Goal: Obtain resource: Obtain resource

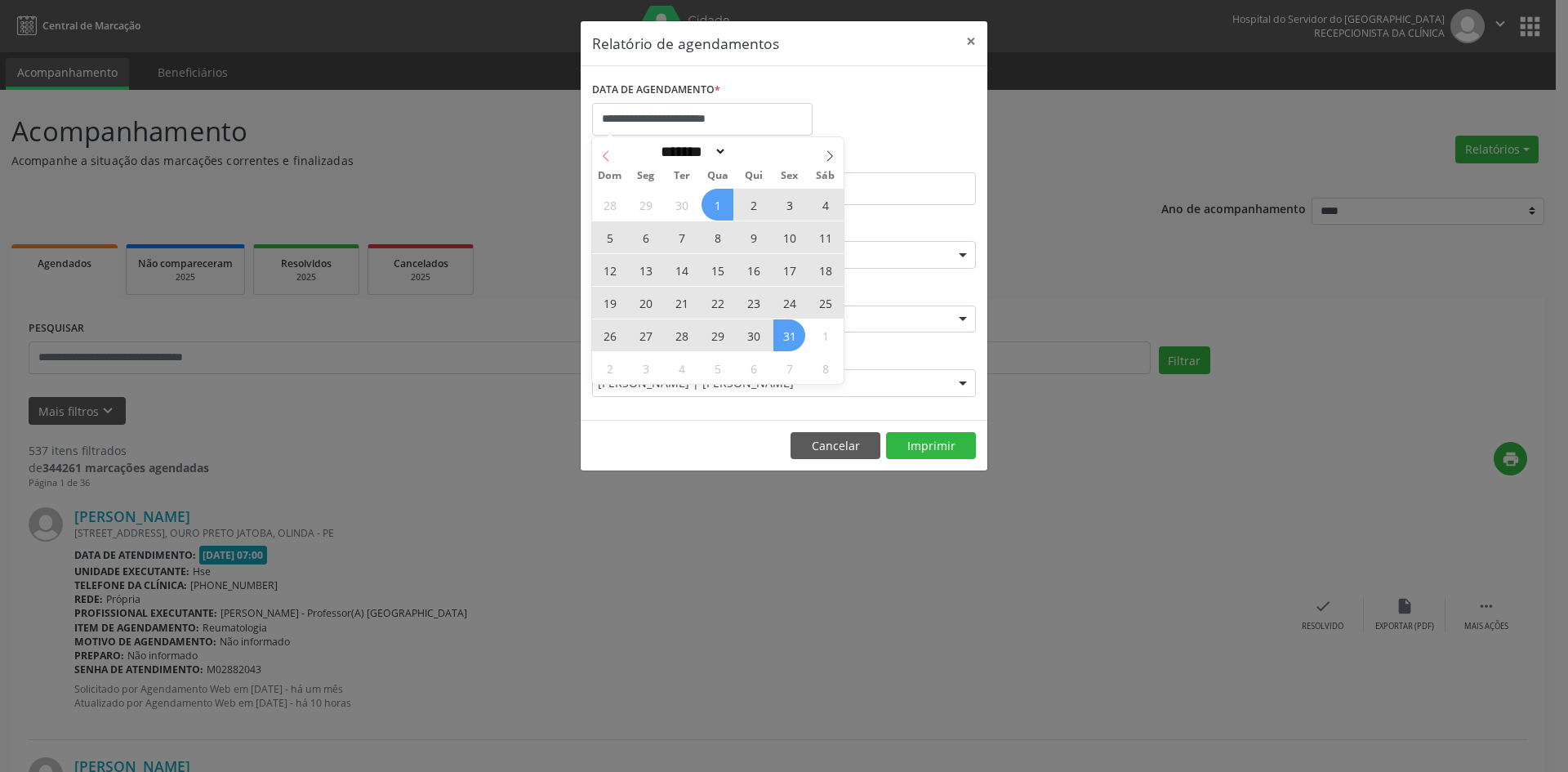
click at [606, 158] on icon at bounding box center [606, 156] width 12 height 12
select select "*"
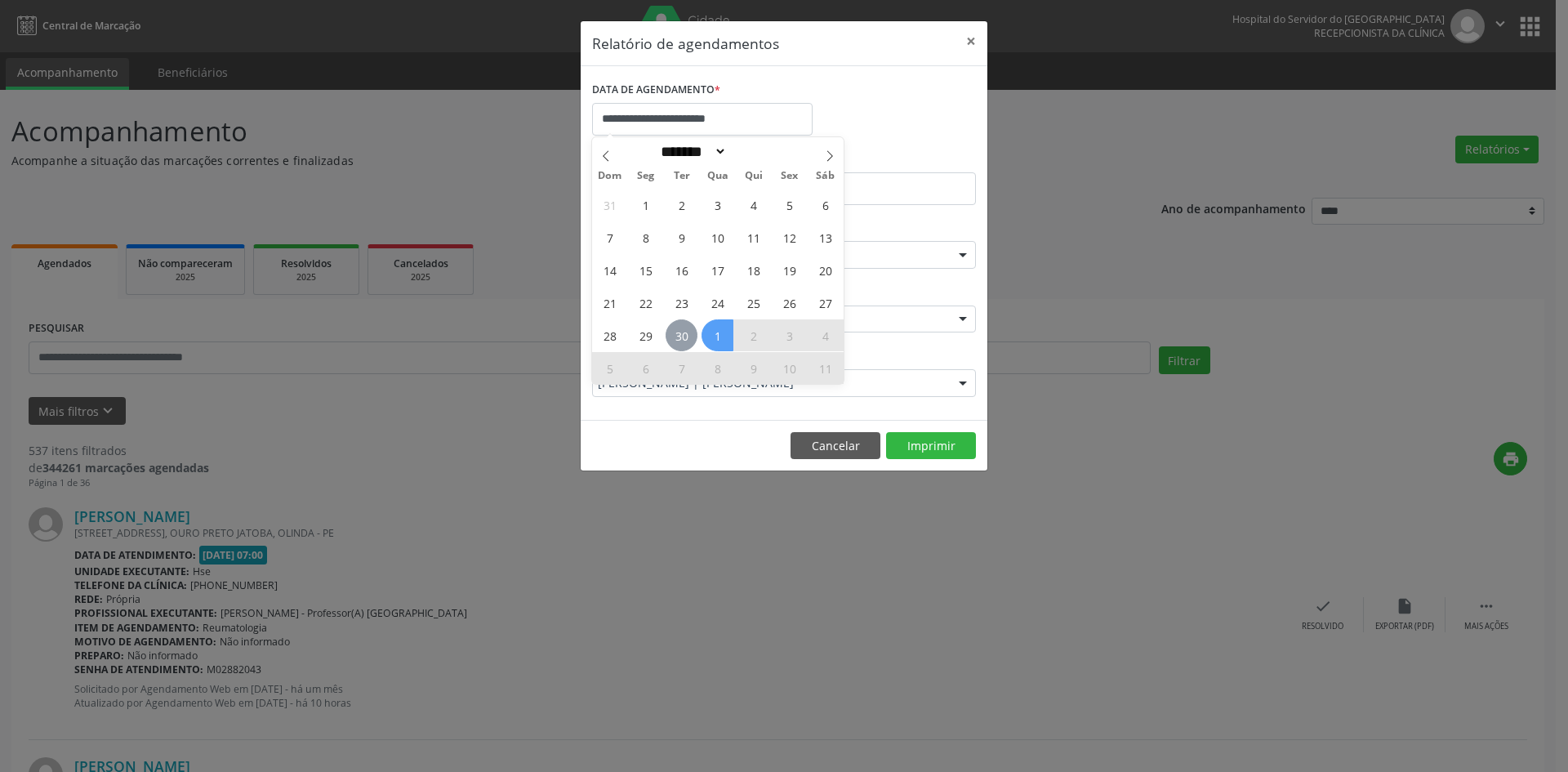
click at [683, 344] on span "30" at bounding box center [682, 335] width 31 height 31
type input "**********"
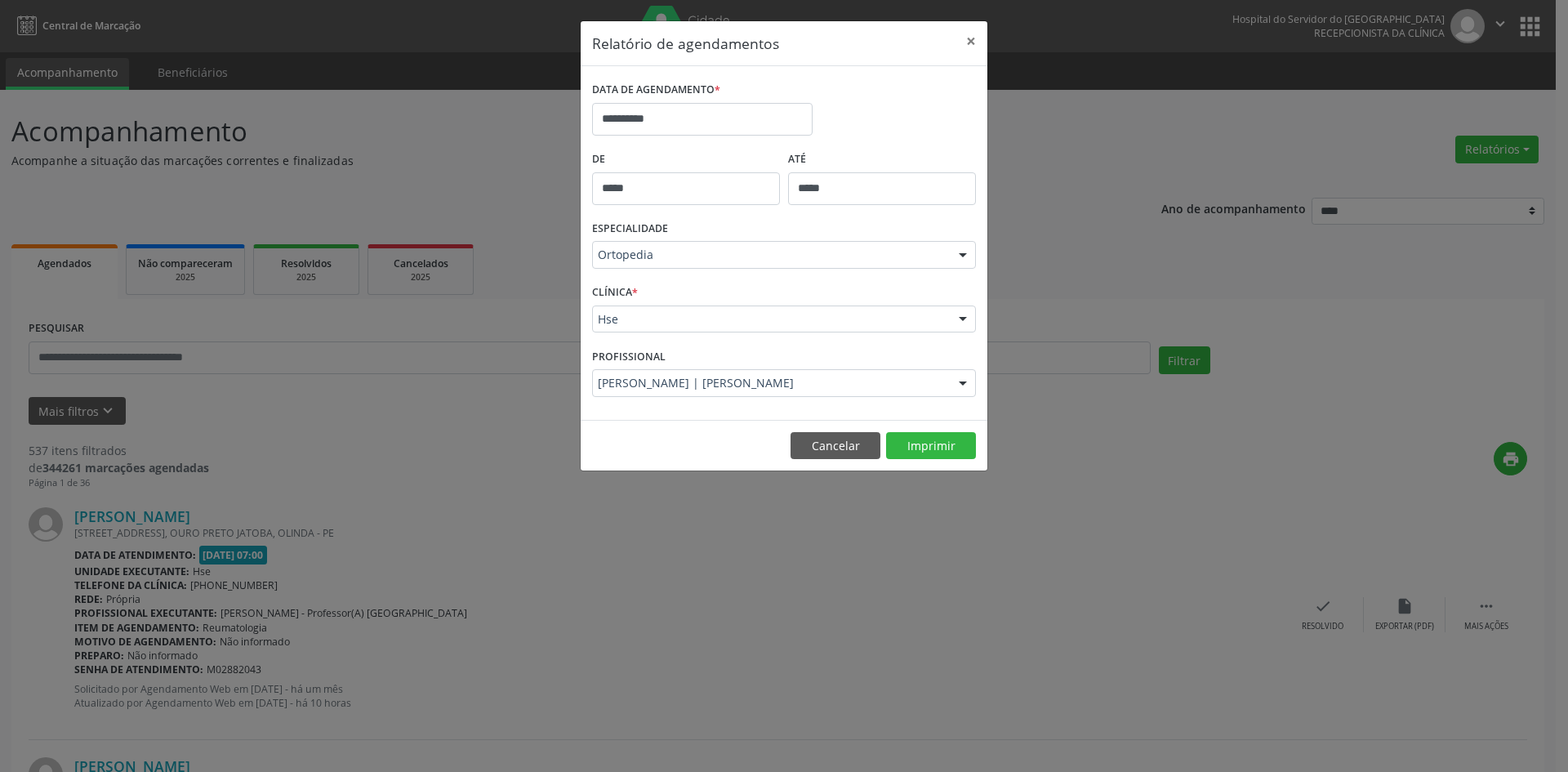
click at [967, 255] on div at bounding box center [963, 256] width 25 height 27
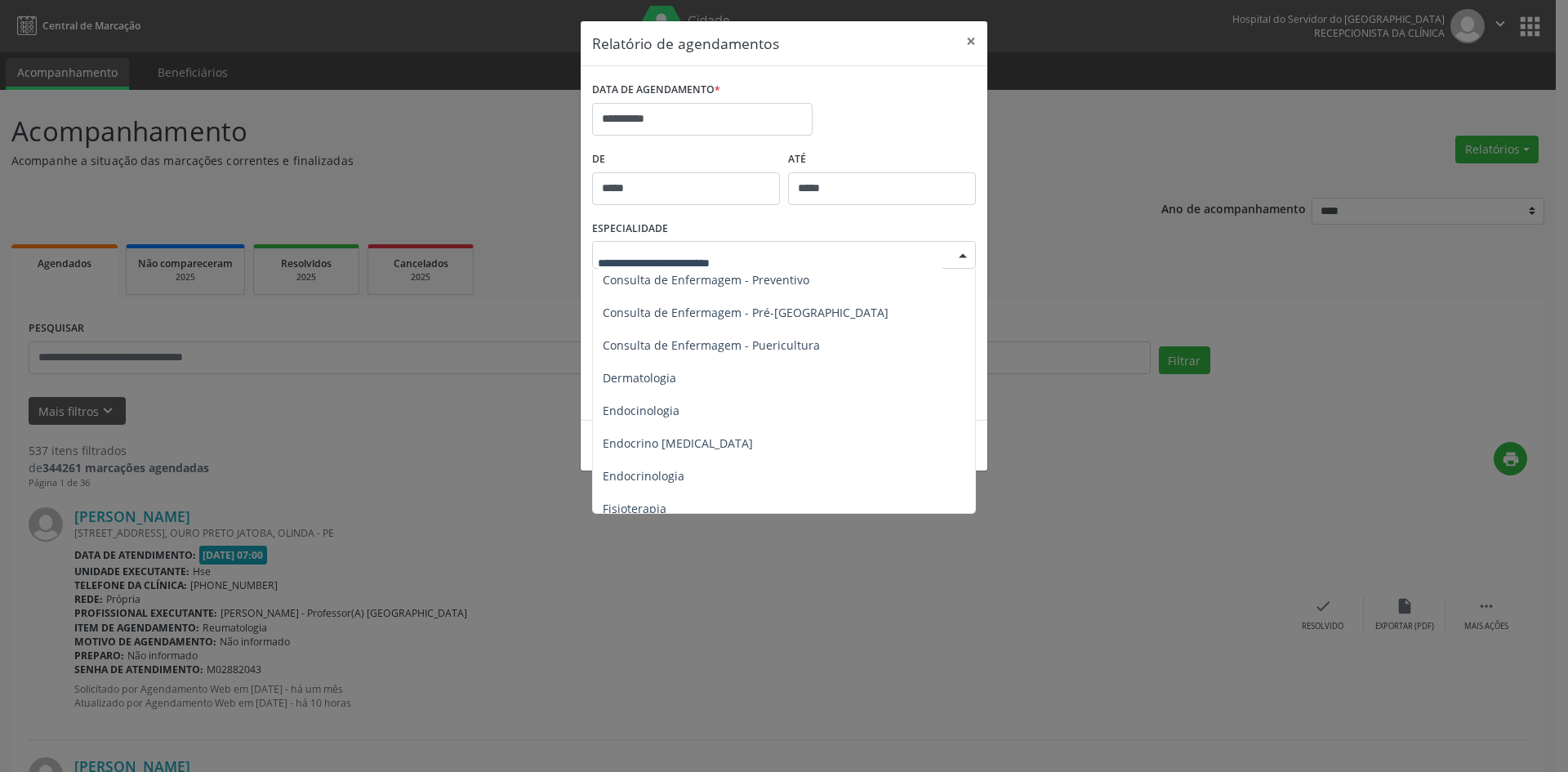
scroll to position [572, 0]
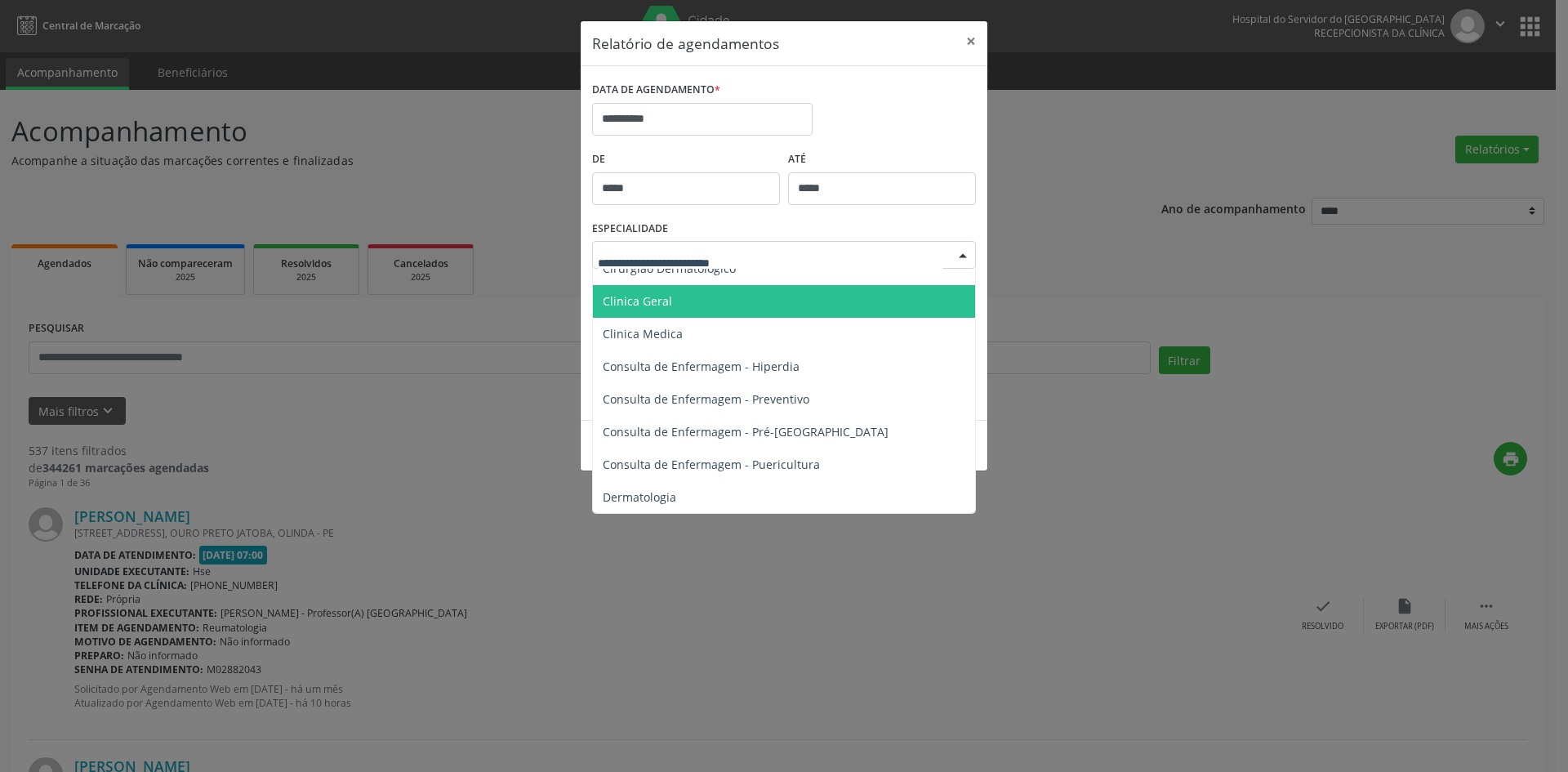
click at [639, 301] on span "Clinica Geral" at bounding box center [637, 301] width 70 height 16
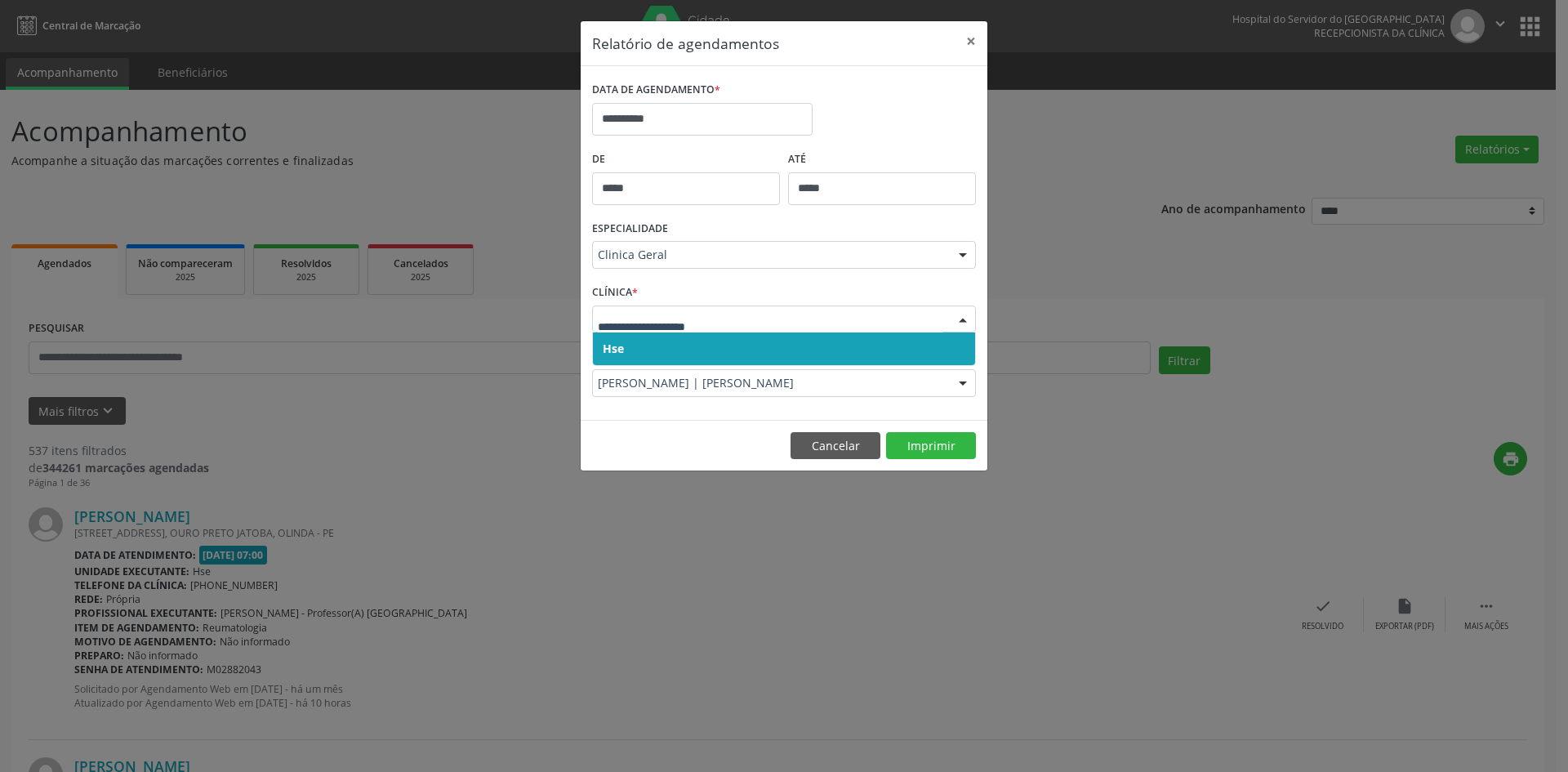
click at [612, 340] on span "Hse" at bounding box center [614, 348] width 22 height 16
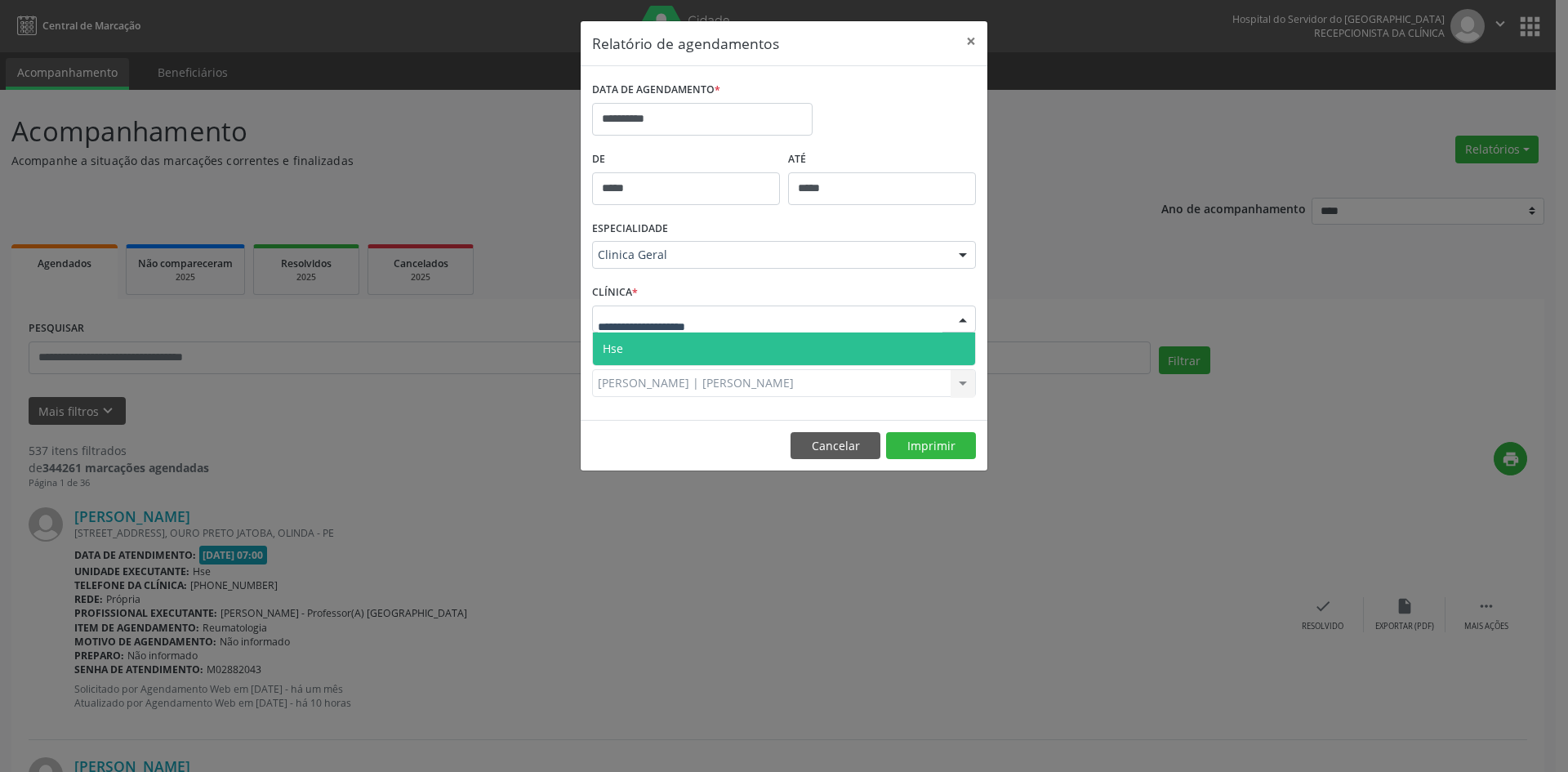
click at [619, 340] on span "Hse" at bounding box center [613, 348] width 21 height 16
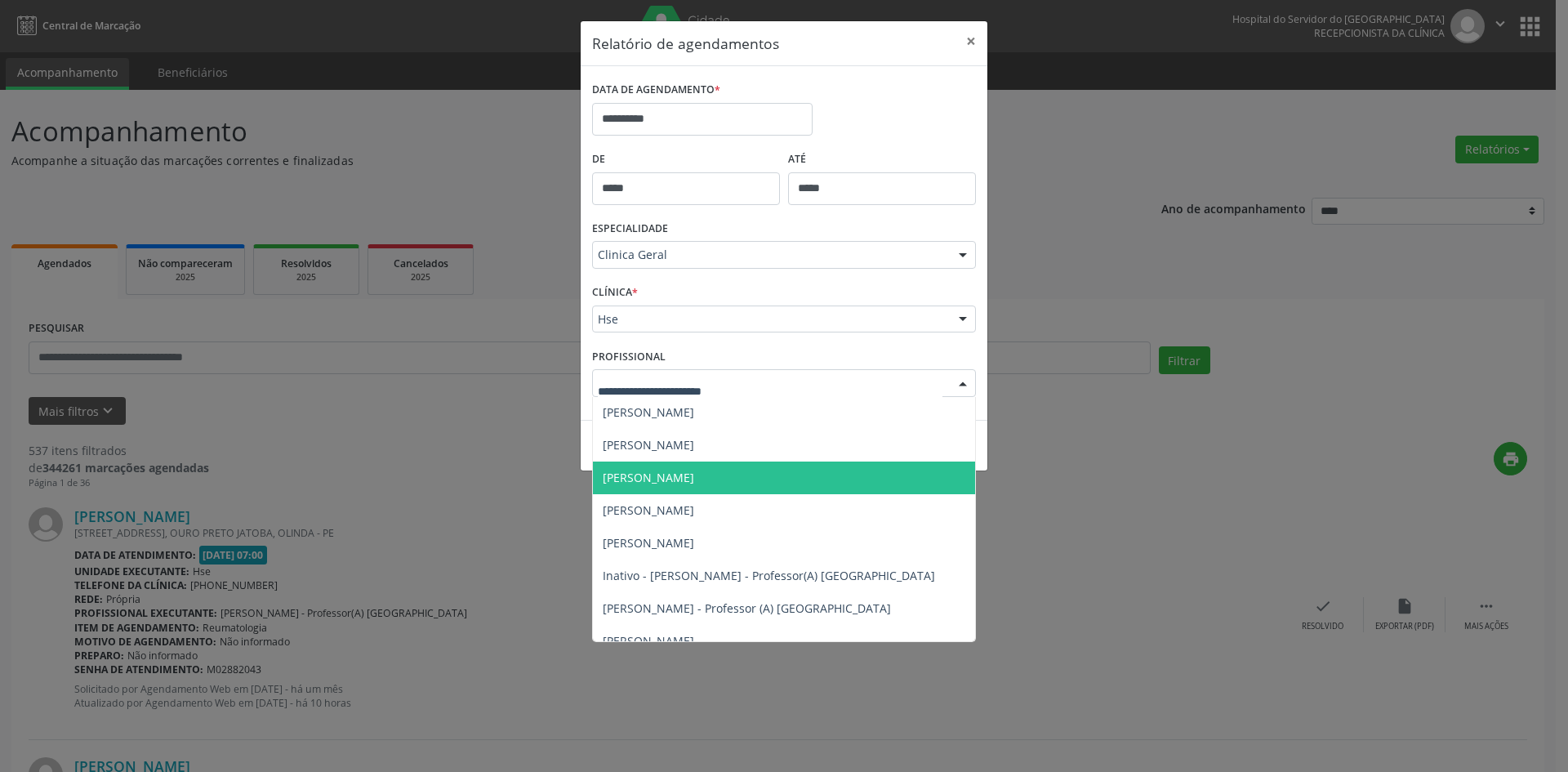
scroll to position [0, 0]
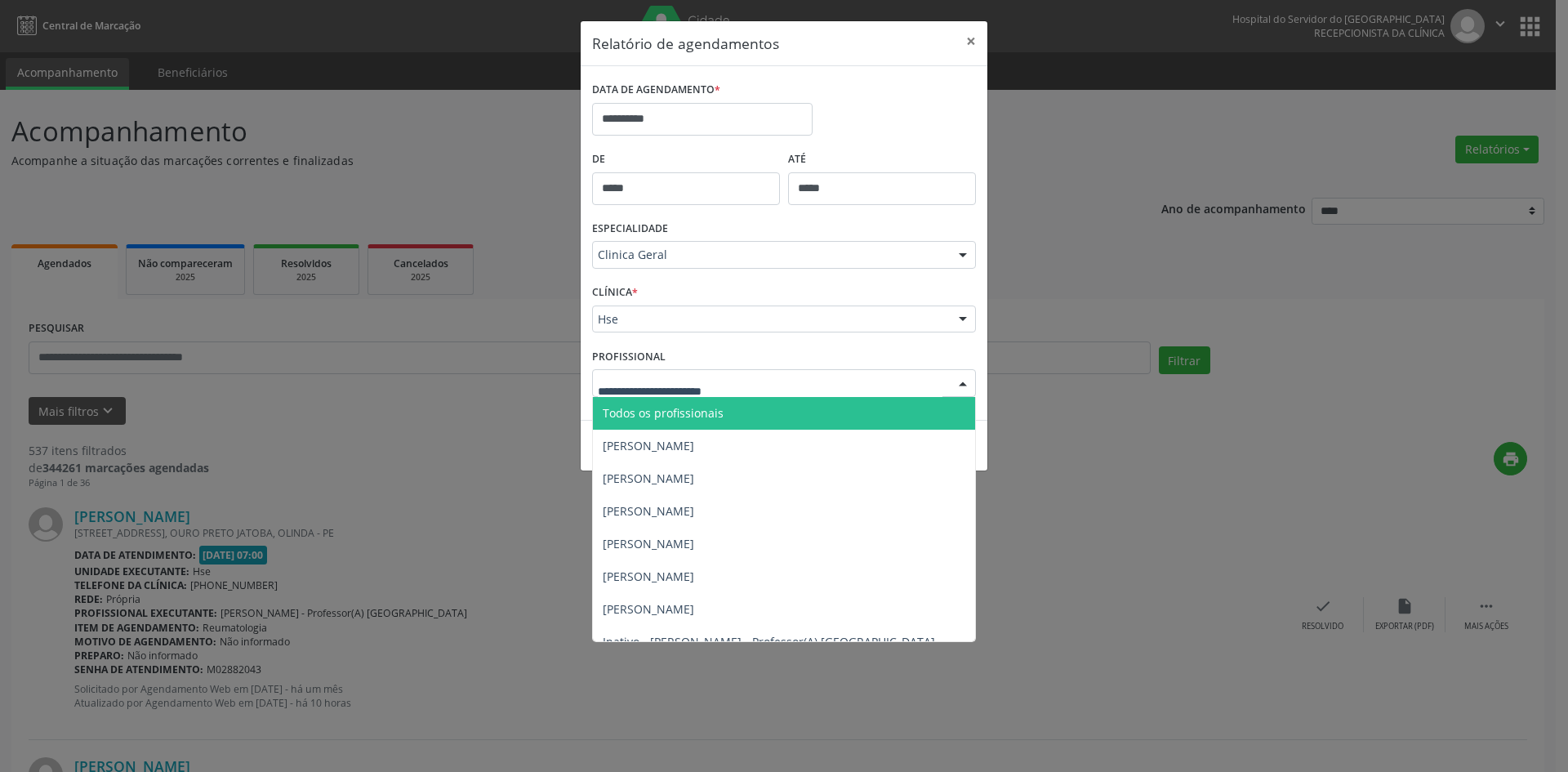
click at [641, 403] on span "Todos os profissionais" at bounding box center [784, 413] width 382 height 32
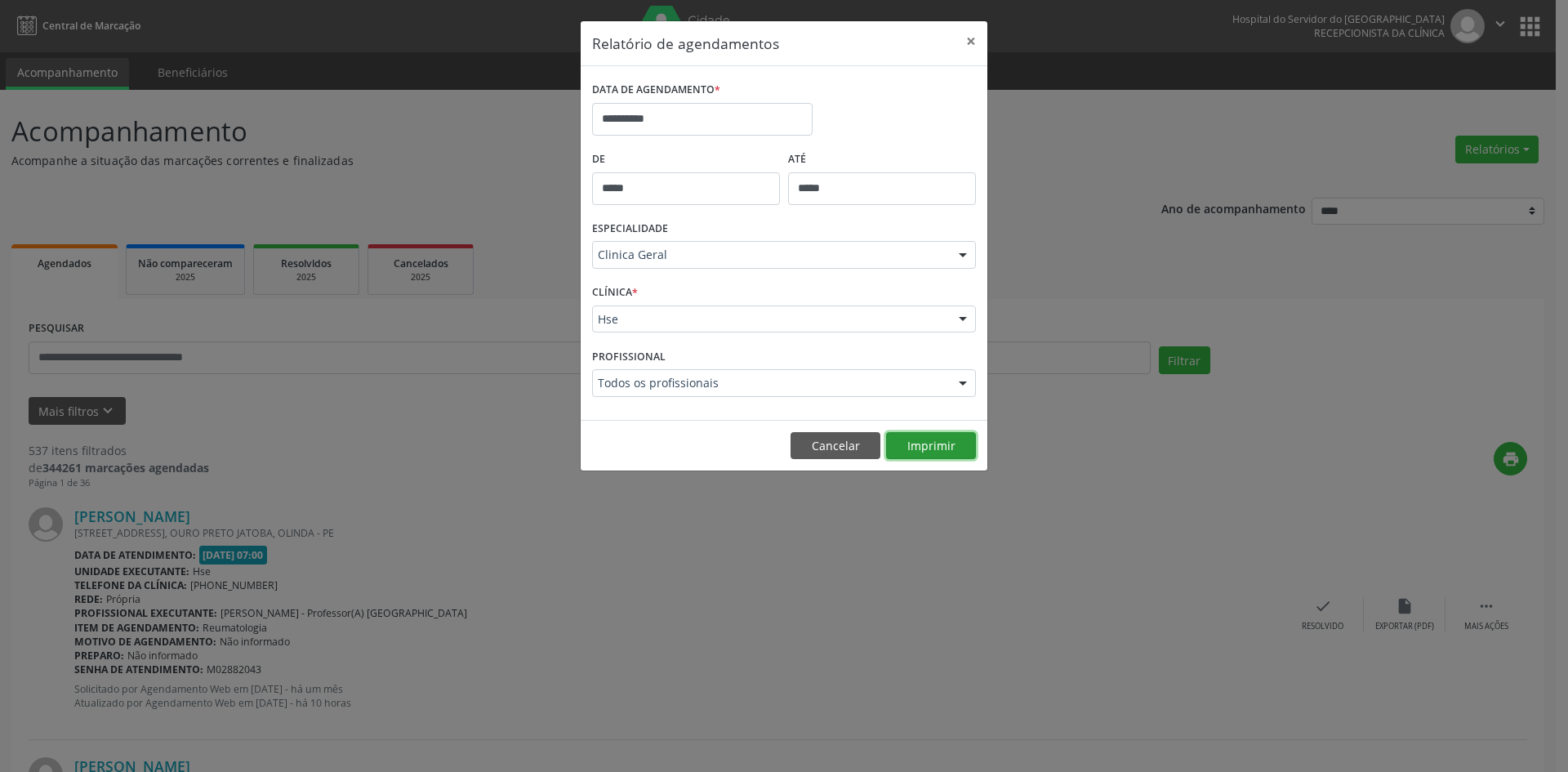
click at [927, 443] on button "Imprimir" at bounding box center [932, 446] width 90 height 27
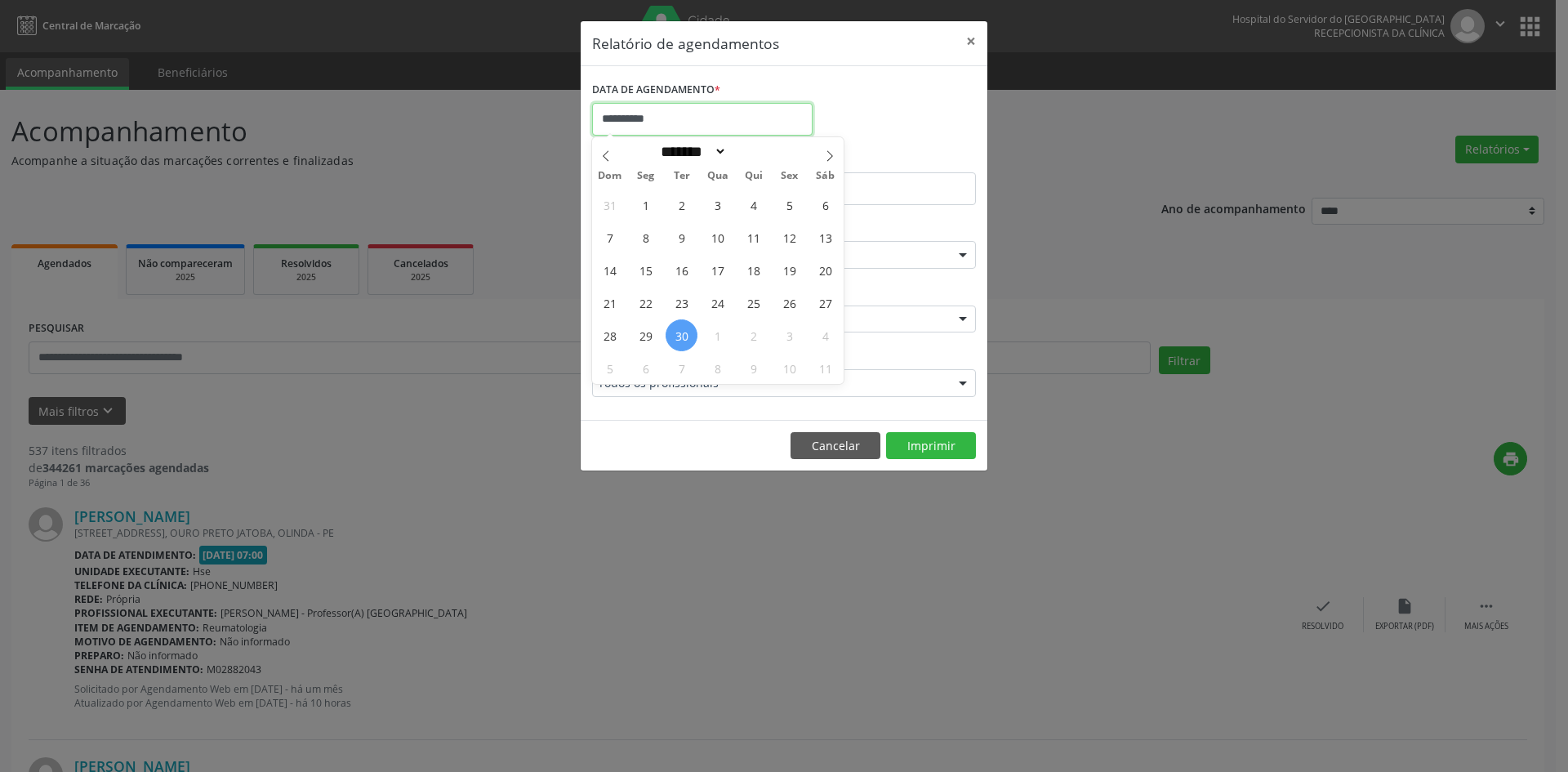
click at [638, 113] on input "**********" at bounding box center [702, 119] width 221 height 32
click at [833, 153] on icon at bounding box center [831, 156] width 12 height 12
select select "*"
click at [727, 208] on span "1" at bounding box center [718, 204] width 31 height 31
type input "**********"
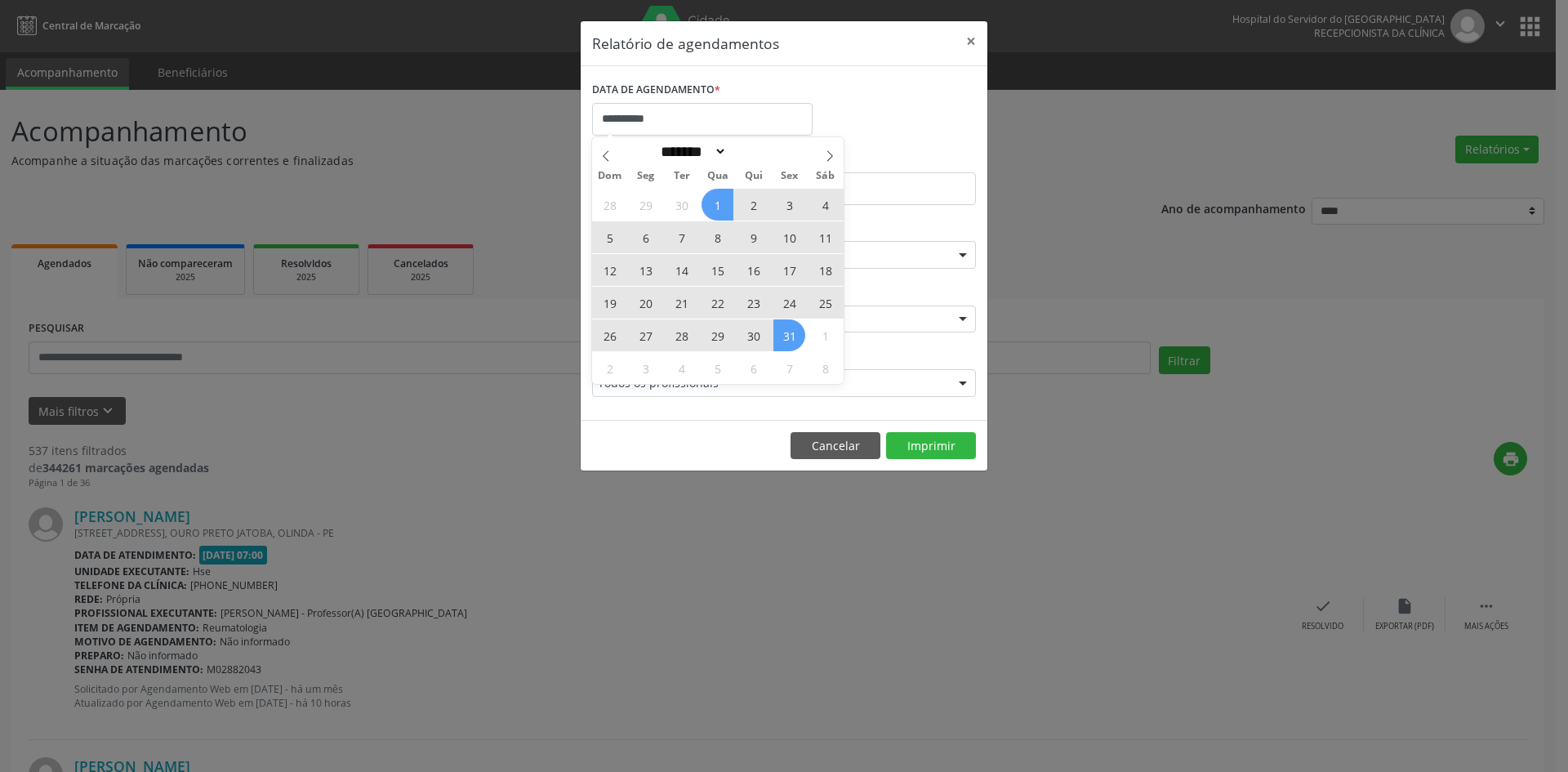
drag, startPoint x: 727, startPoint y: 208, endPoint x: 786, endPoint y: 335, distance: 140.0
click at [786, 335] on div "28 29 30 1 2 3 4 5 6 7 8 9 10 11 12 13 14 15 16 17 18 19 20 21 22 23 24 25 26 2…" at bounding box center [718, 286] width 252 height 196
click at [786, 335] on span "31" at bounding box center [789, 335] width 31 height 31
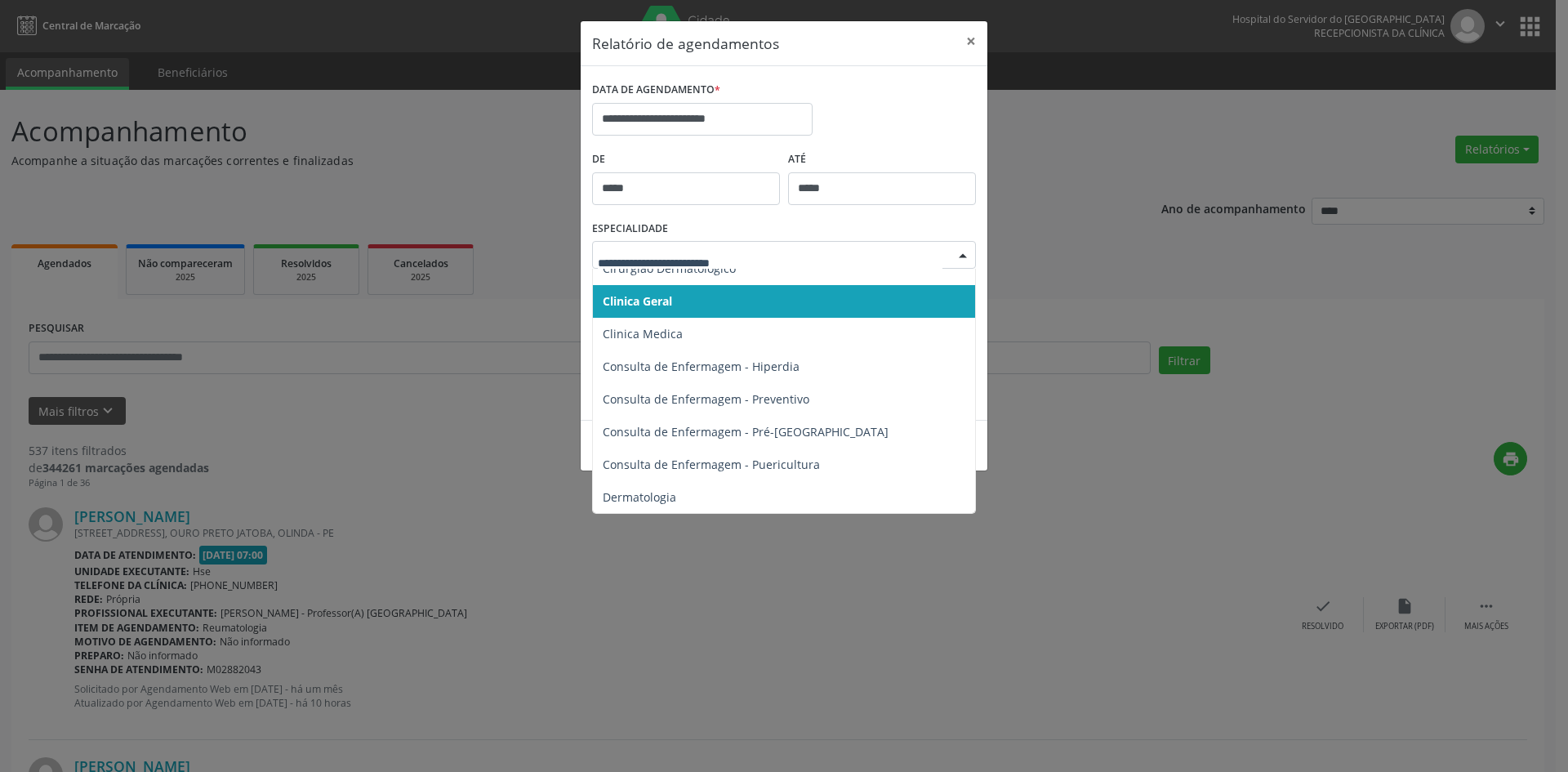
click at [963, 255] on div at bounding box center [963, 256] width 25 height 27
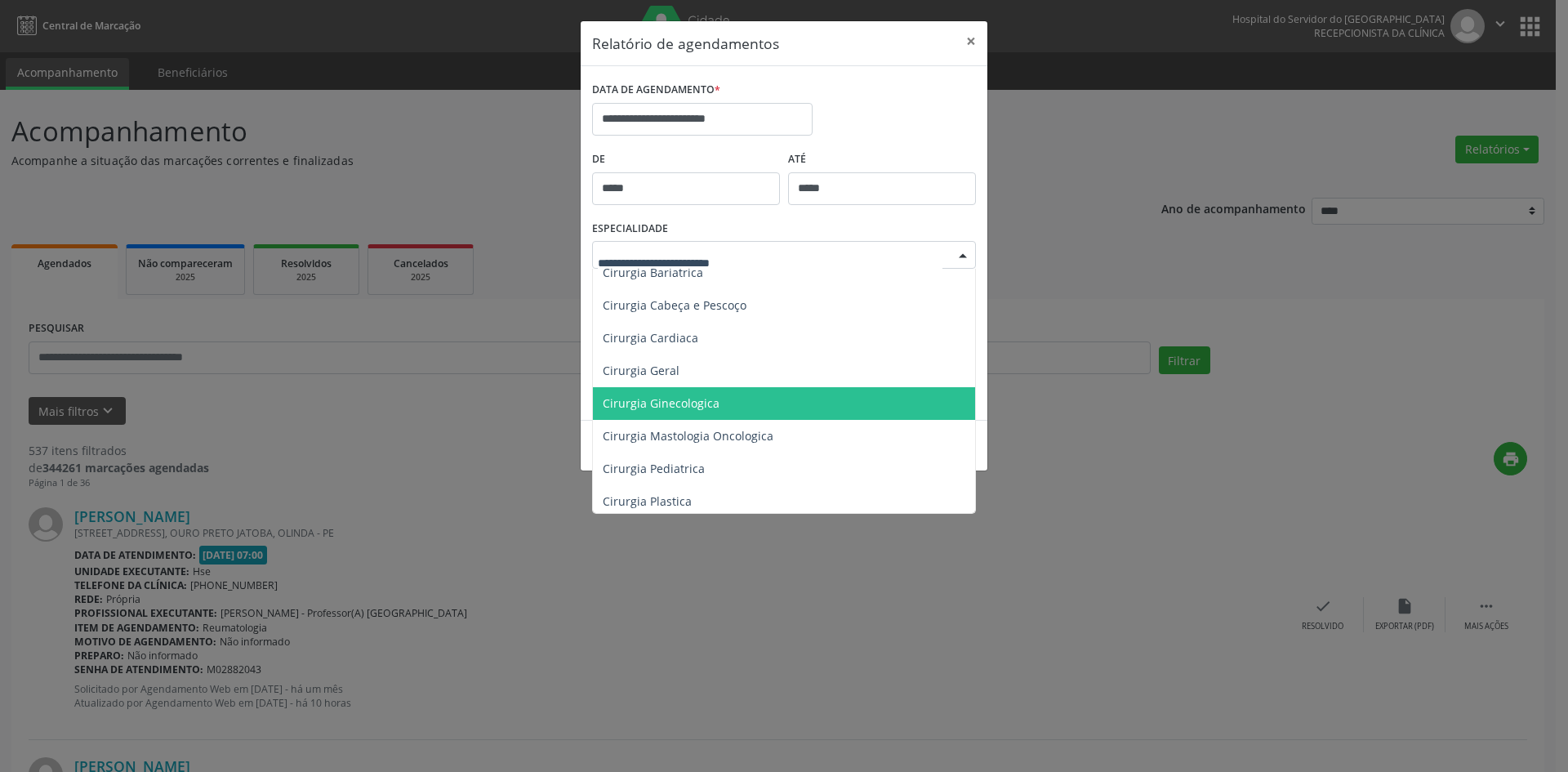
scroll to position [245, 0]
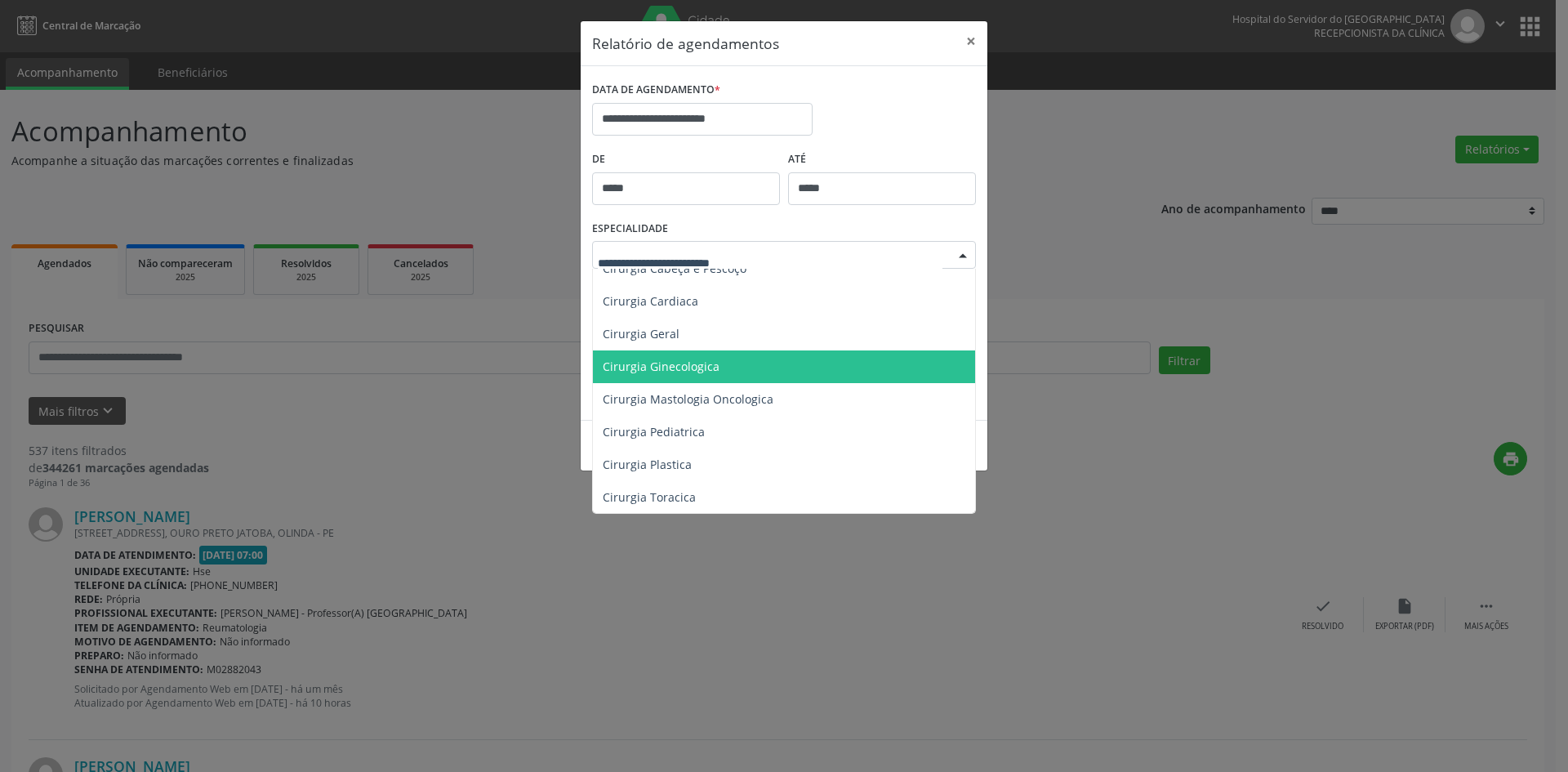
click at [663, 365] on span "Cirurgia Ginecologica" at bounding box center [661, 367] width 117 height 16
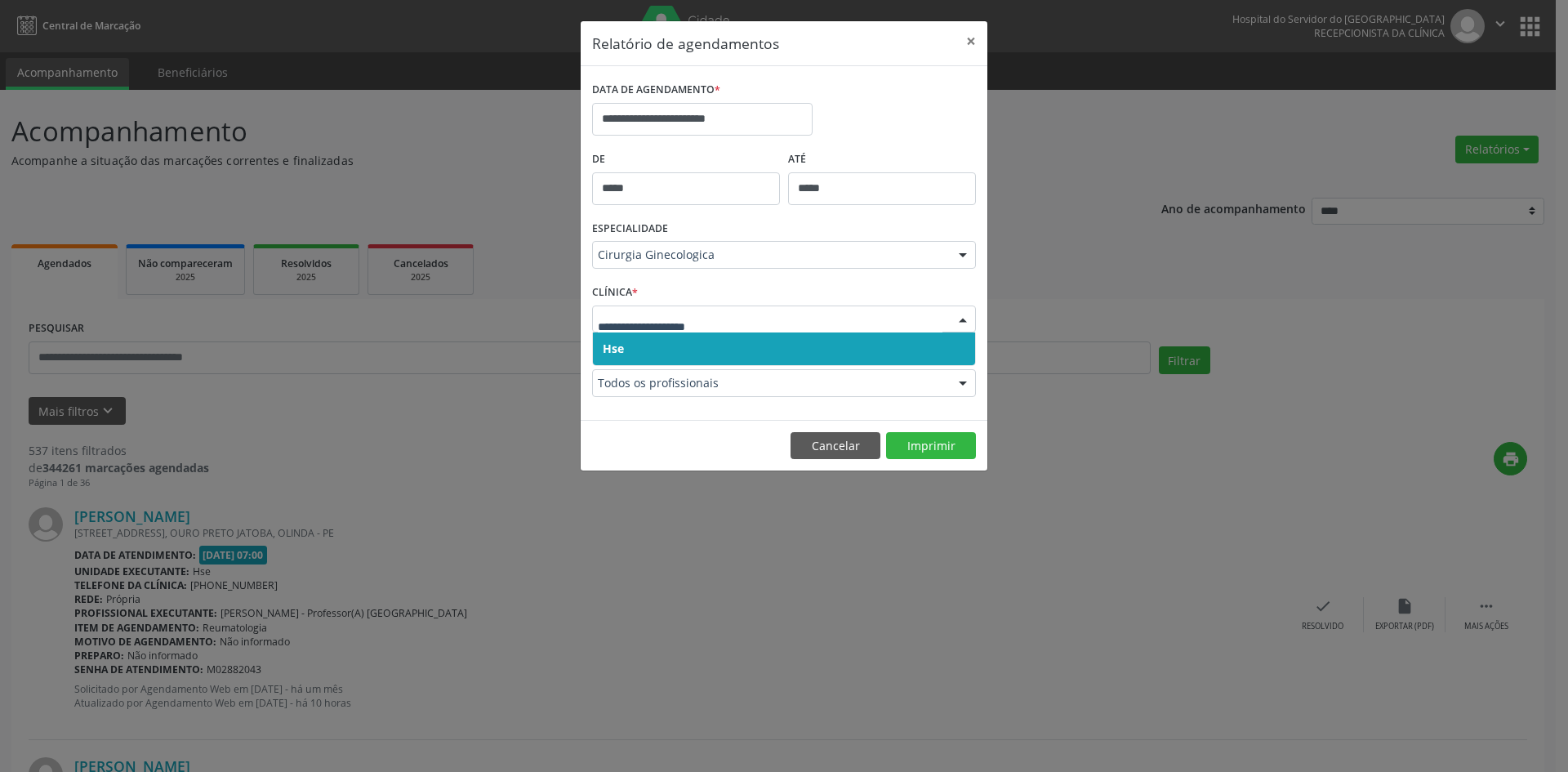
click at [618, 348] on span "Hse" at bounding box center [614, 348] width 22 height 16
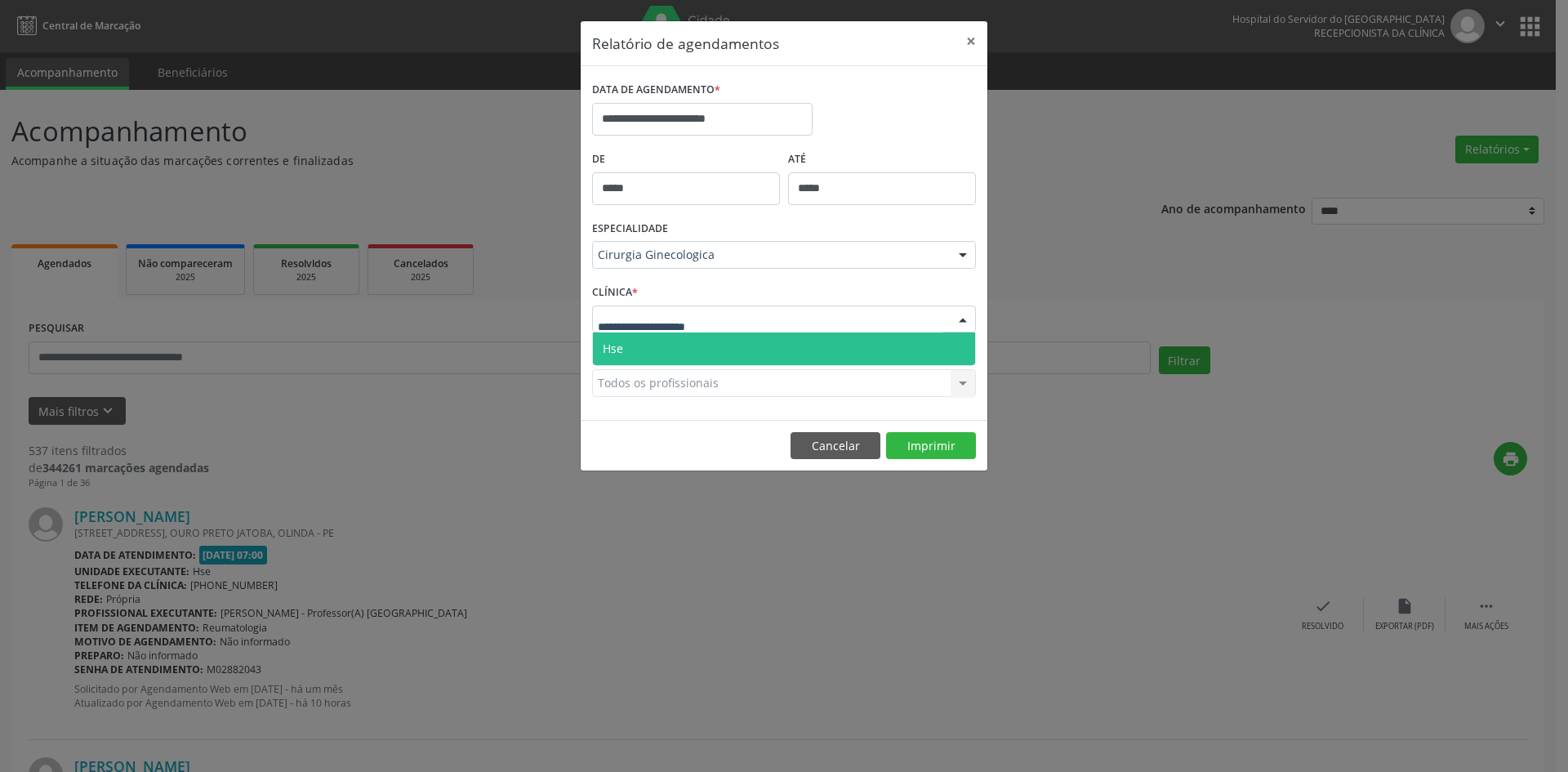
click at [632, 354] on span "Hse" at bounding box center [784, 348] width 382 height 32
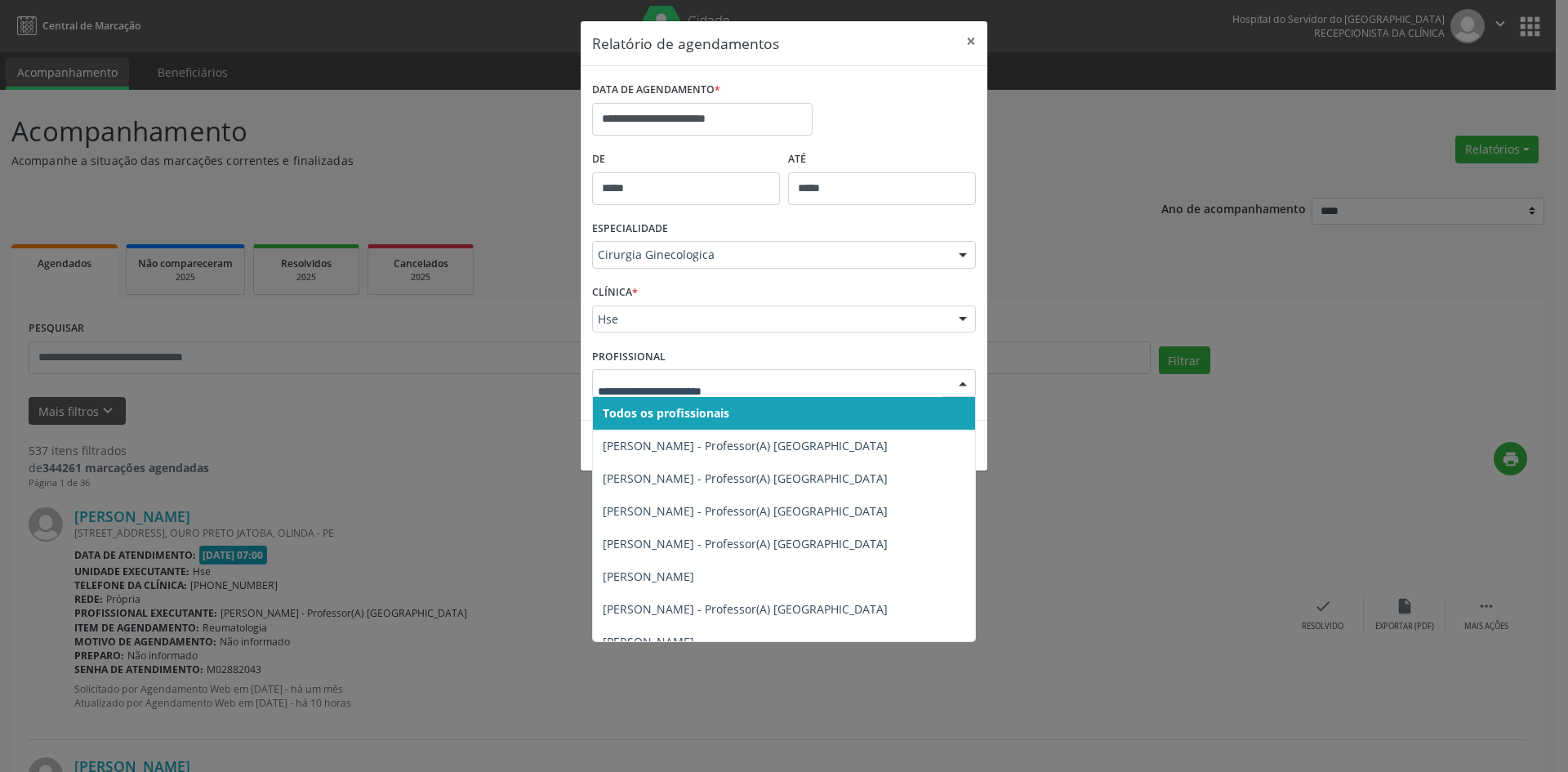
click at [653, 413] on span "Todos os profissionais" at bounding box center [666, 413] width 126 height 16
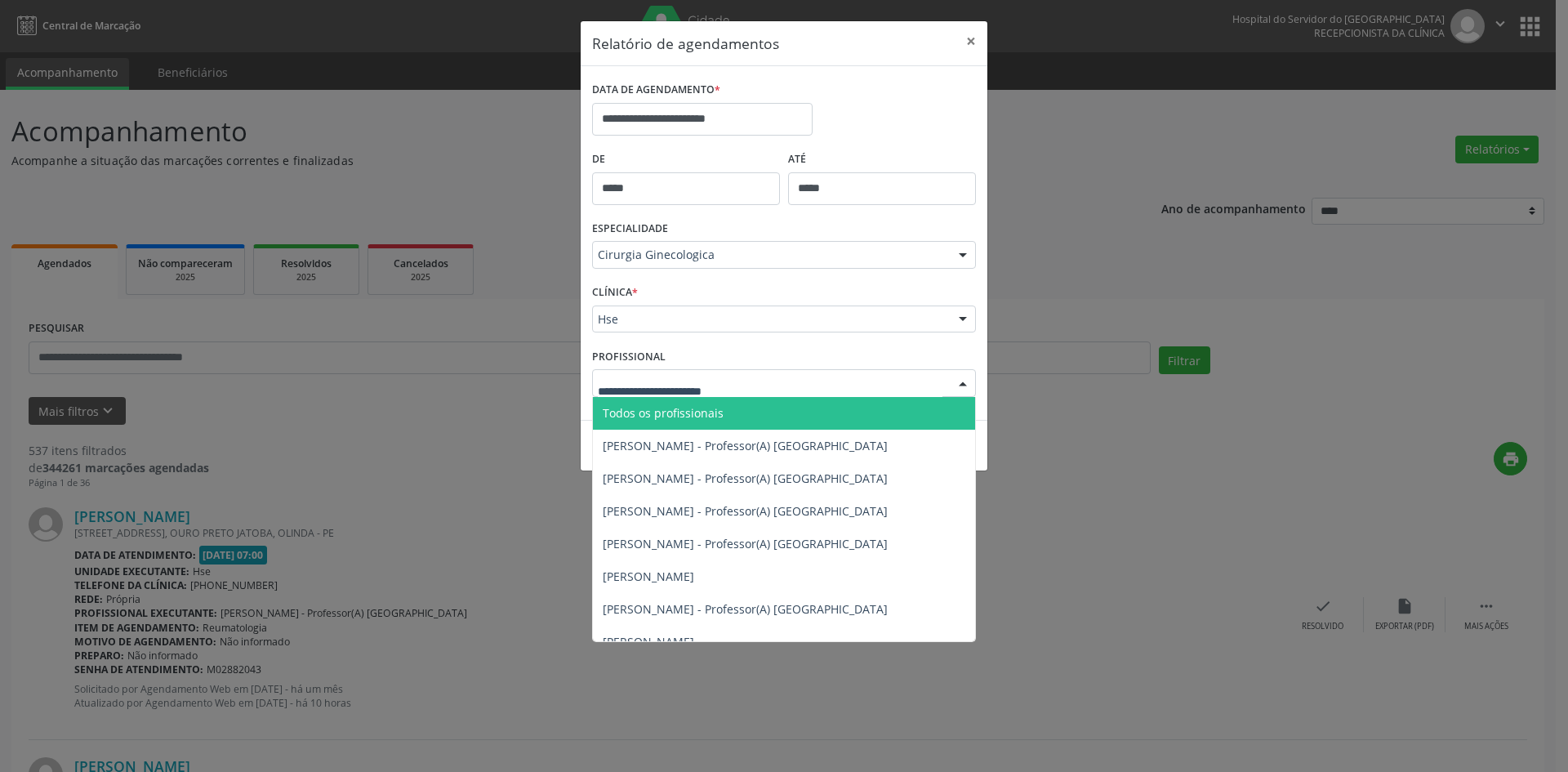
click at [660, 414] on span "Todos os profissionais" at bounding box center [663, 413] width 121 height 16
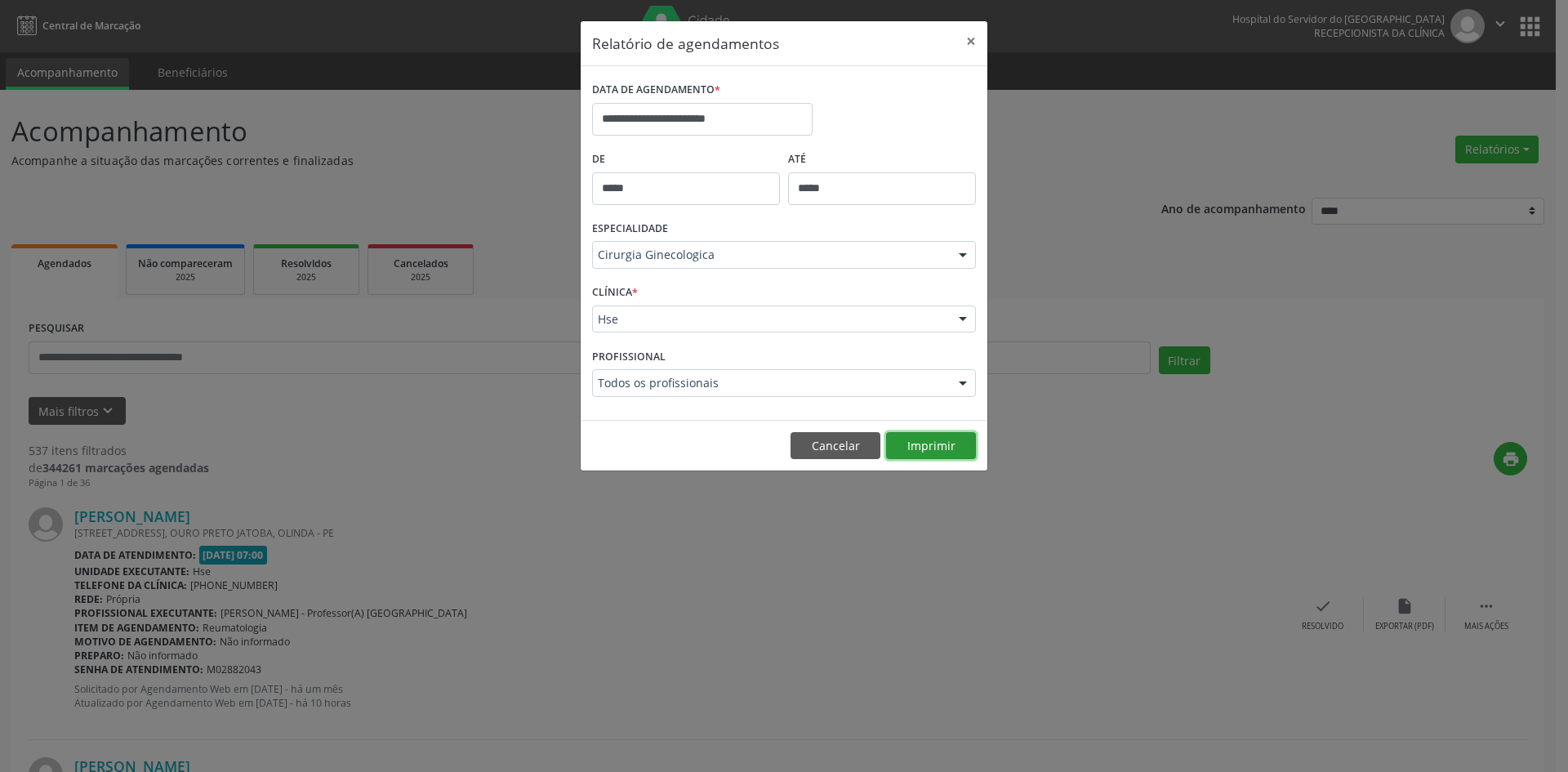
click at [945, 439] on button "Imprimir" at bounding box center [932, 446] width 90 height 27
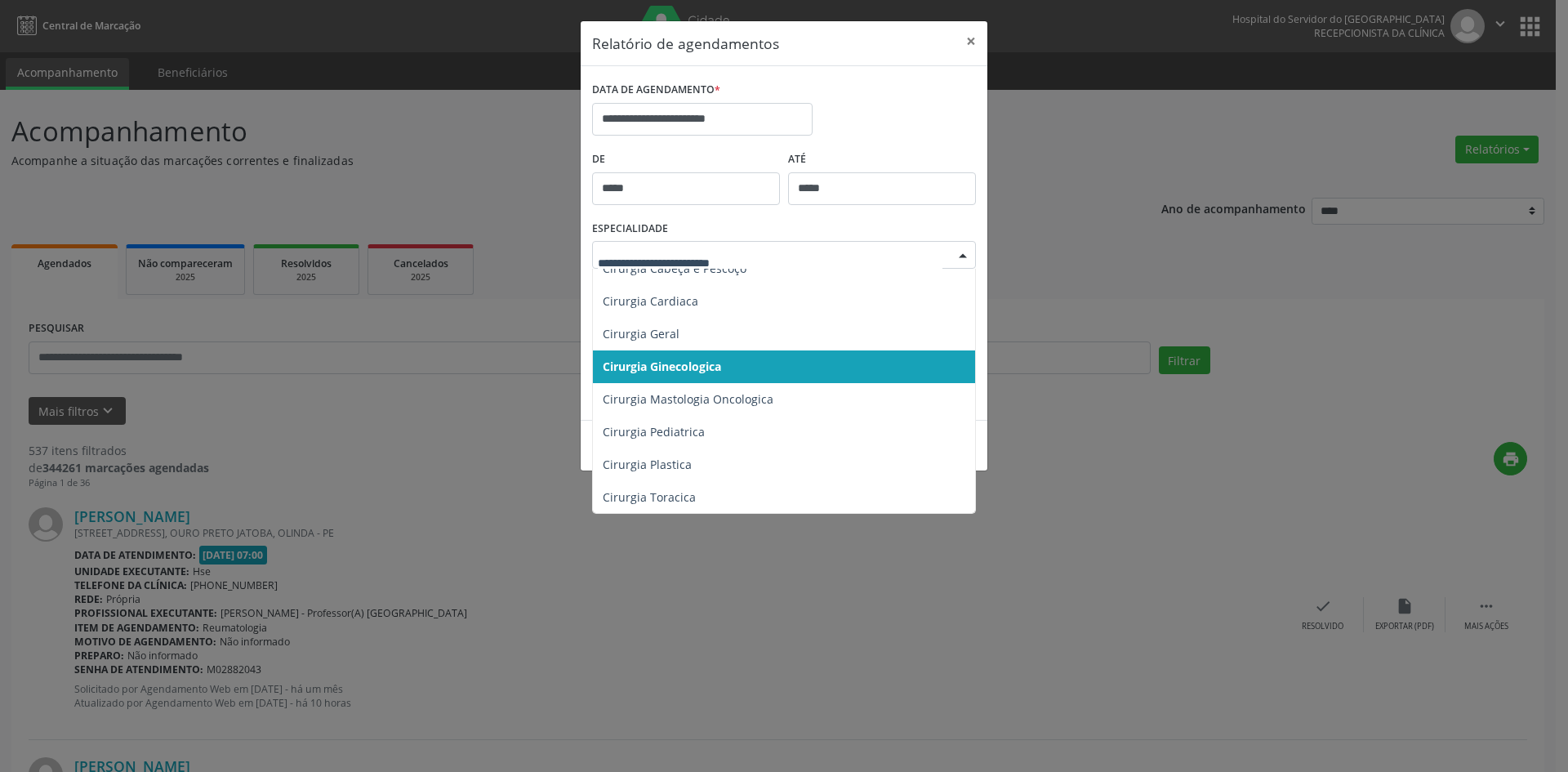
click at [964, 258] on div at bounding box center [963, 256] width 25 height 27
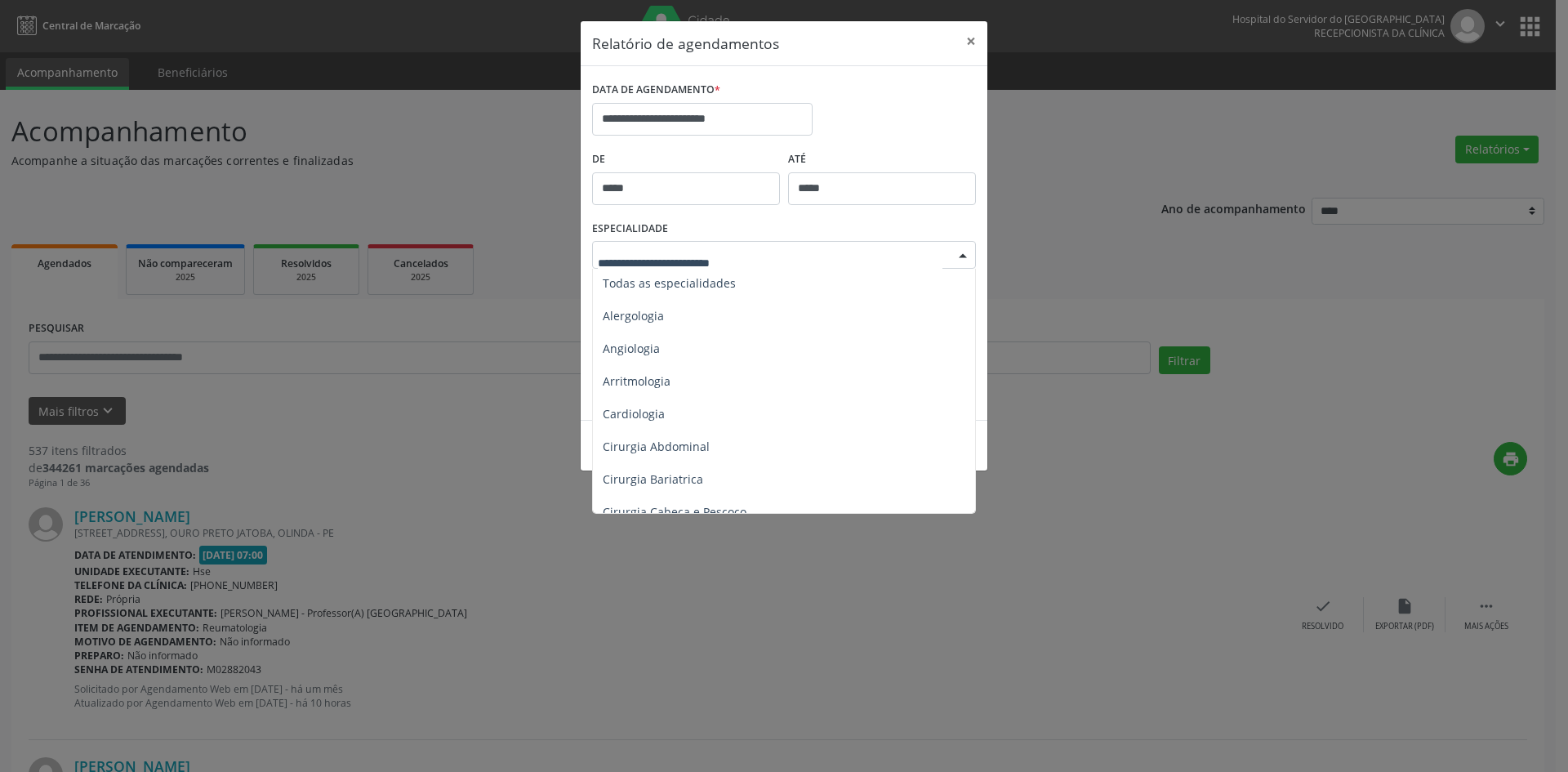
scroll to position [0, 0]
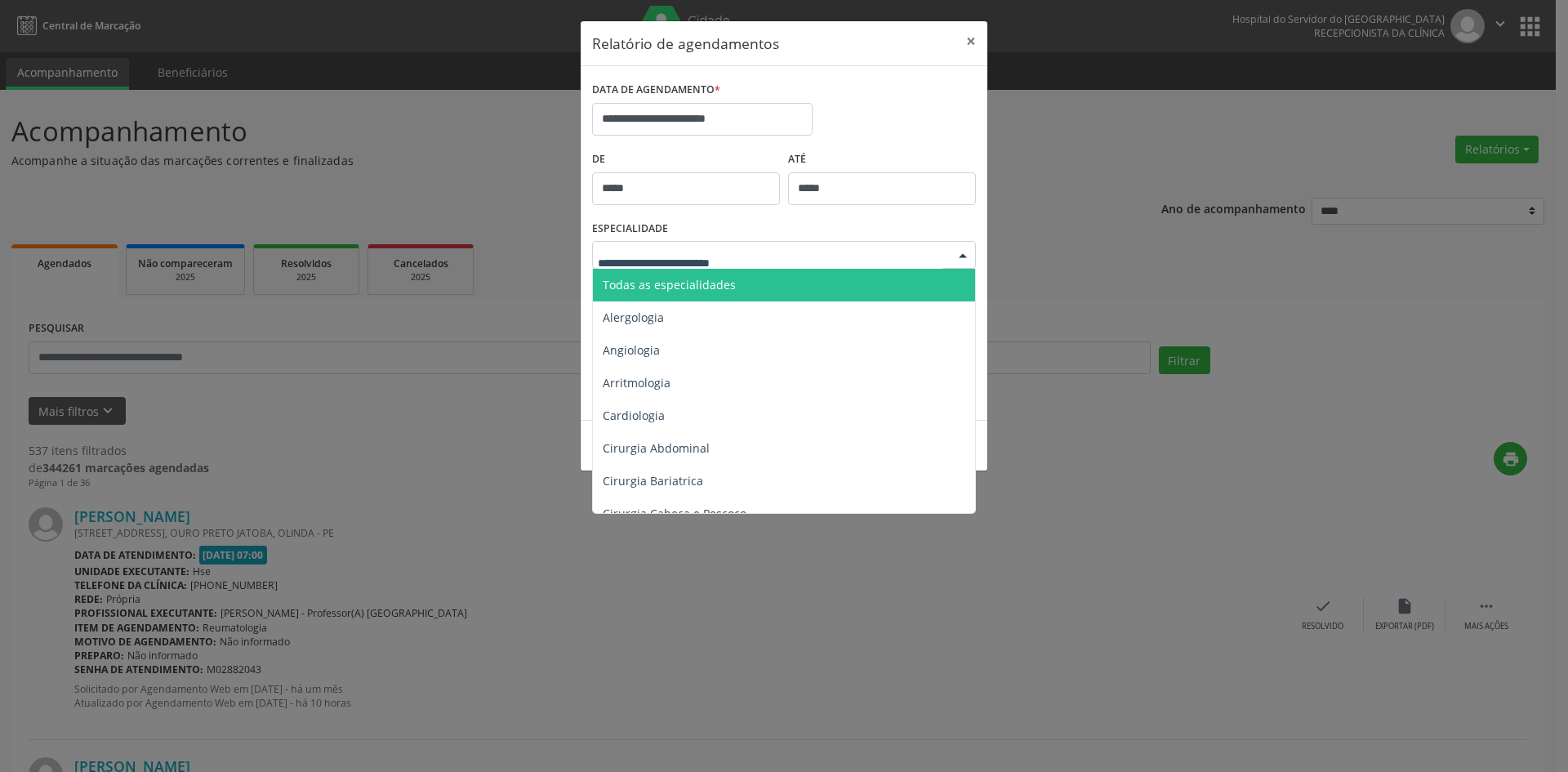
click at [669, 272] on span "Todas as especialidades" at bounding box center [785, 284] width 384 height 32
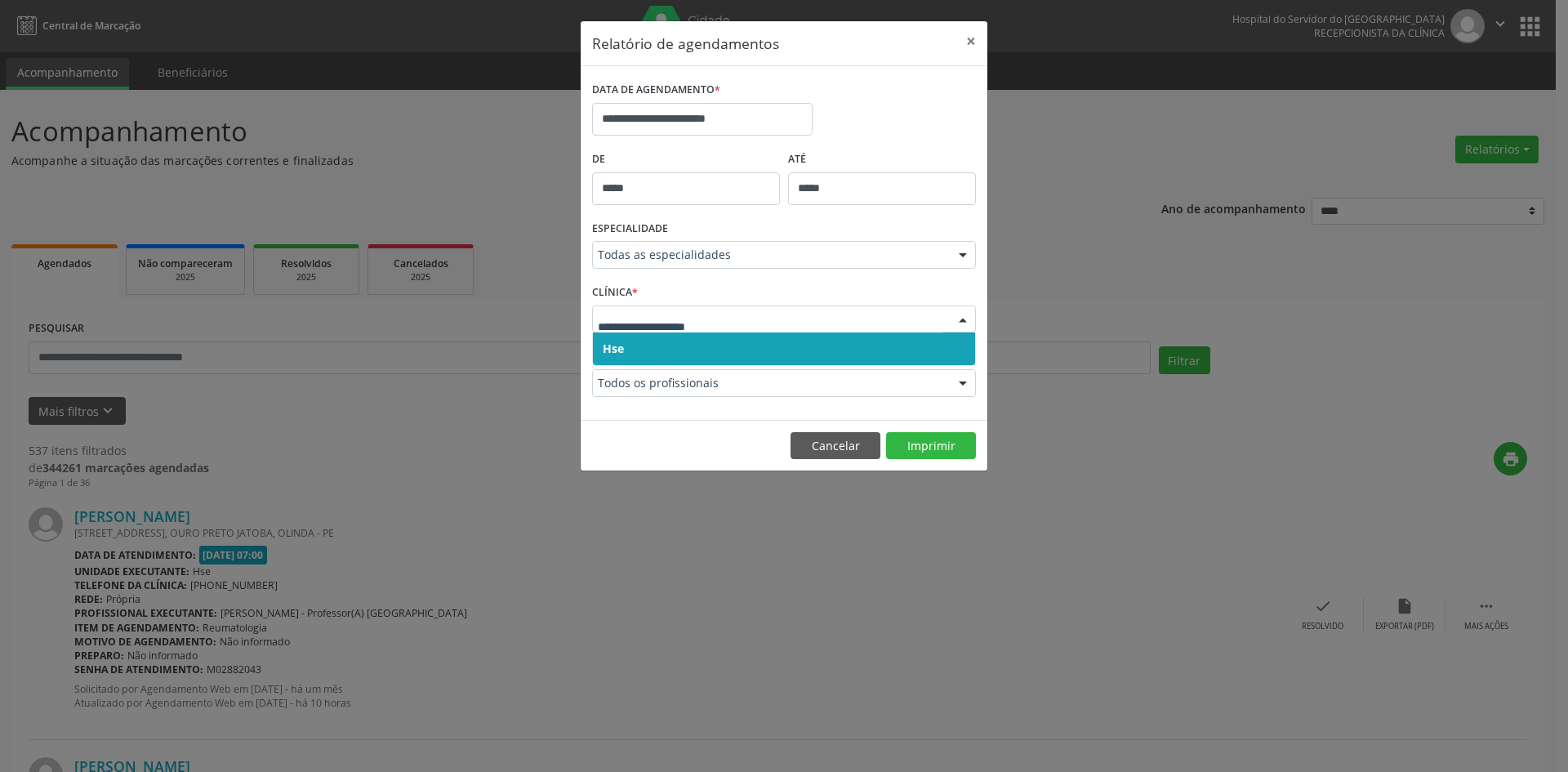
click at [622, 340] on span "Hse" at bounding box center [784, 348] width 382 height 32
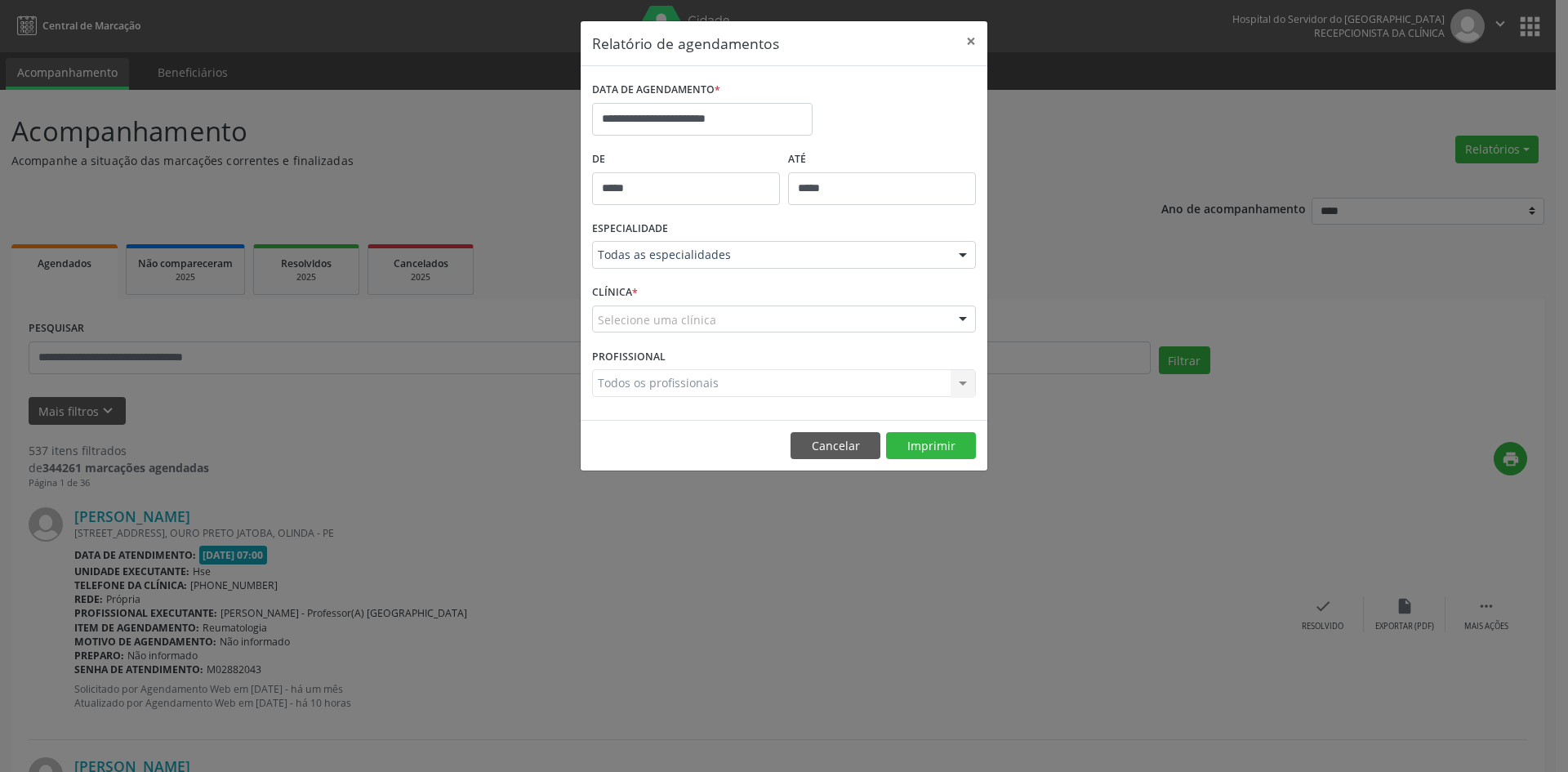
drag, startPoint x: 622, startPoint y: 332, endPoint x: 623, endPoint y: 340, distance: 8.1
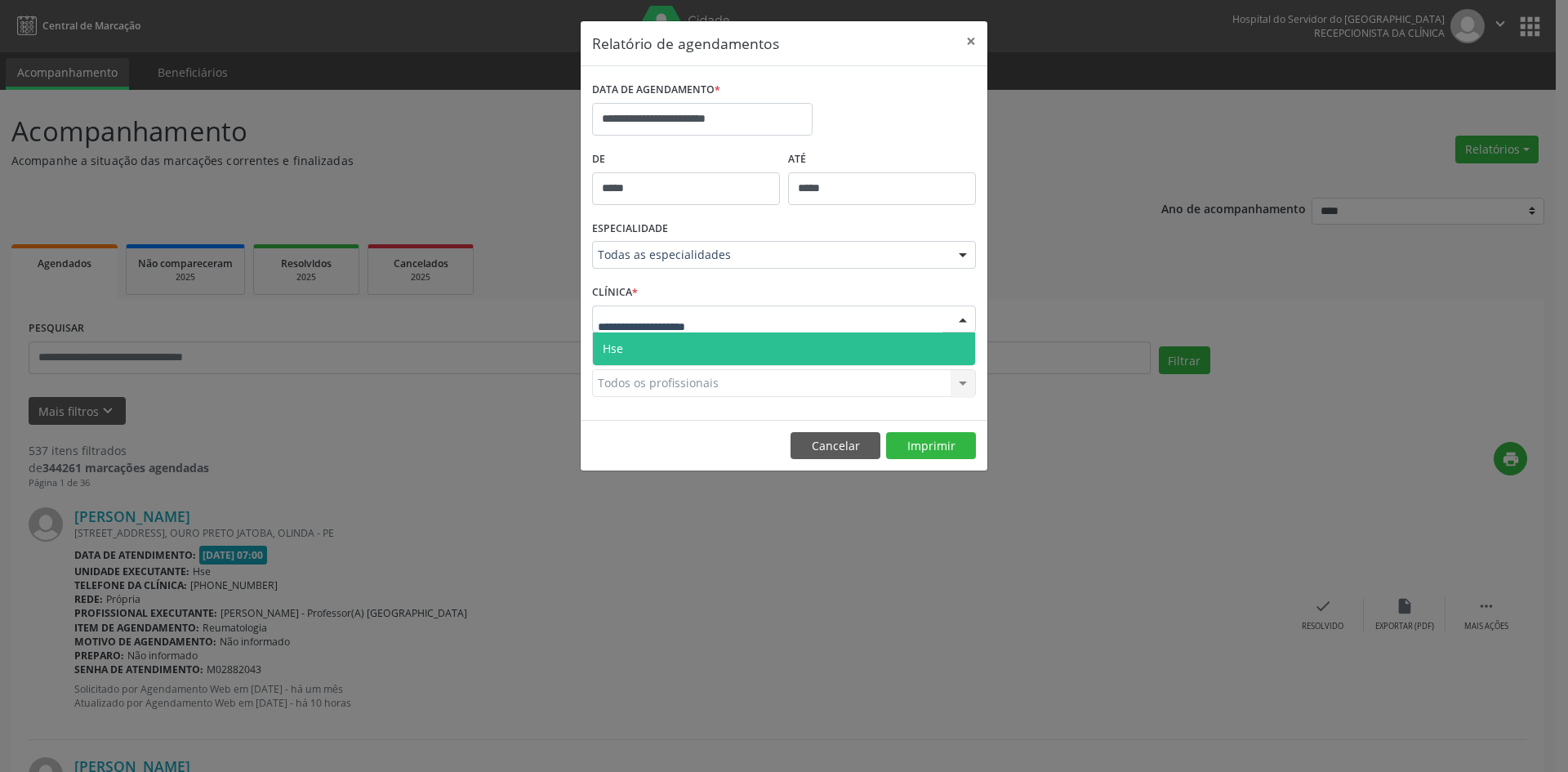
click at [627, 353] on span "Hse" at bounding box center [784, 348] width 382 height 32
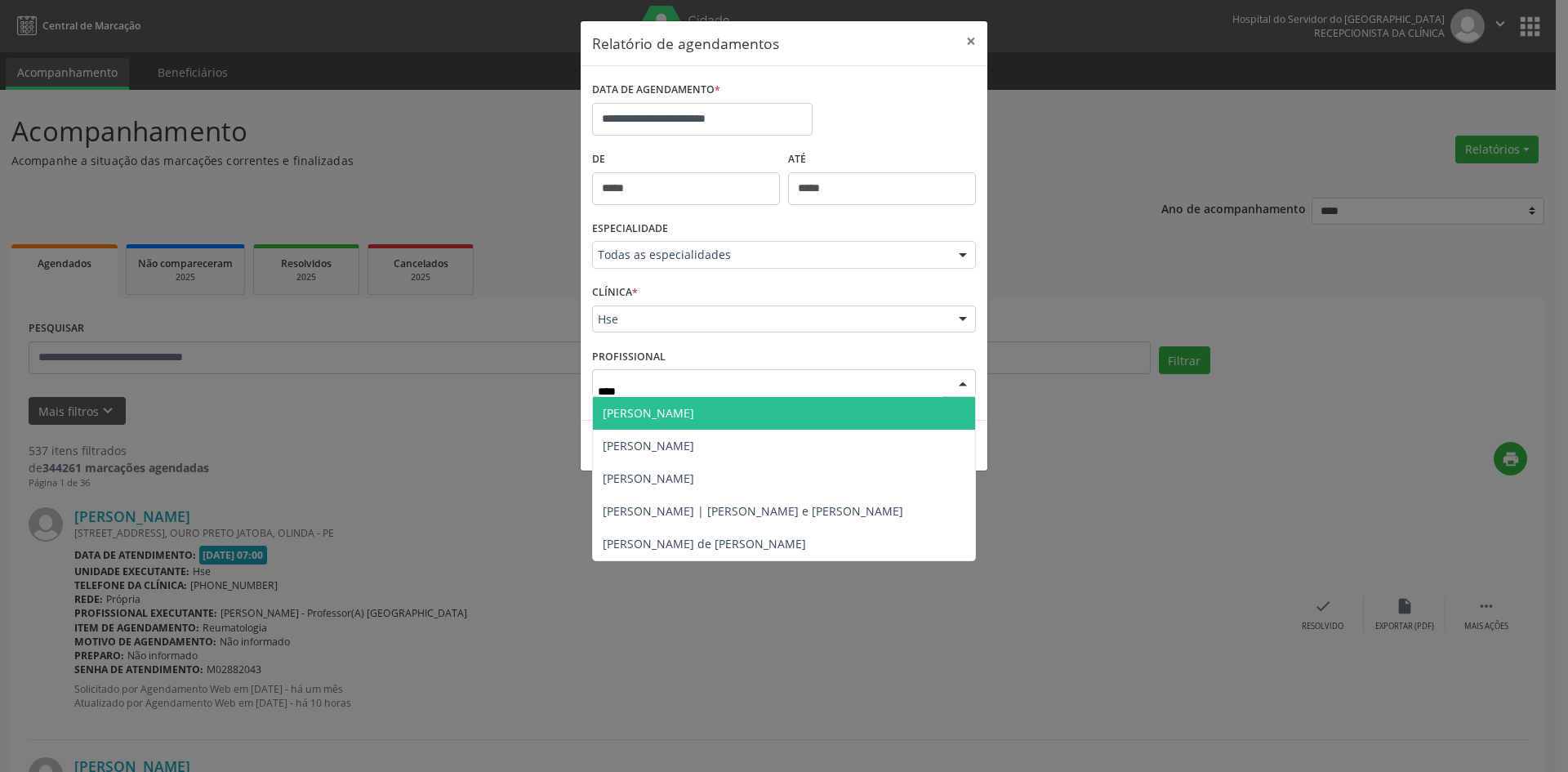
type input "*****"
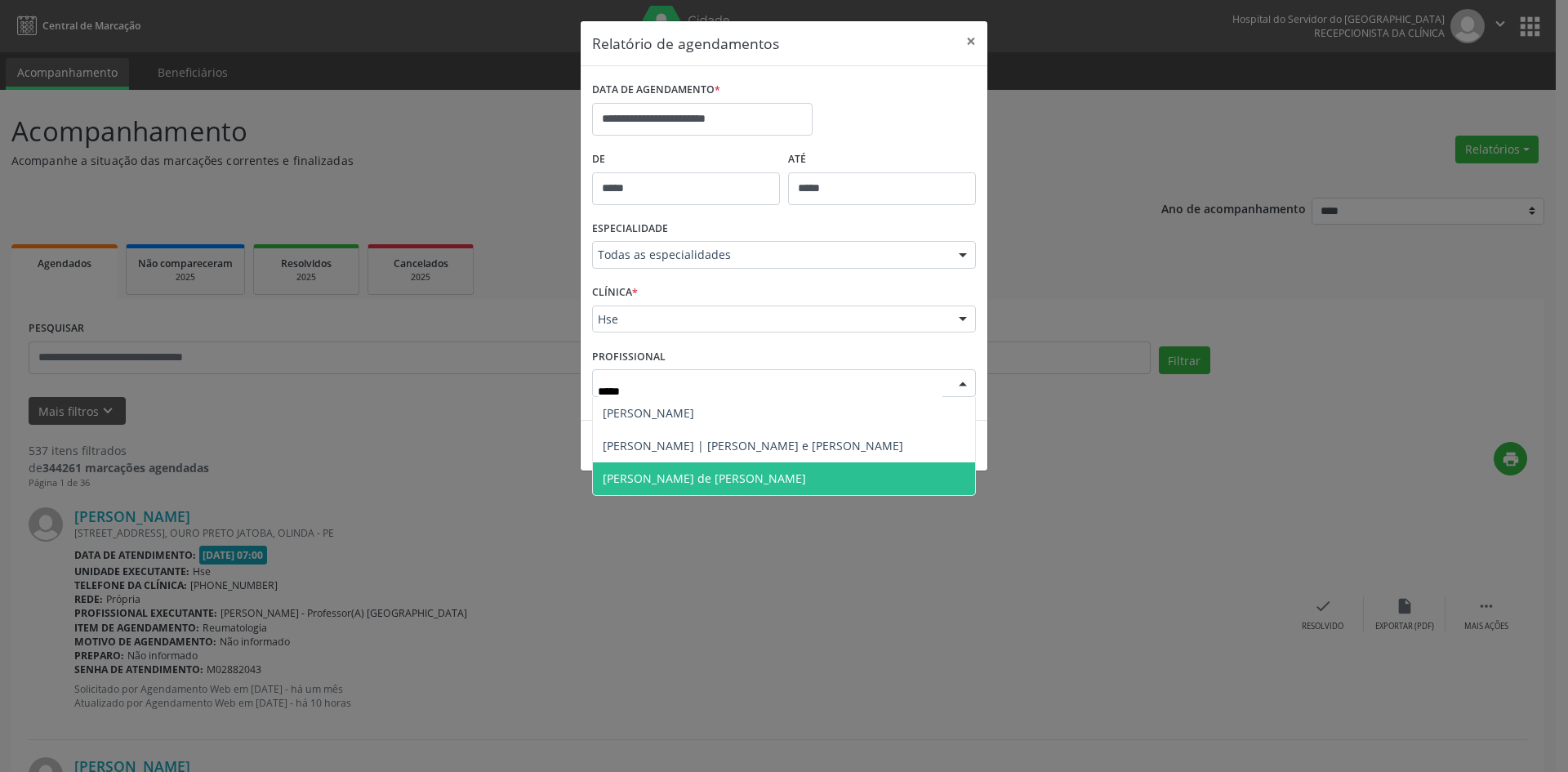
click at [672, 480] on span "[PERSON_NAME] de [PERSON_NAME]" at bounding box center [704, 479] width 203 height 16
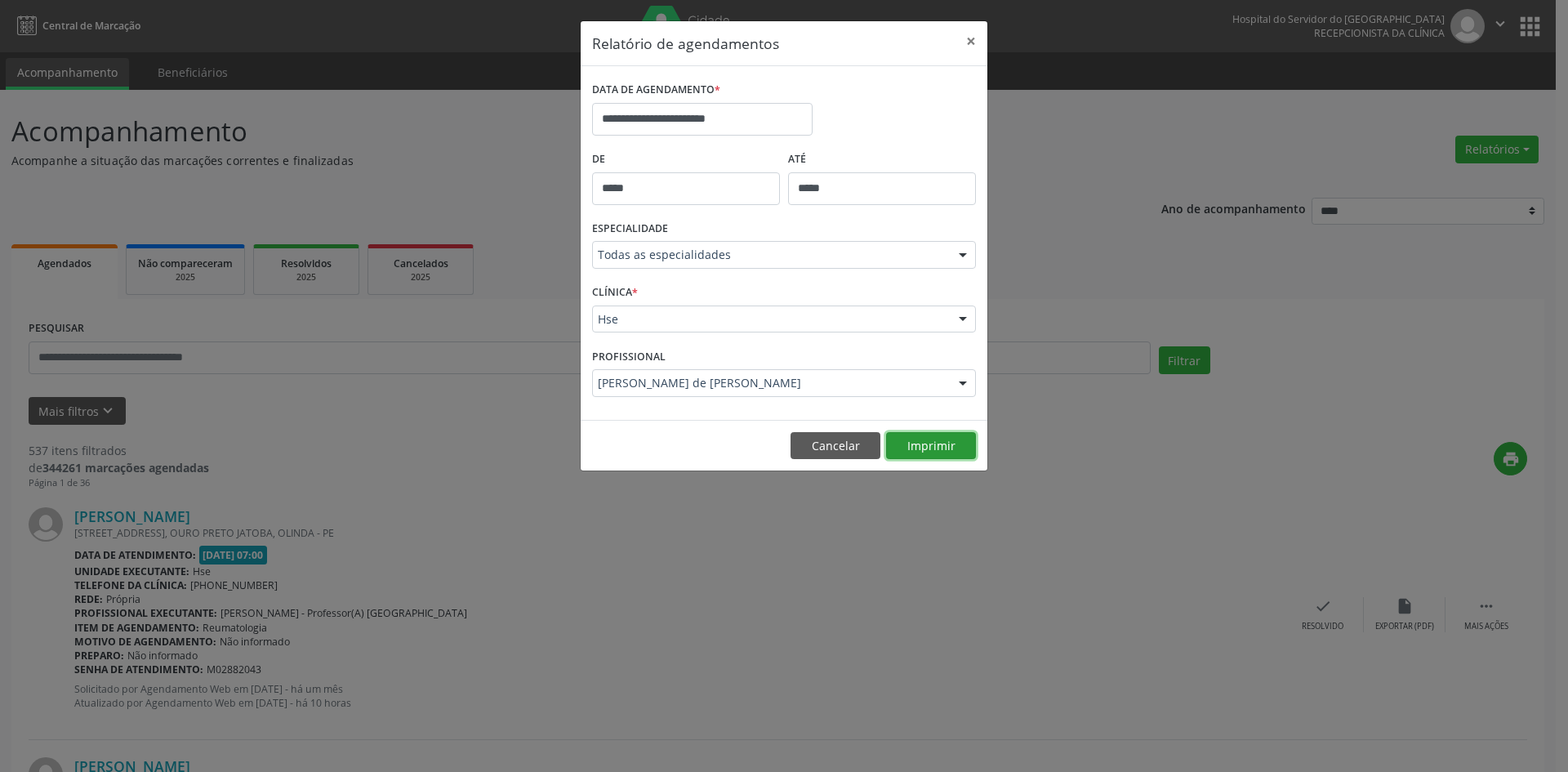
click at [925, 450] on button "Imprimir" at bounding box center [932, 446] width 90 height 27
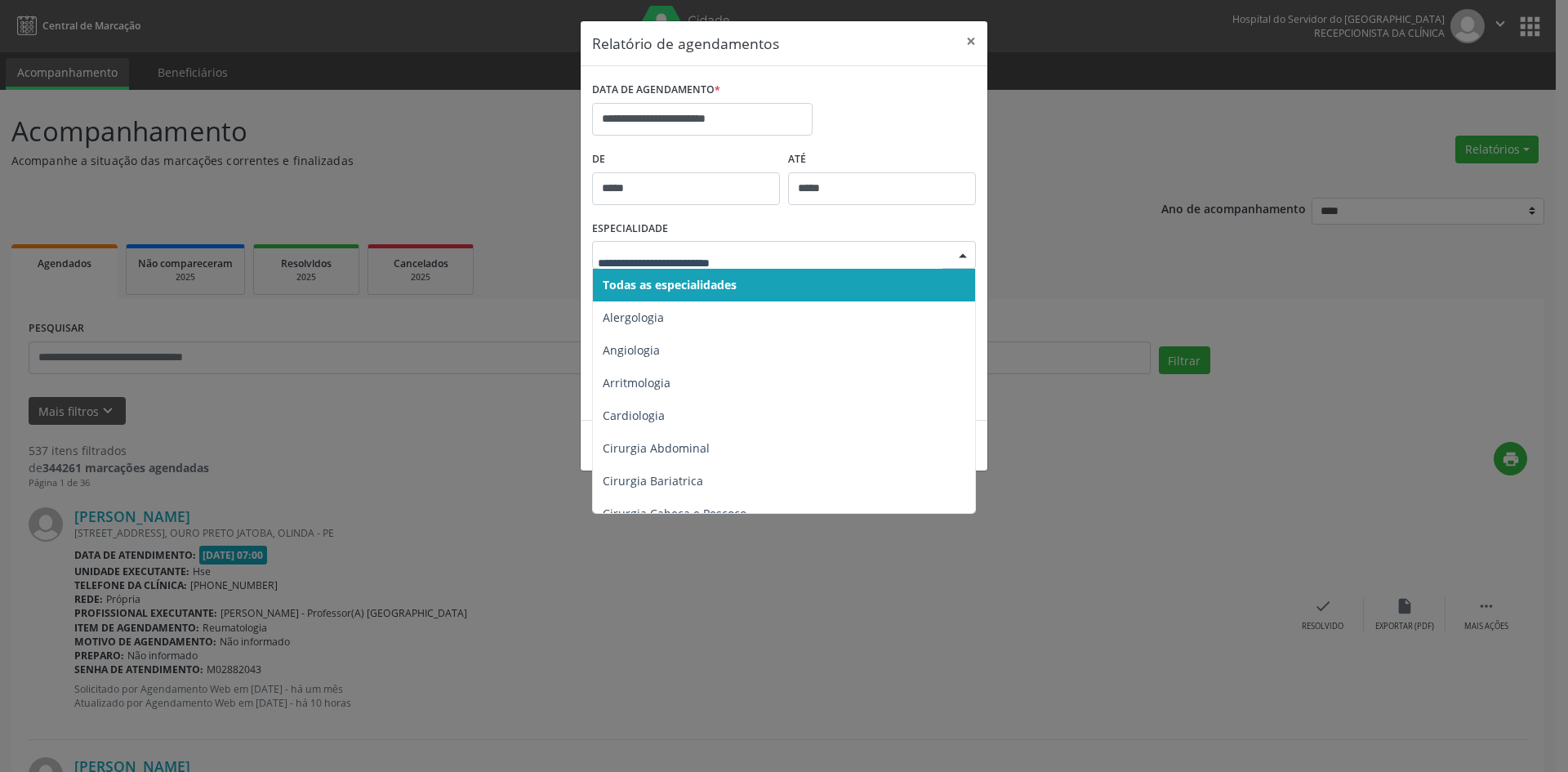
click at [956, 253] on div at bounding box center [963, 256] width 25 height 27
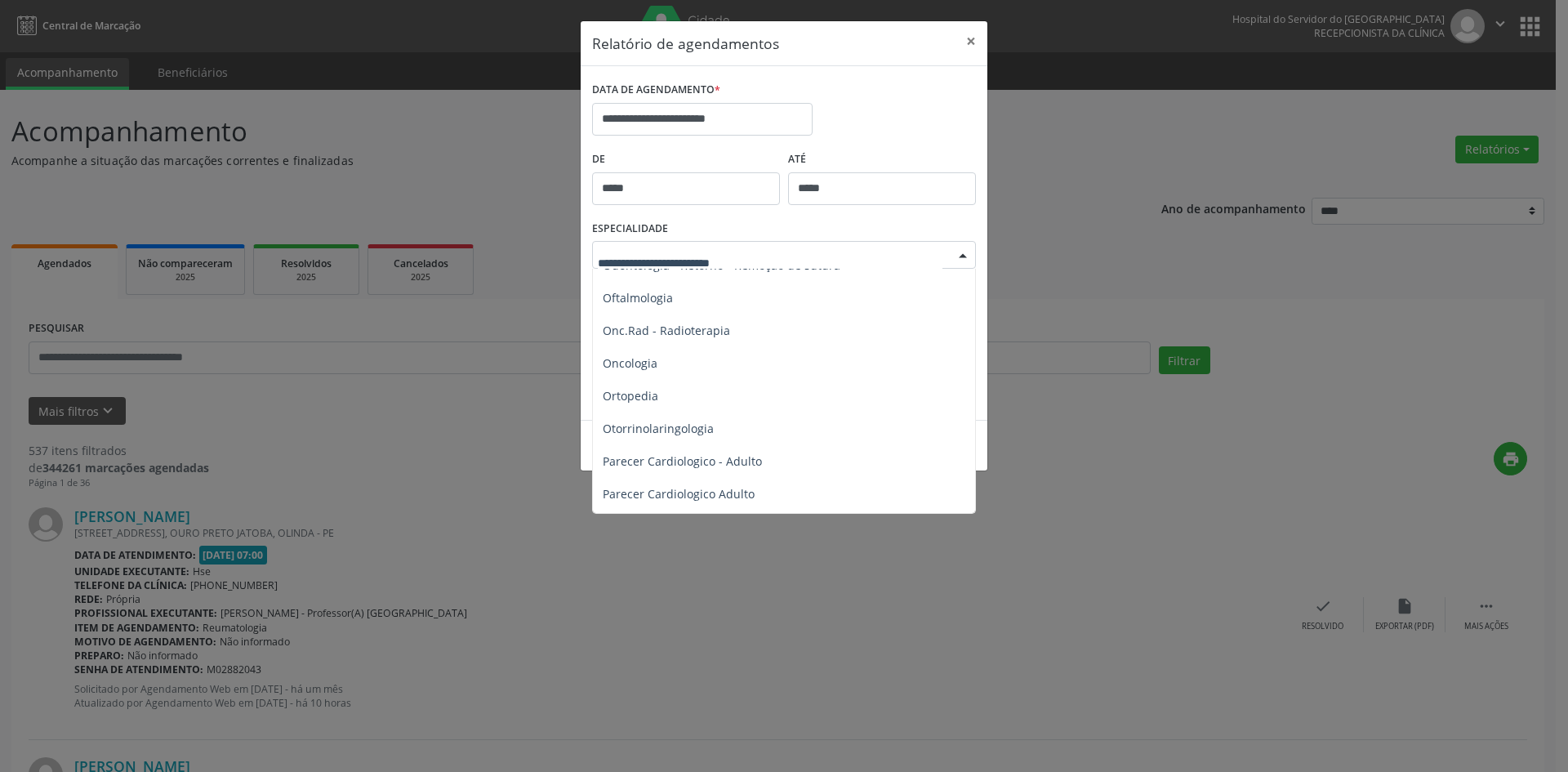
scroll to position [2289, 0]
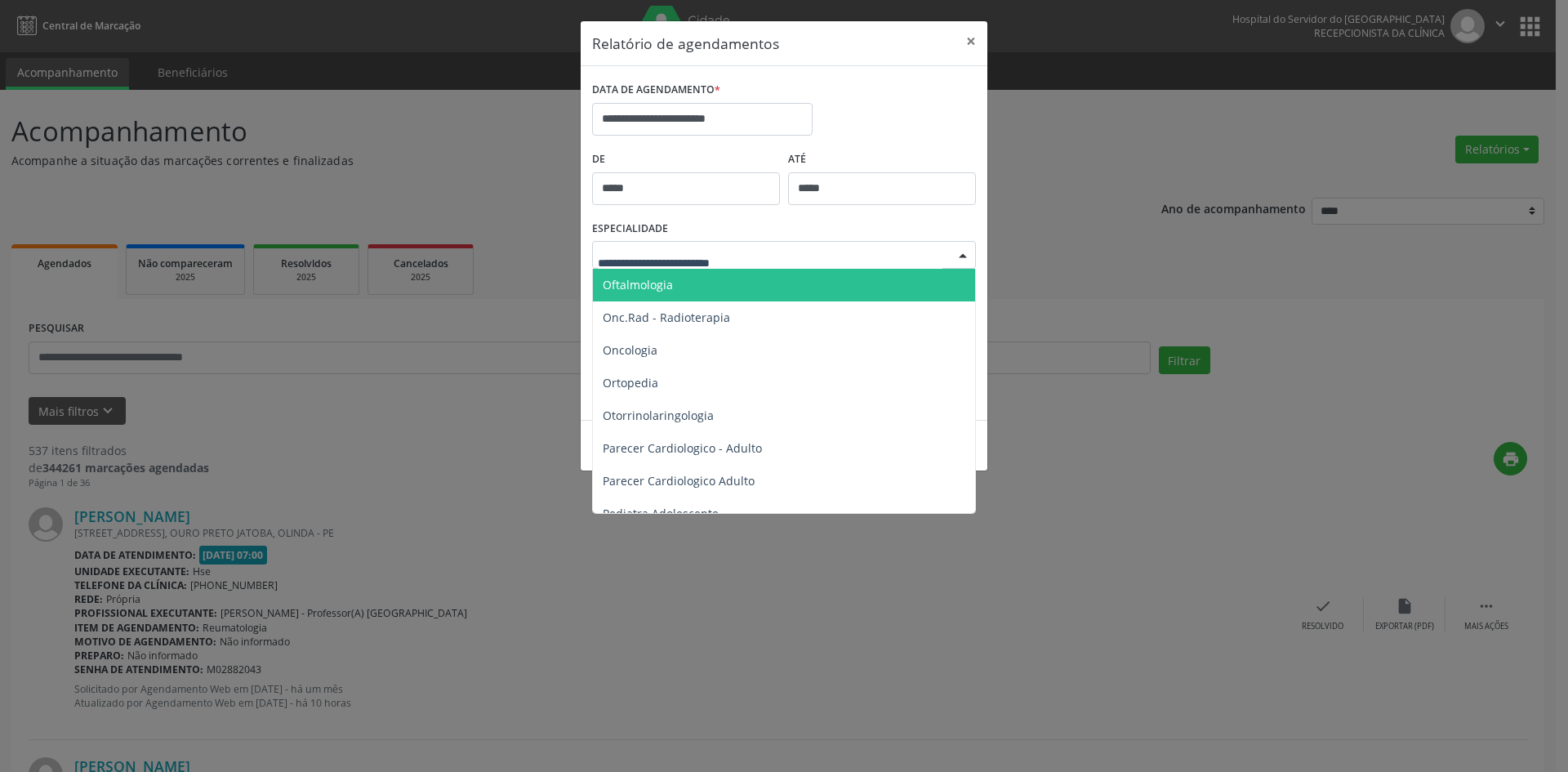
click at [655, 284] on span "Oftalmologia" at bounding box center [638, 284] width 71 height 16
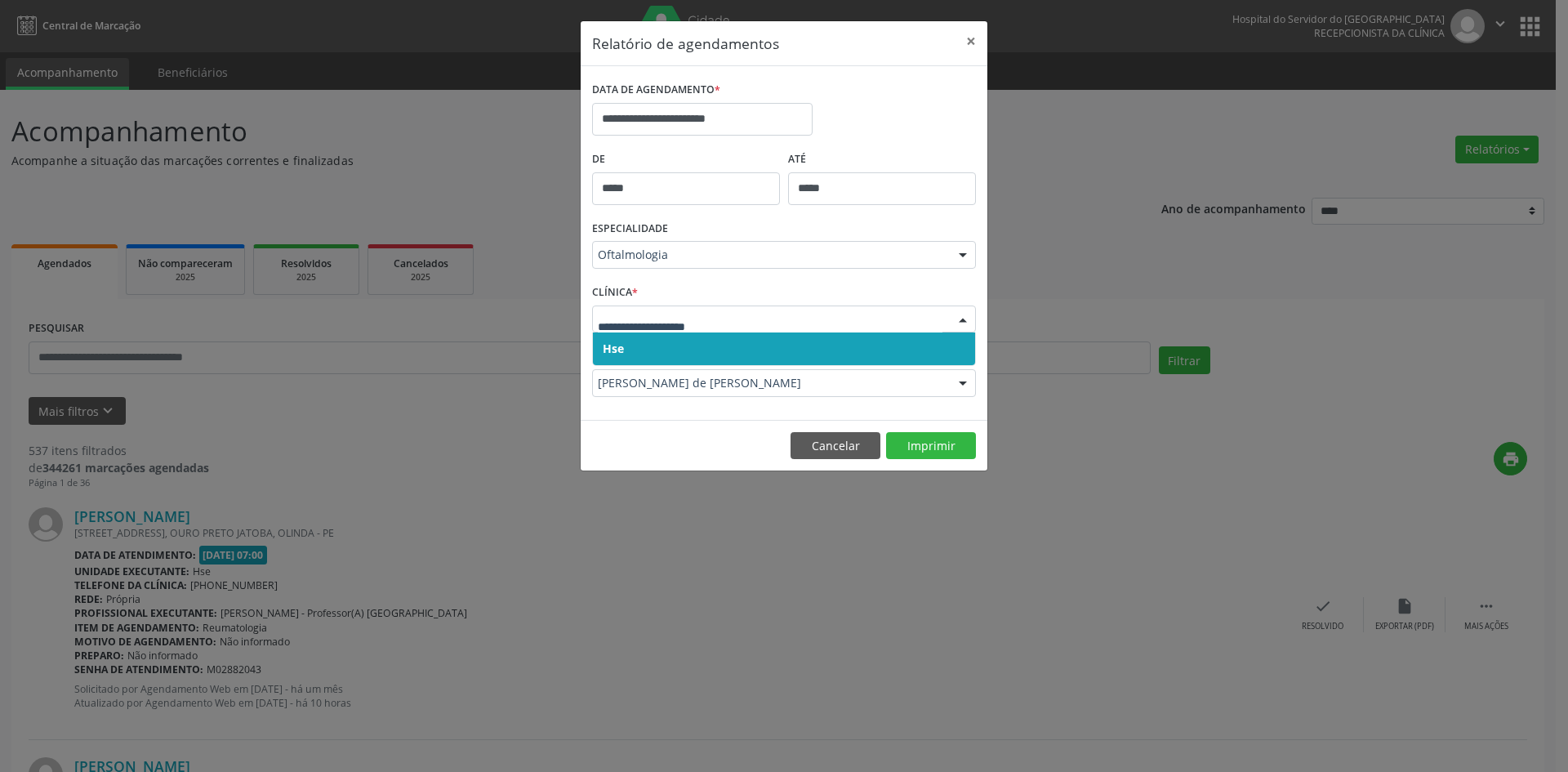
click at [609, 349] on span "Hse" at bounding box center [614, 348] width 22 height 16
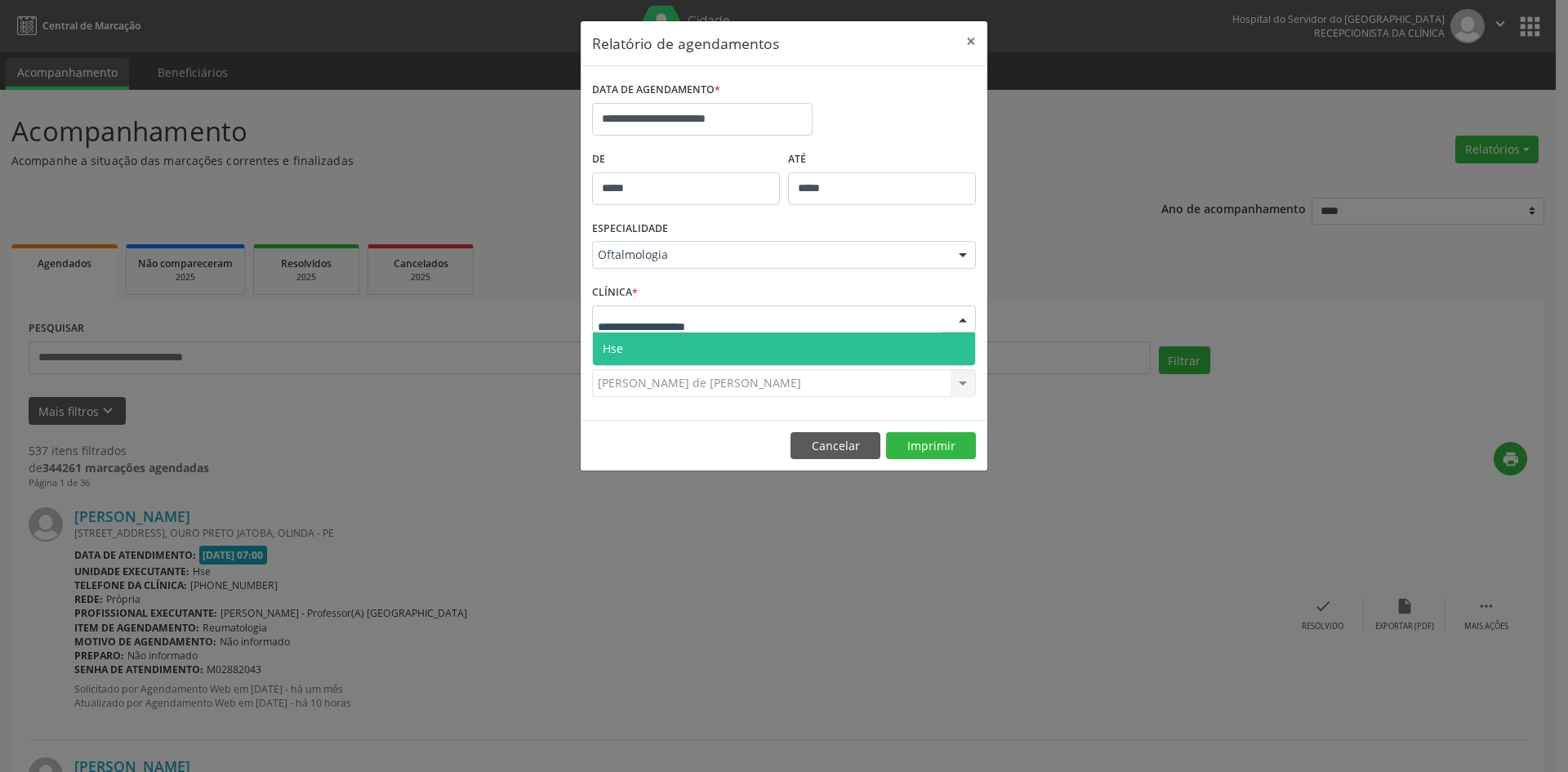
click at [624, 345] on span "Hse" at bounding box center [784, 348] width 382 height 32
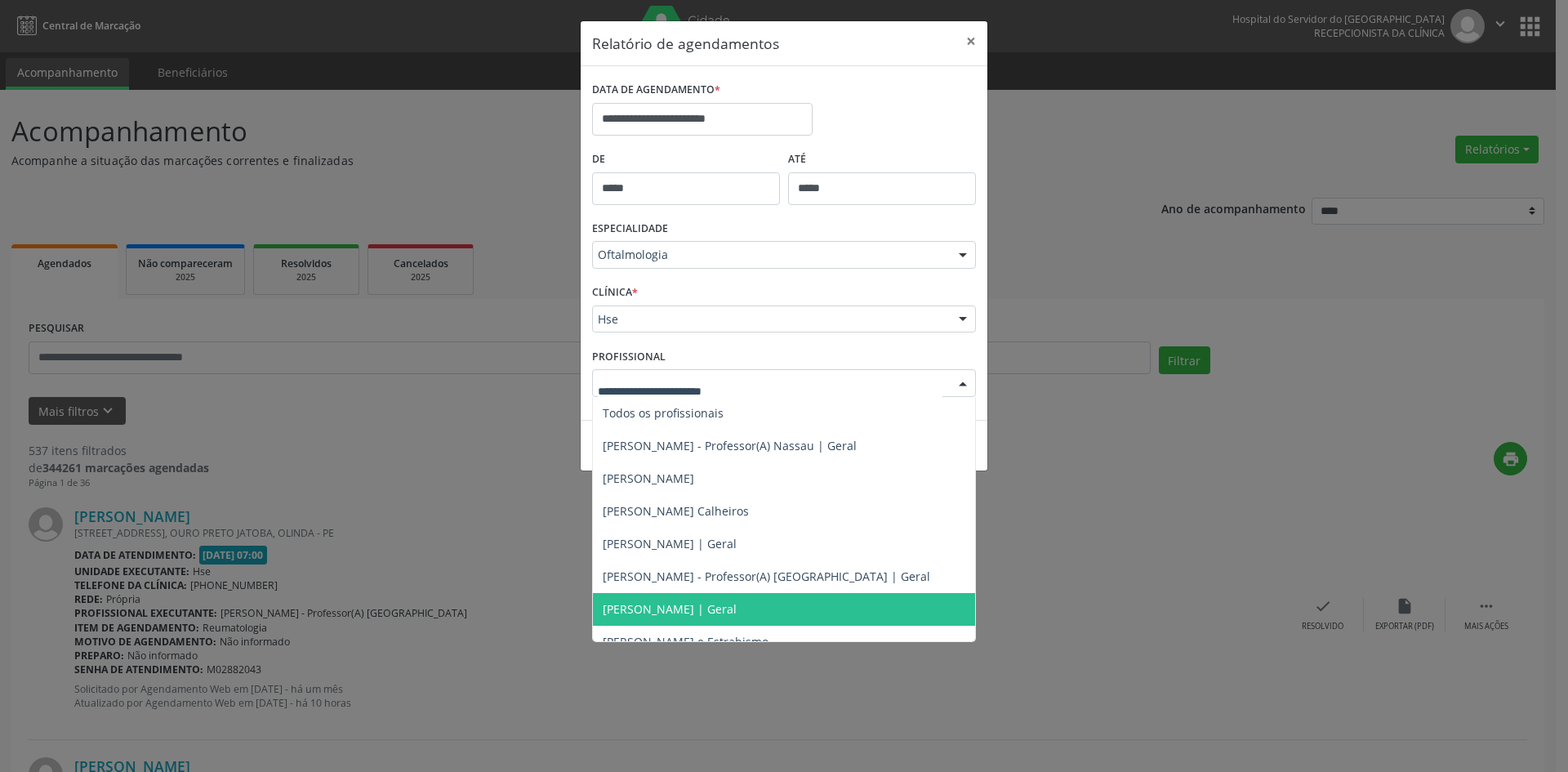
click at [673, 614] on span "[PERSON_NAME] | Geral" at bounding box center [670, 609] width 134 height 16
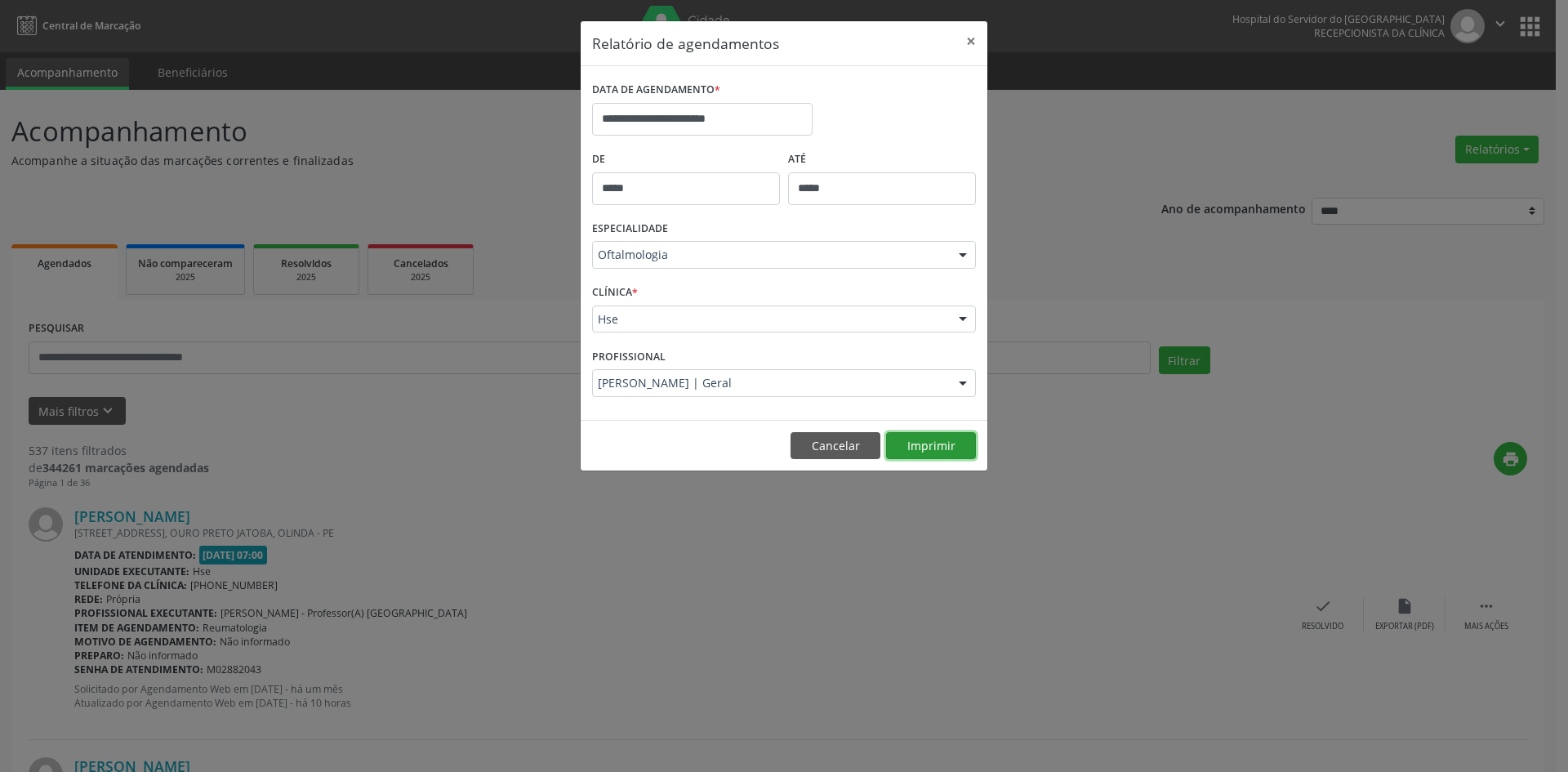
click at [921, 440] on button "Imprimir" at bounding box center [932, 446] width 90 height 27
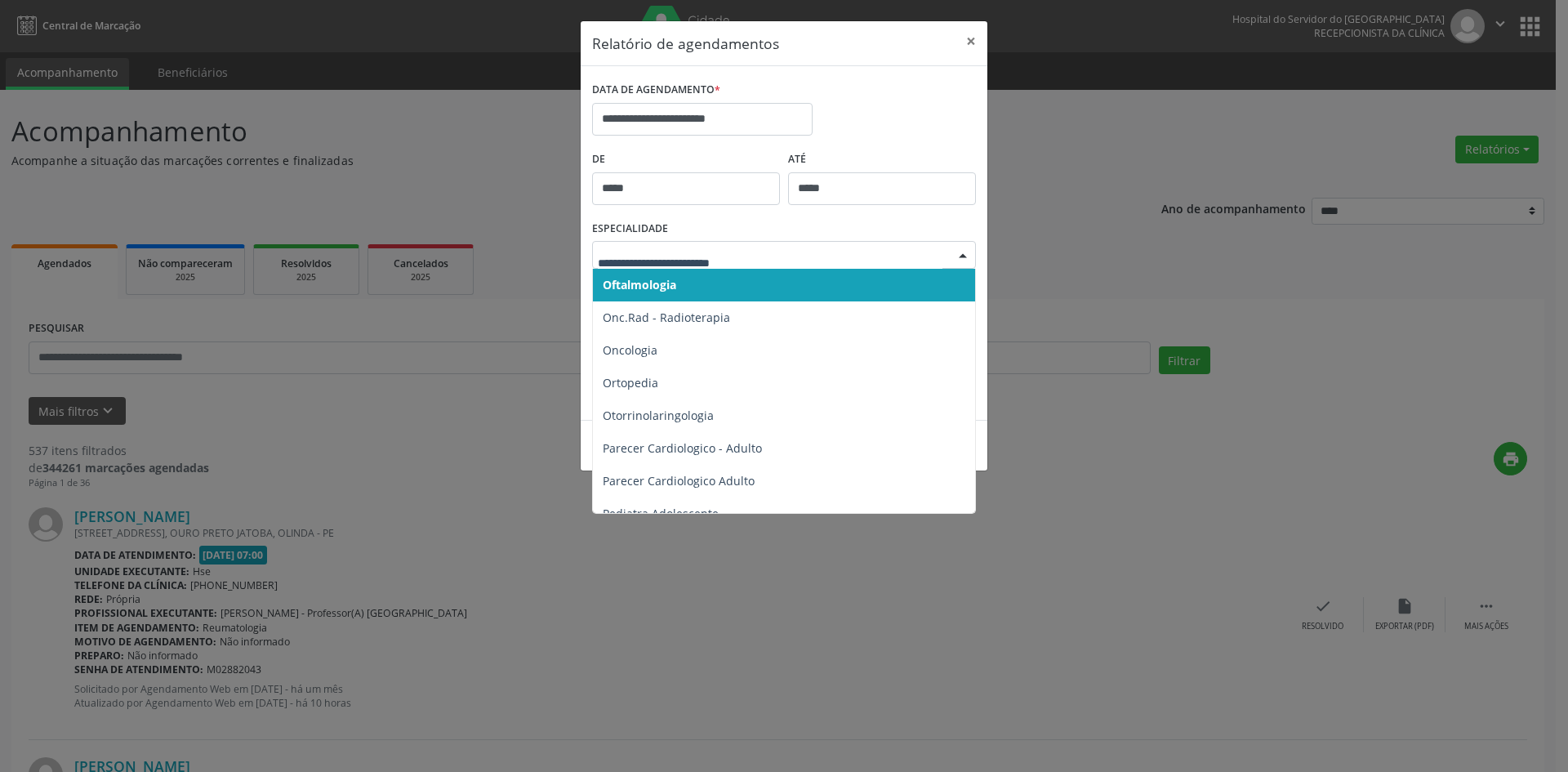
click at [960, 251] on div at bounding box center [963, 256] width 25 height 27
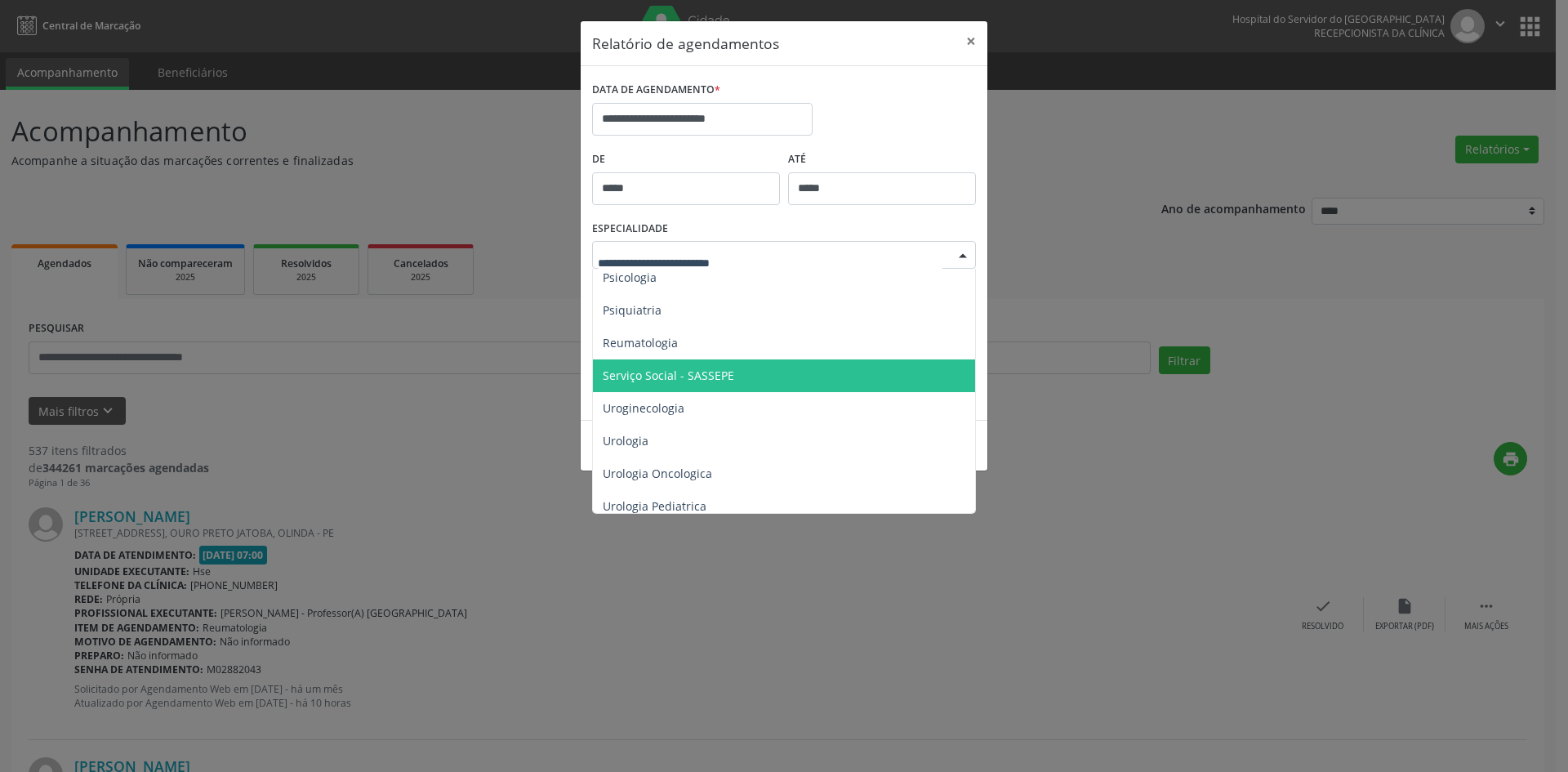
scroll to position [2841, 0]
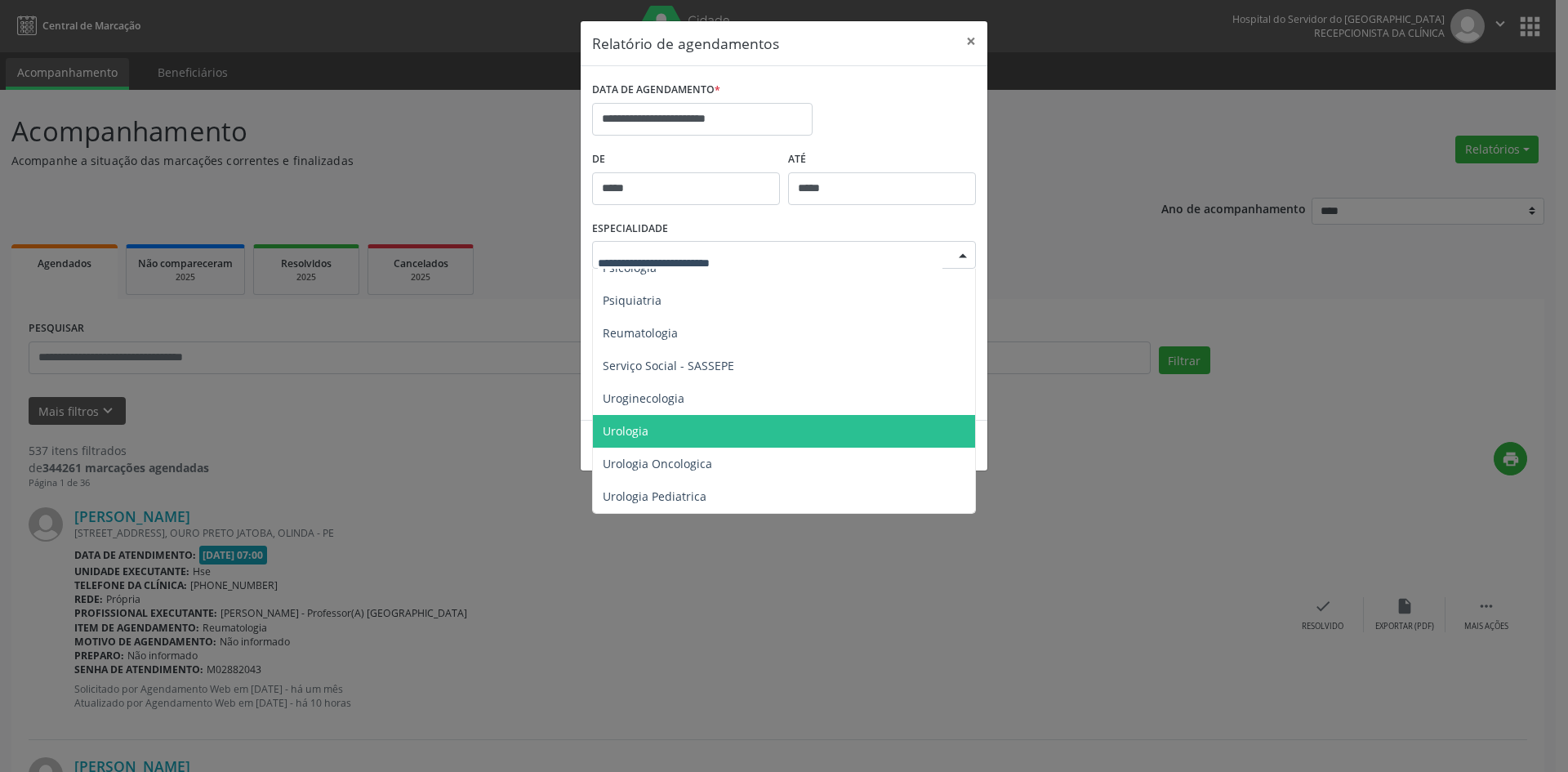
click at [676, 419] on span "Urologia" at bounding box center [785, 431] width 384 height 32
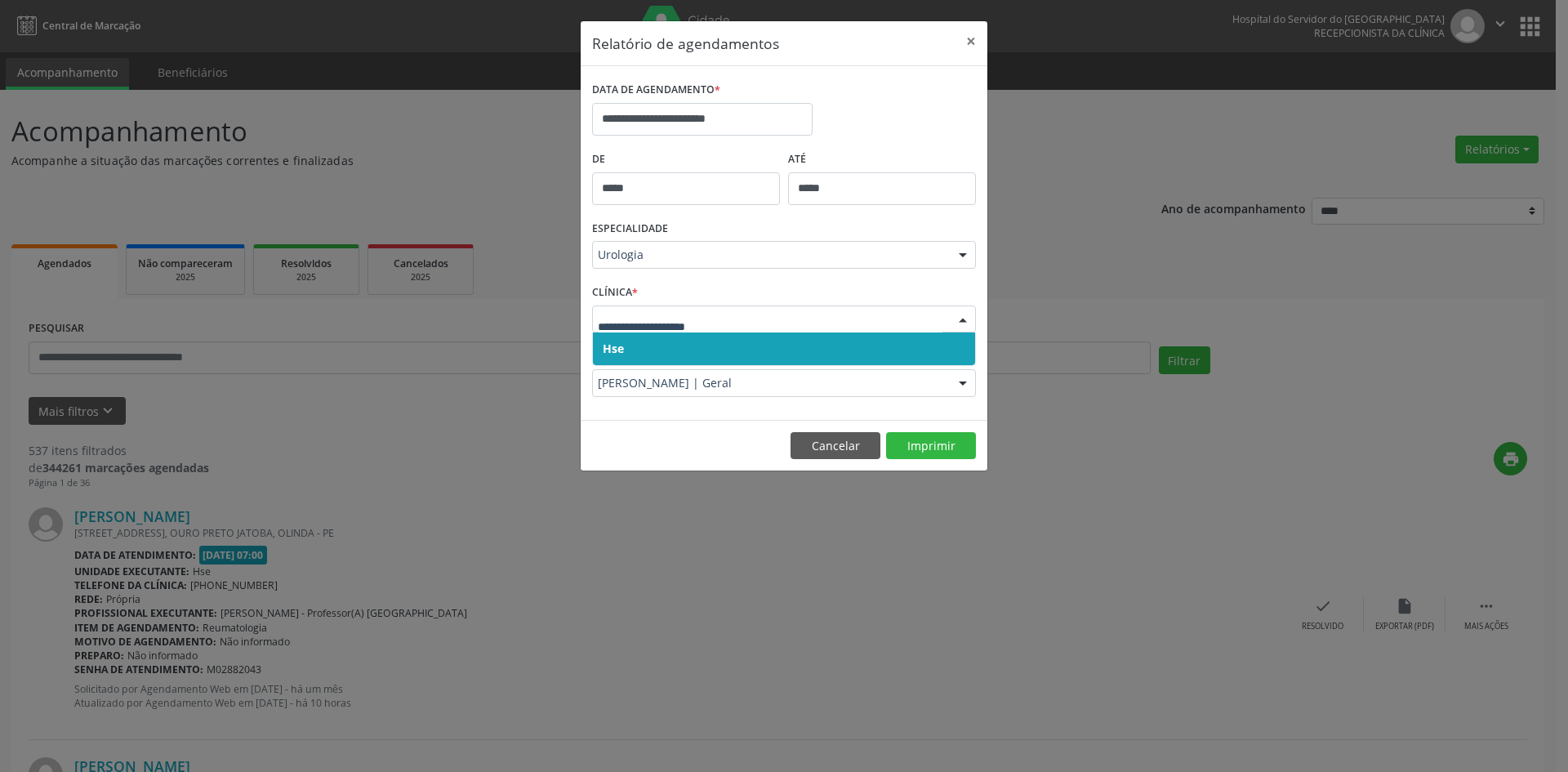
drag, startPoint x: 607, startPoint y: 355, endPoint x: 609, endPoint y: 331, distance: 24.1
click at [607, 353] on span "Hse" at bounding box center [614, 348] width 22 height 16
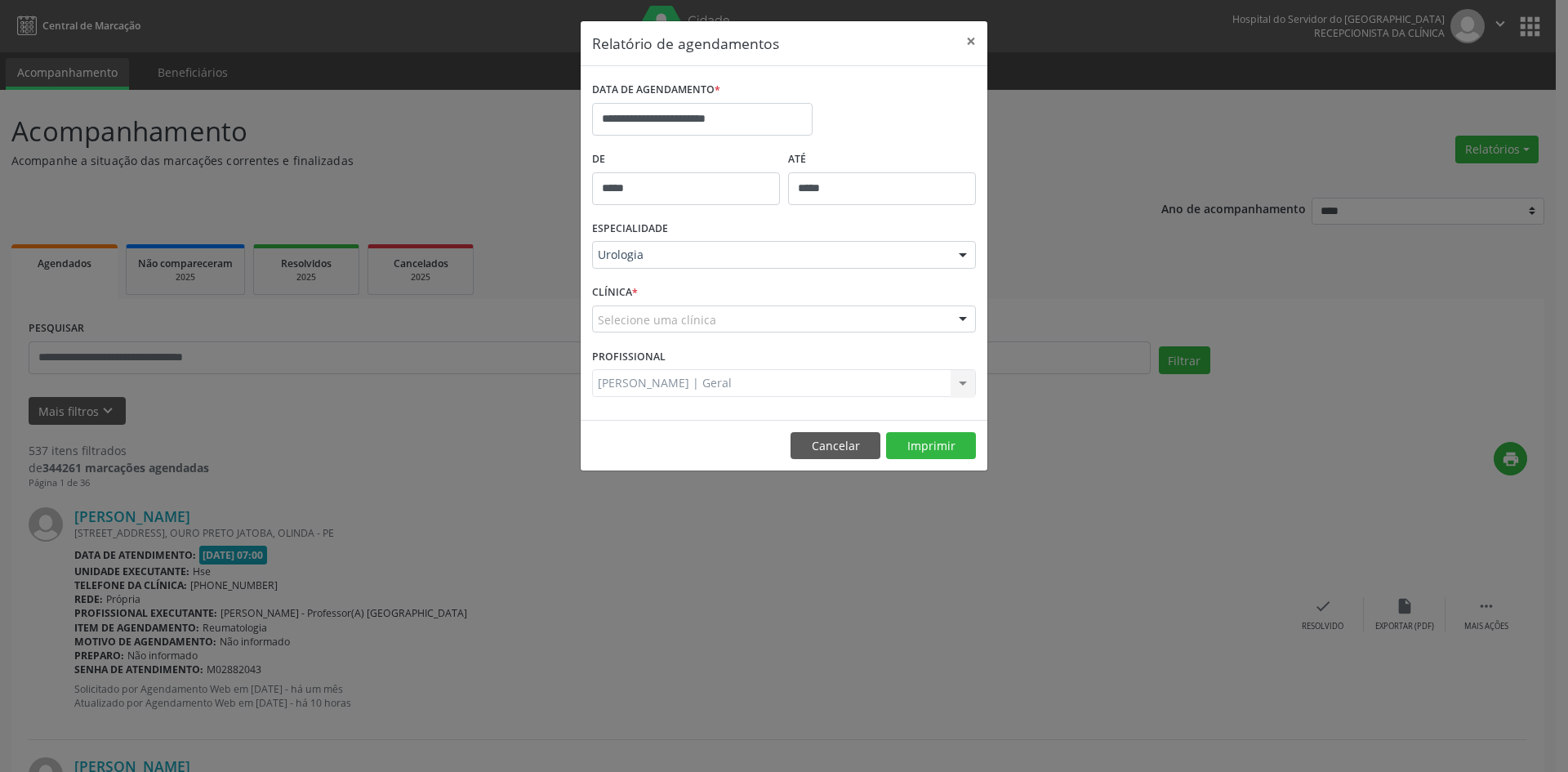
click at [609, 330] on div "Selecione uma clínica" at bounding box center [784, 320] width 384 height 27
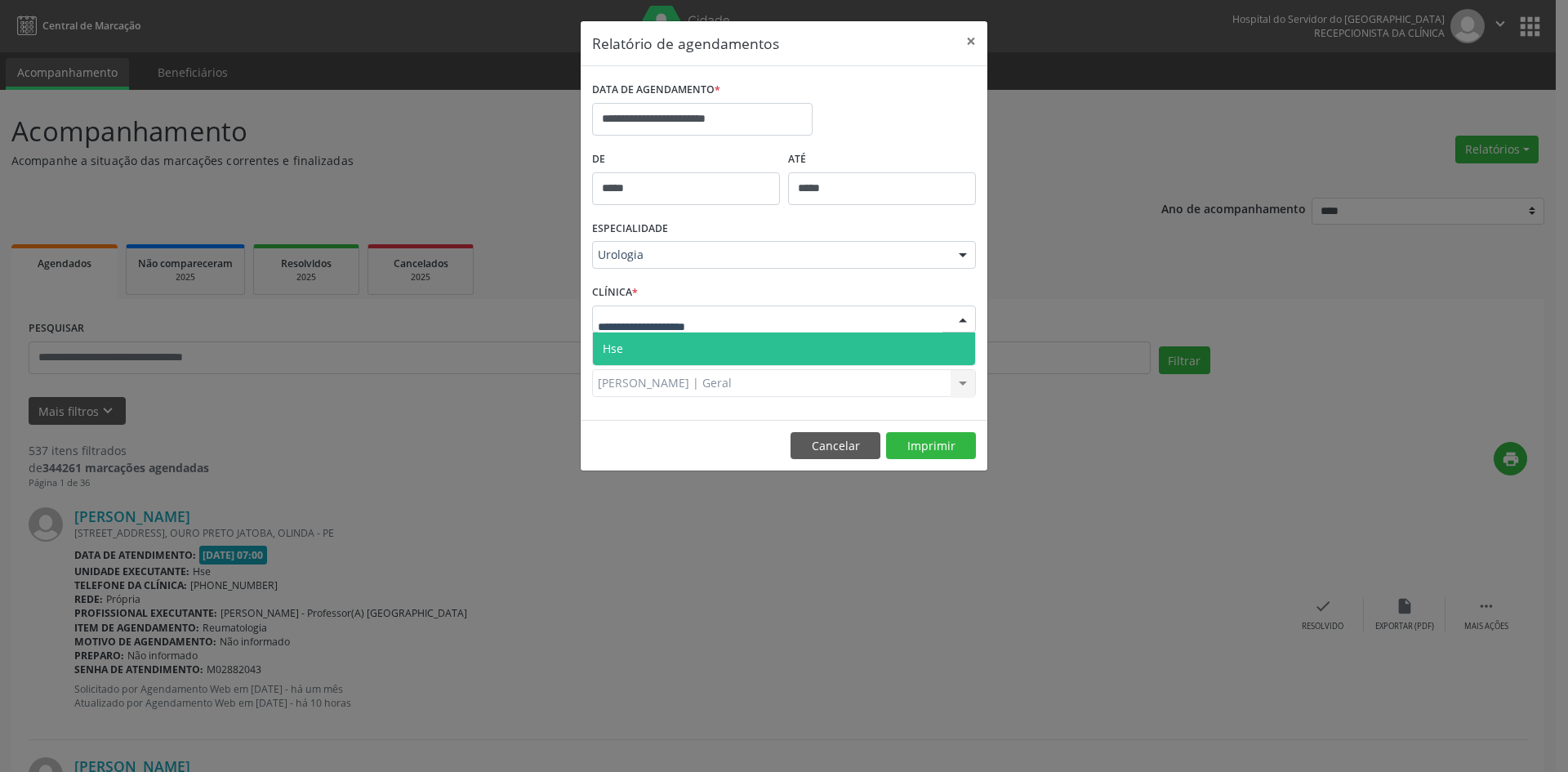
click at [610, 350] on span "Hse" at bounding box center [613, 348] width 21 height 16
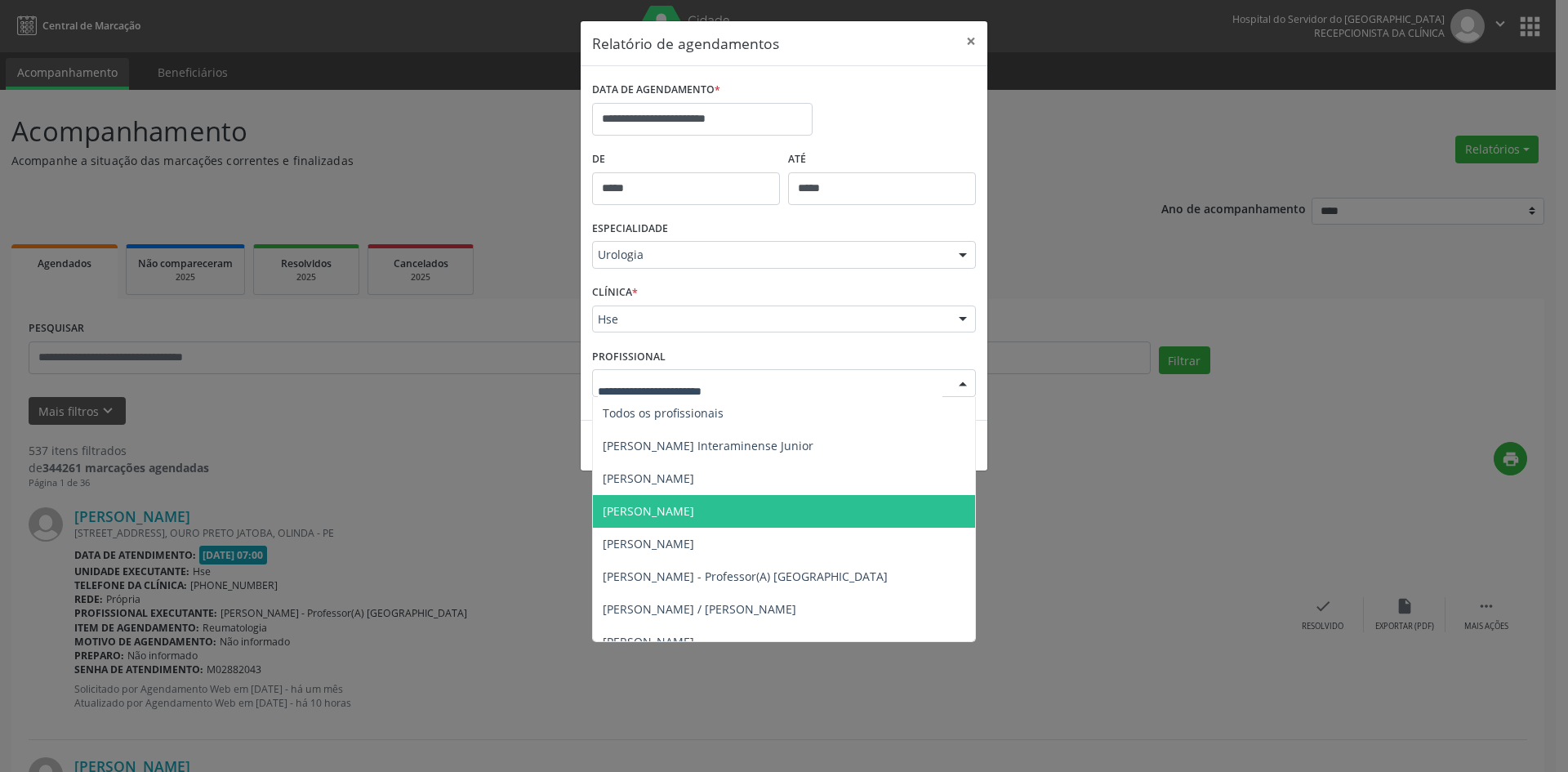
click at [673, 512] on span "[PERSON_NAME]" at bounding box center [648, 511] width 91 height 16
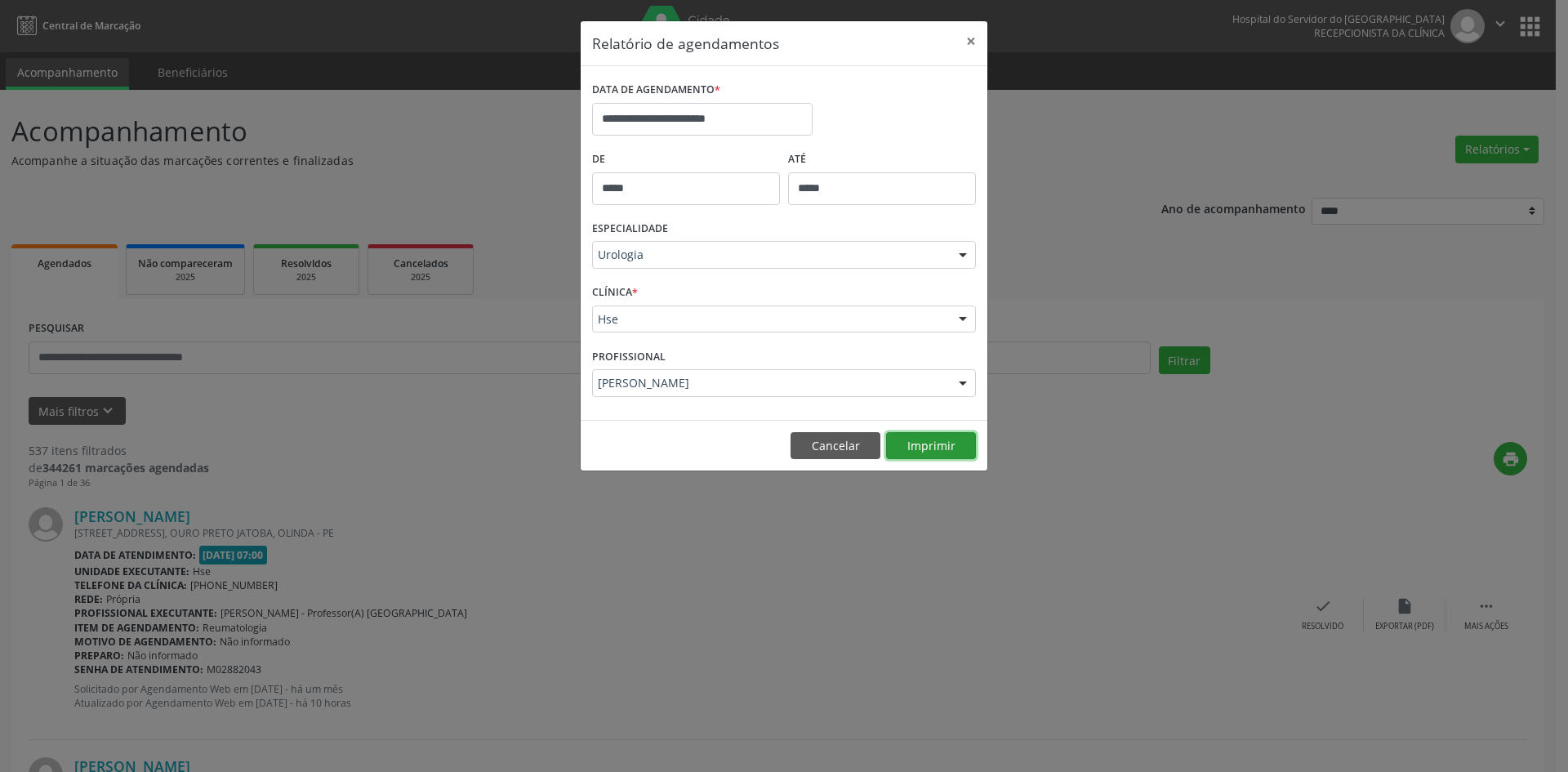
click at [922, 440] on button "Imprimir" at bounding box center [932, 446] width 90 height 27
click at [960, 256] on div at bounding box center [963, 256] width 25 height 27
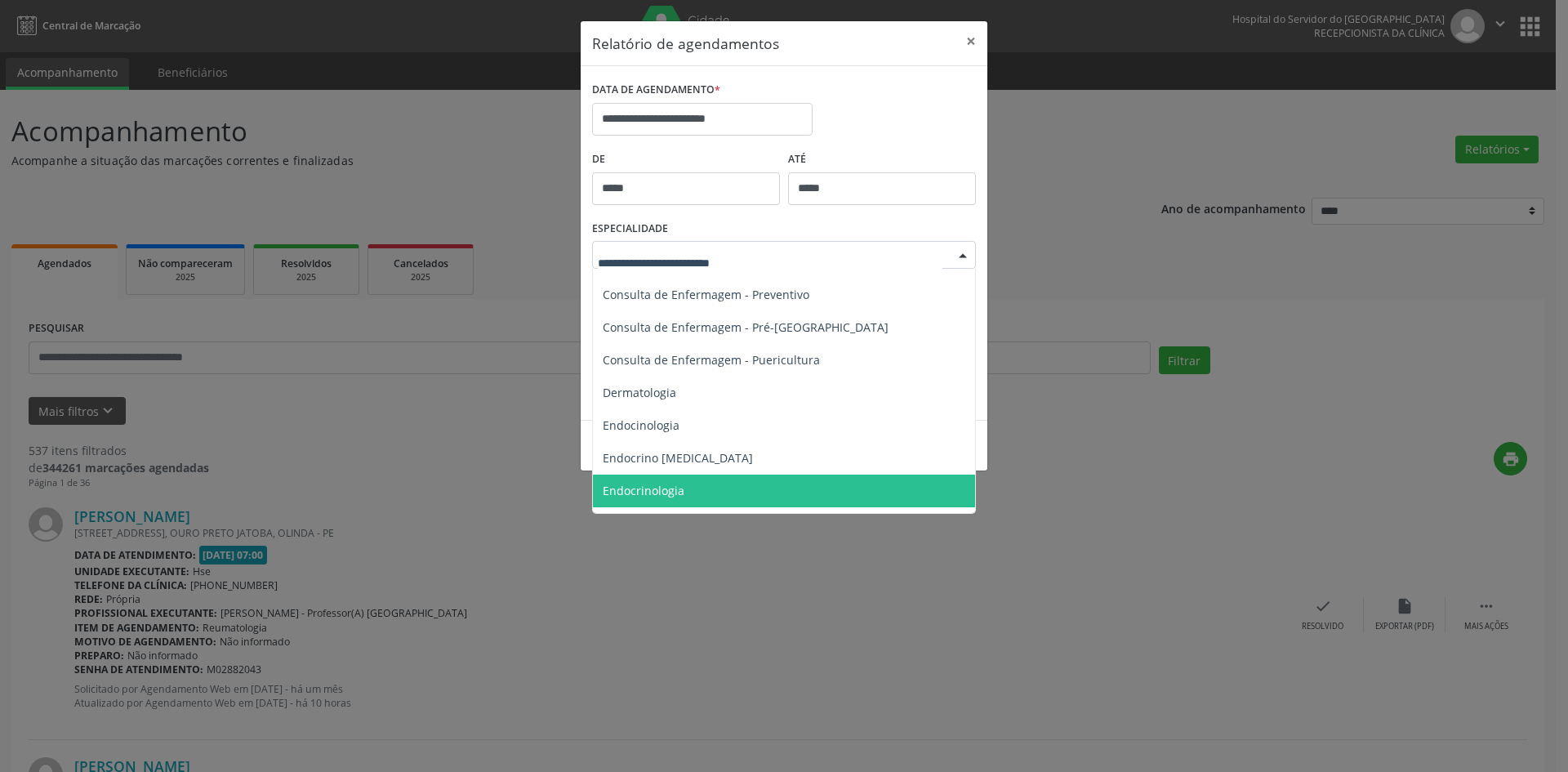
scroll to position [716, 0]
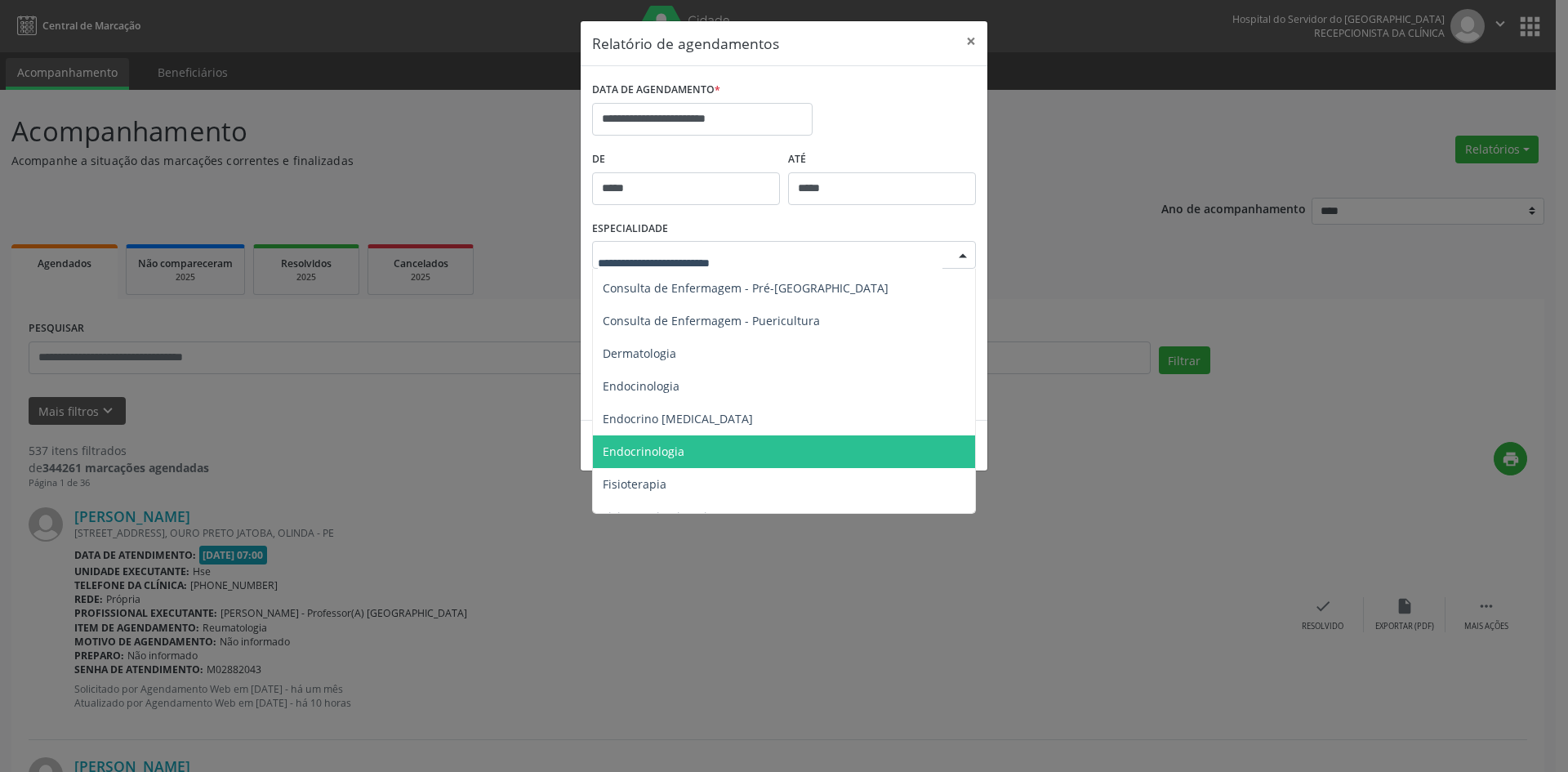
click at [657, 452] on span "Endocrinologia" at bounding box center [643, 451] width 81 height 16
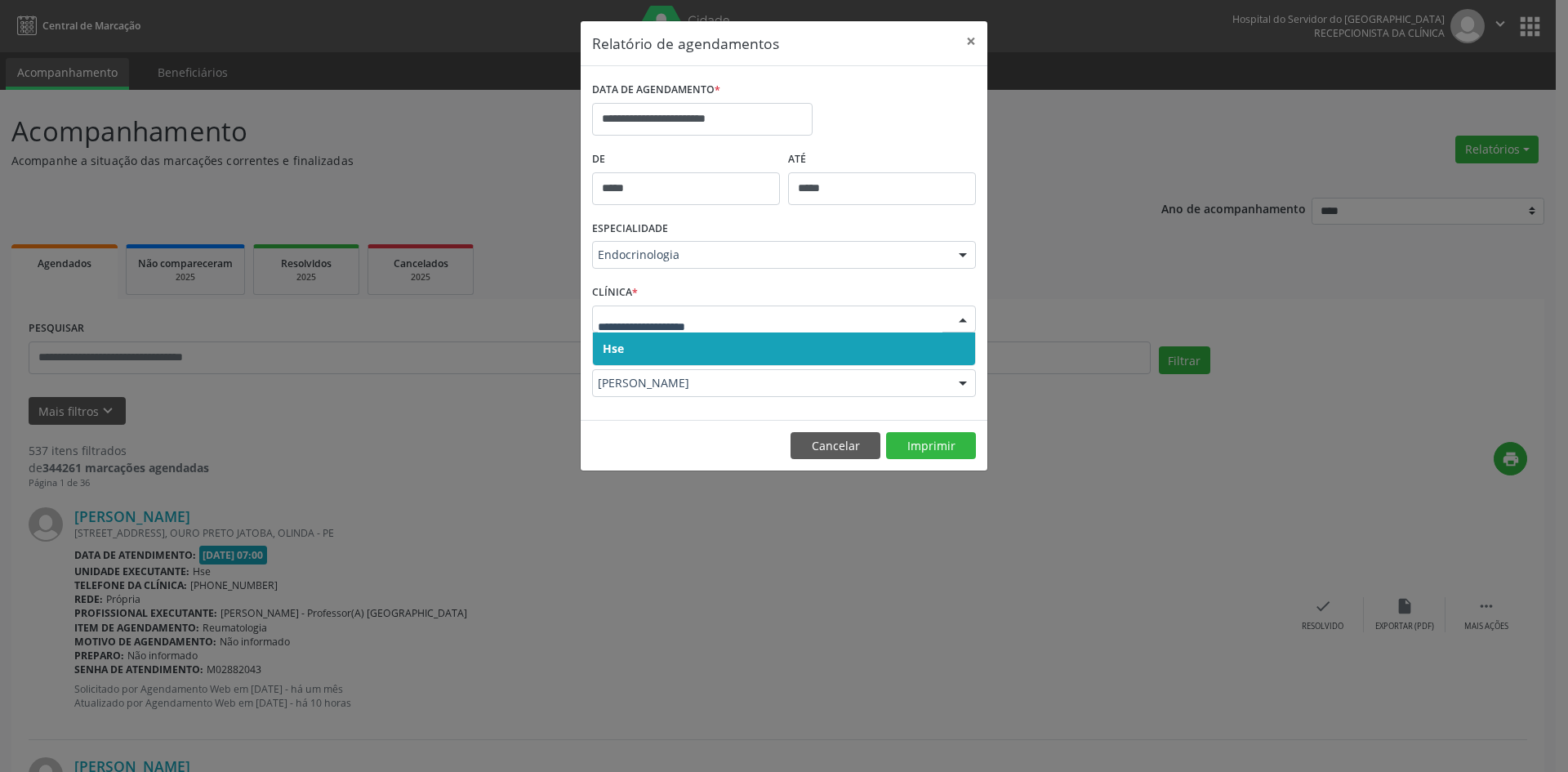
click at [614, 344] on span "Hse" at bounding box center [614, 348] width 22 height 16
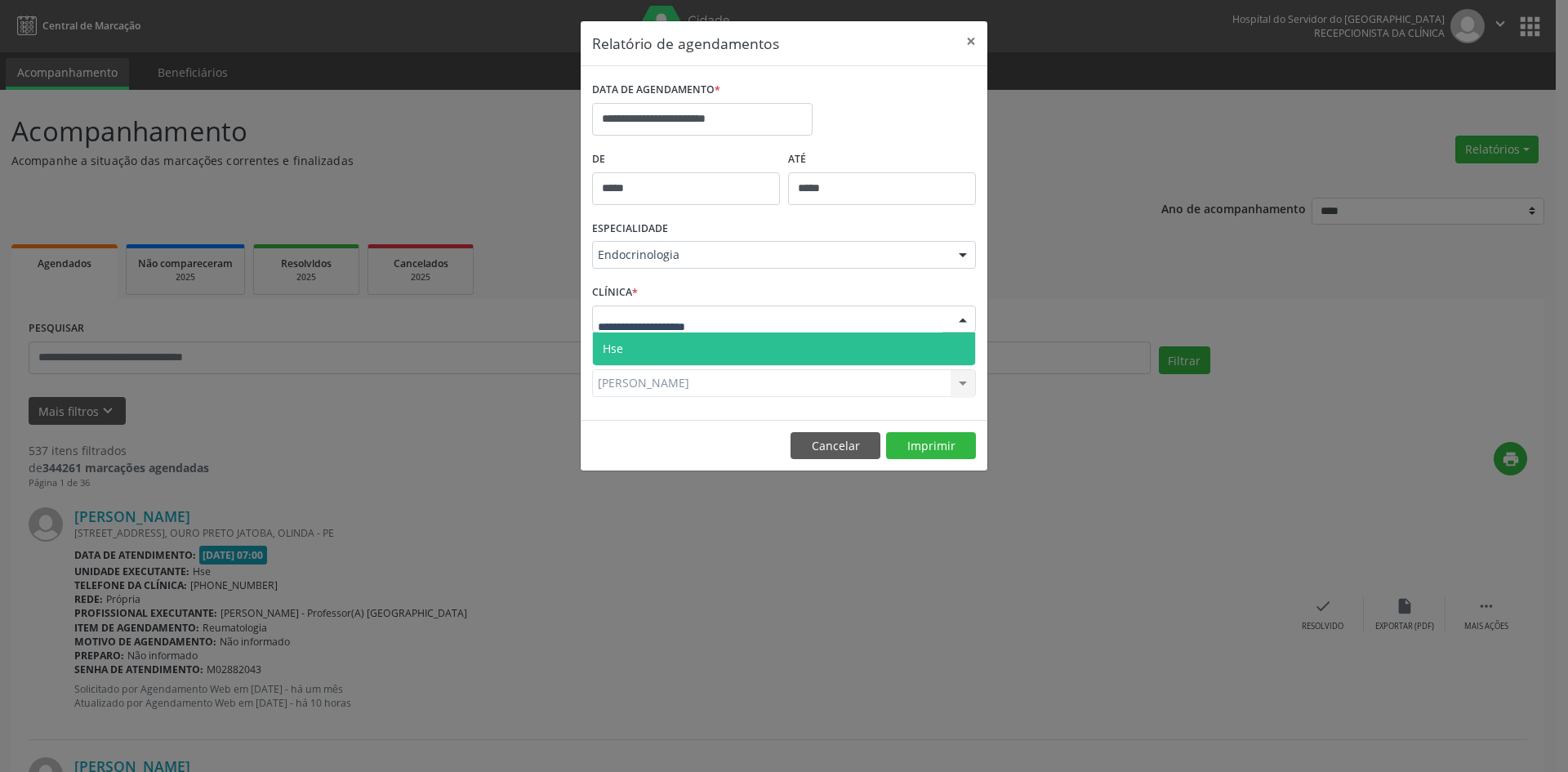
click at [611, 342] on span "Hse" at bounding box center [613, 348] width 21 height 16
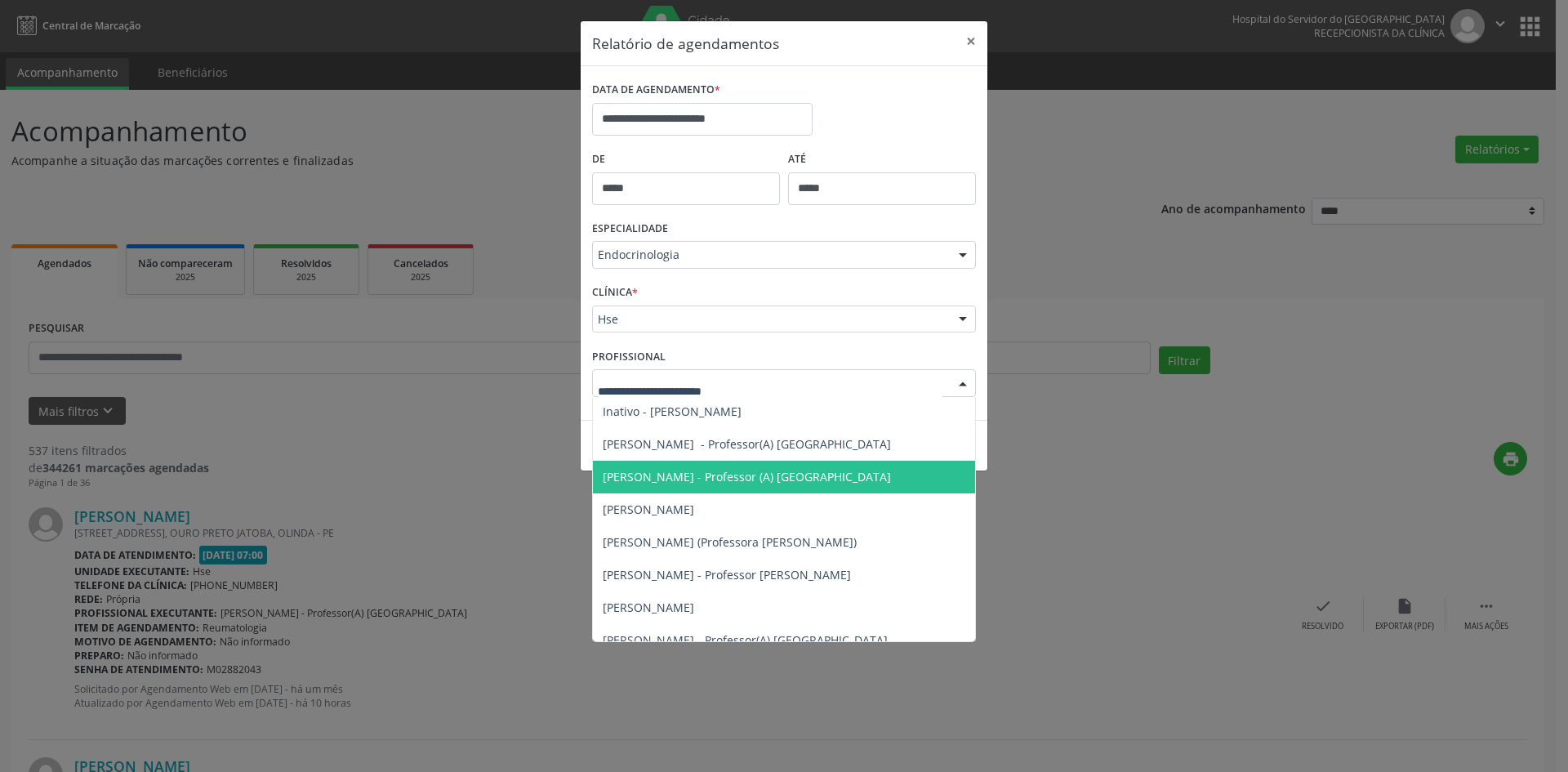
scroll to position [164, 0]
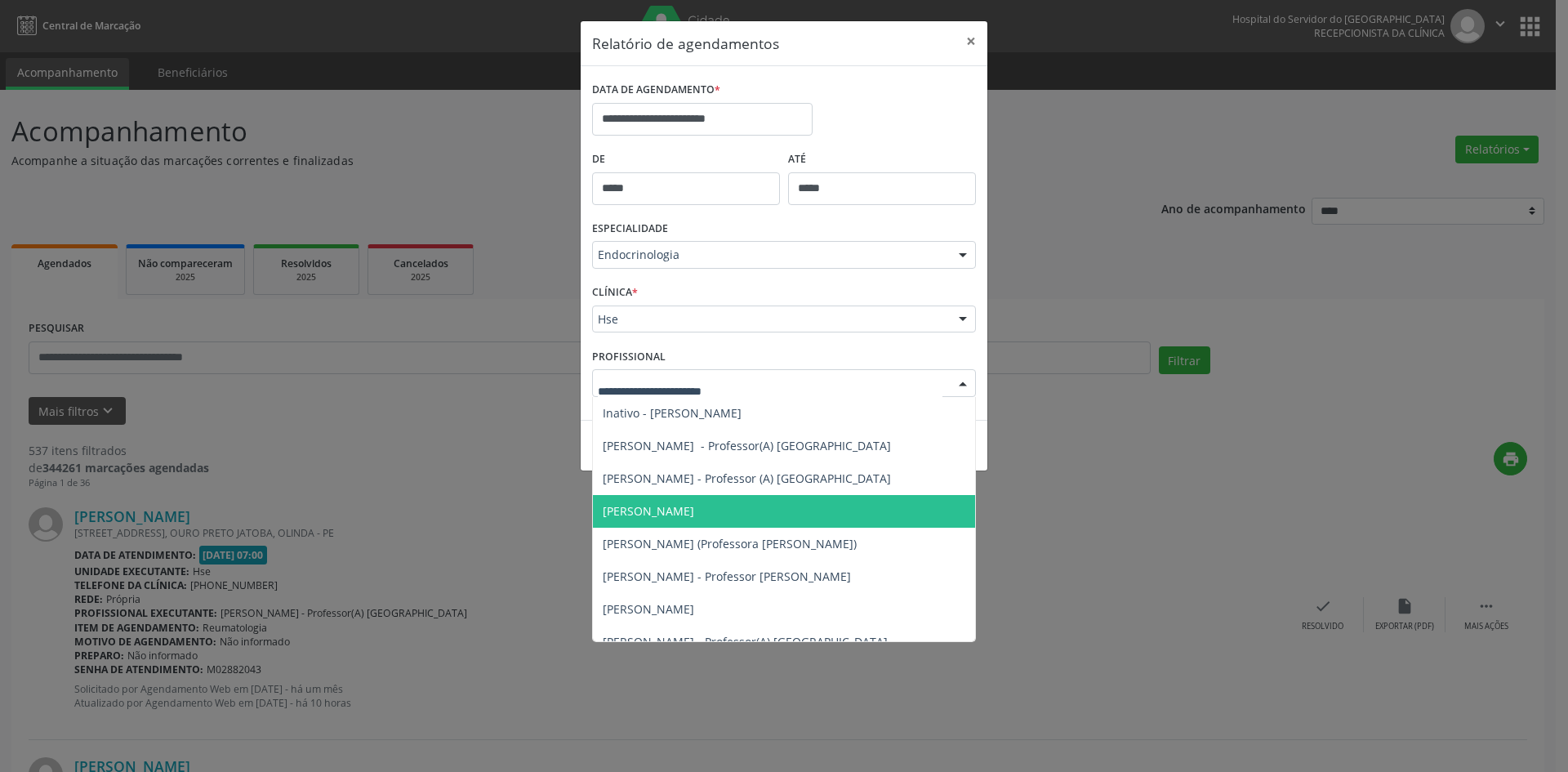
click at [643, 506] on span "[PERSON_NAME]" at bounding box center [648, 511] width 91 height 16
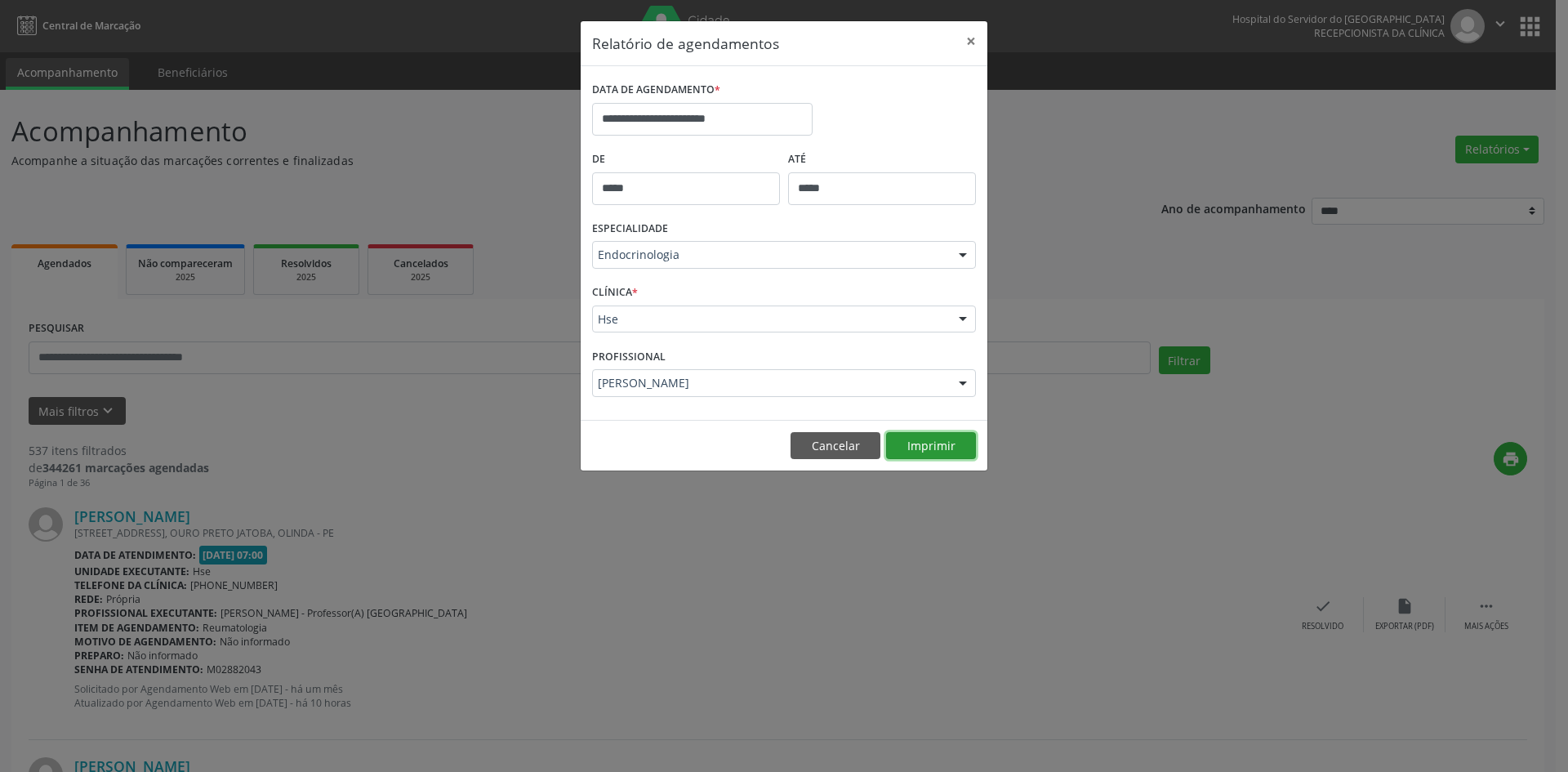
click at [930, 447] on button "Imprimir" at bounding box center [932, 446] width 90 height 27
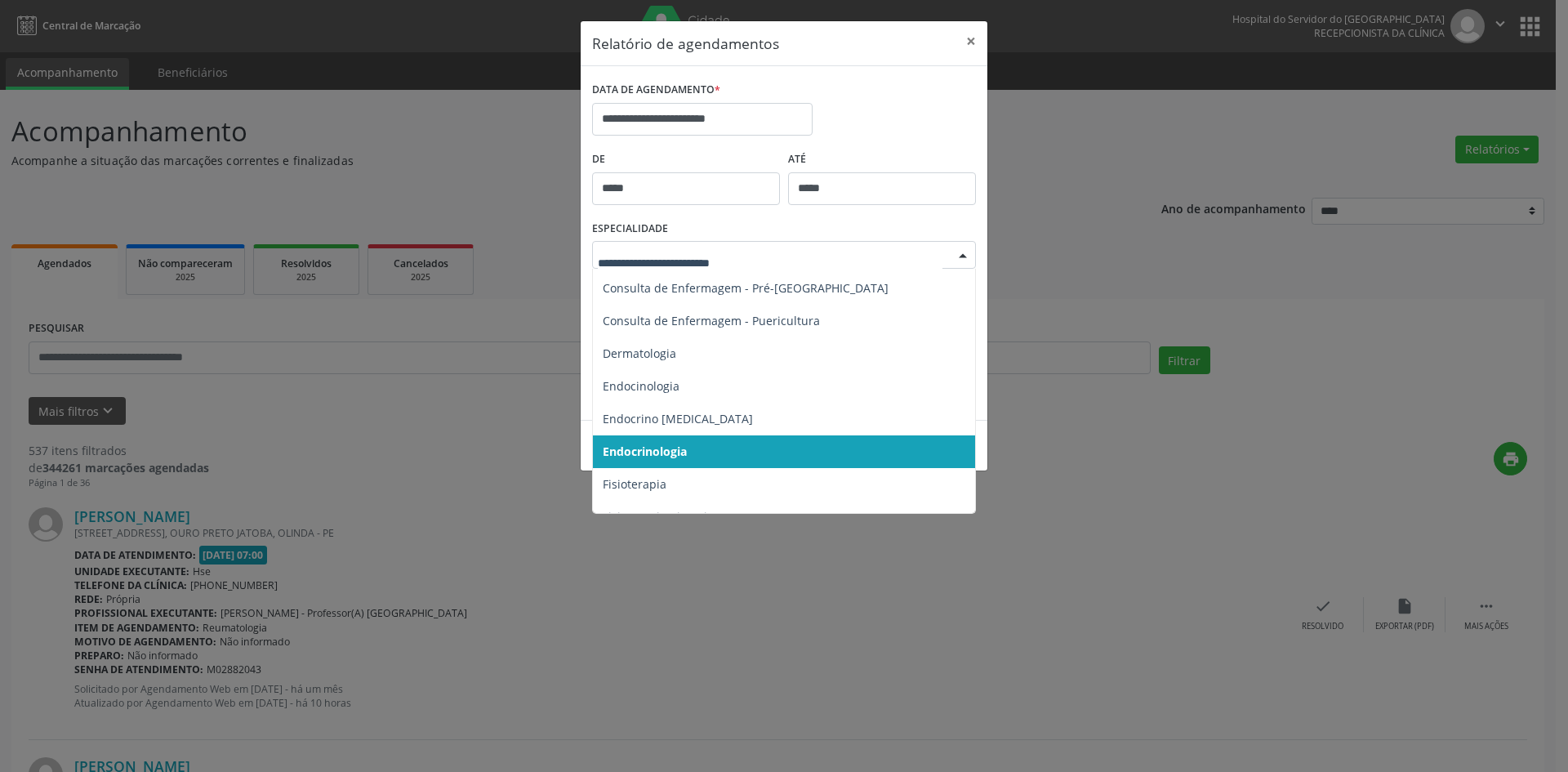
click at [967, 251] on div at bounding box center [963, 256] width 25 height 27
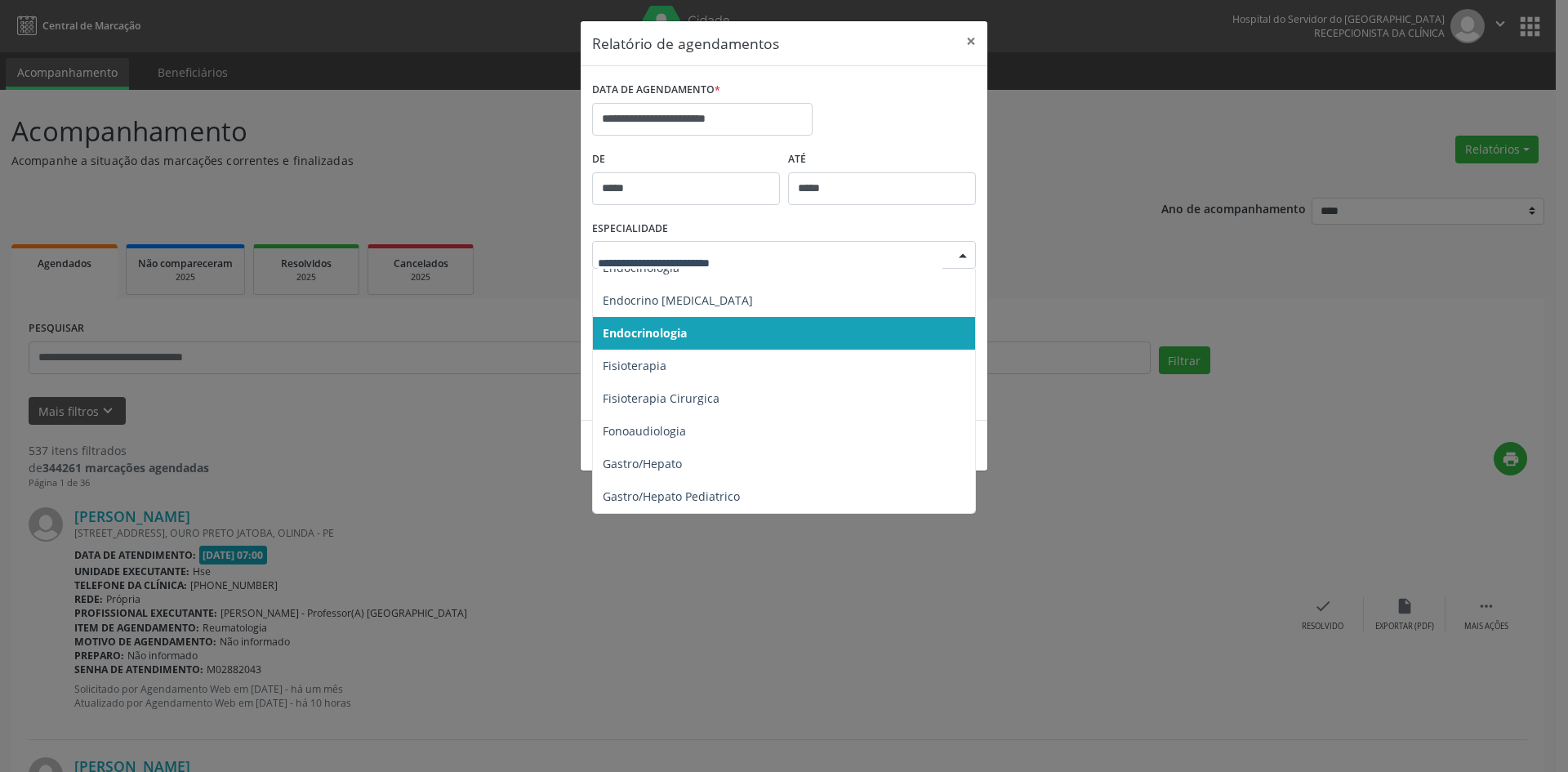
scroll to position [879, 0]
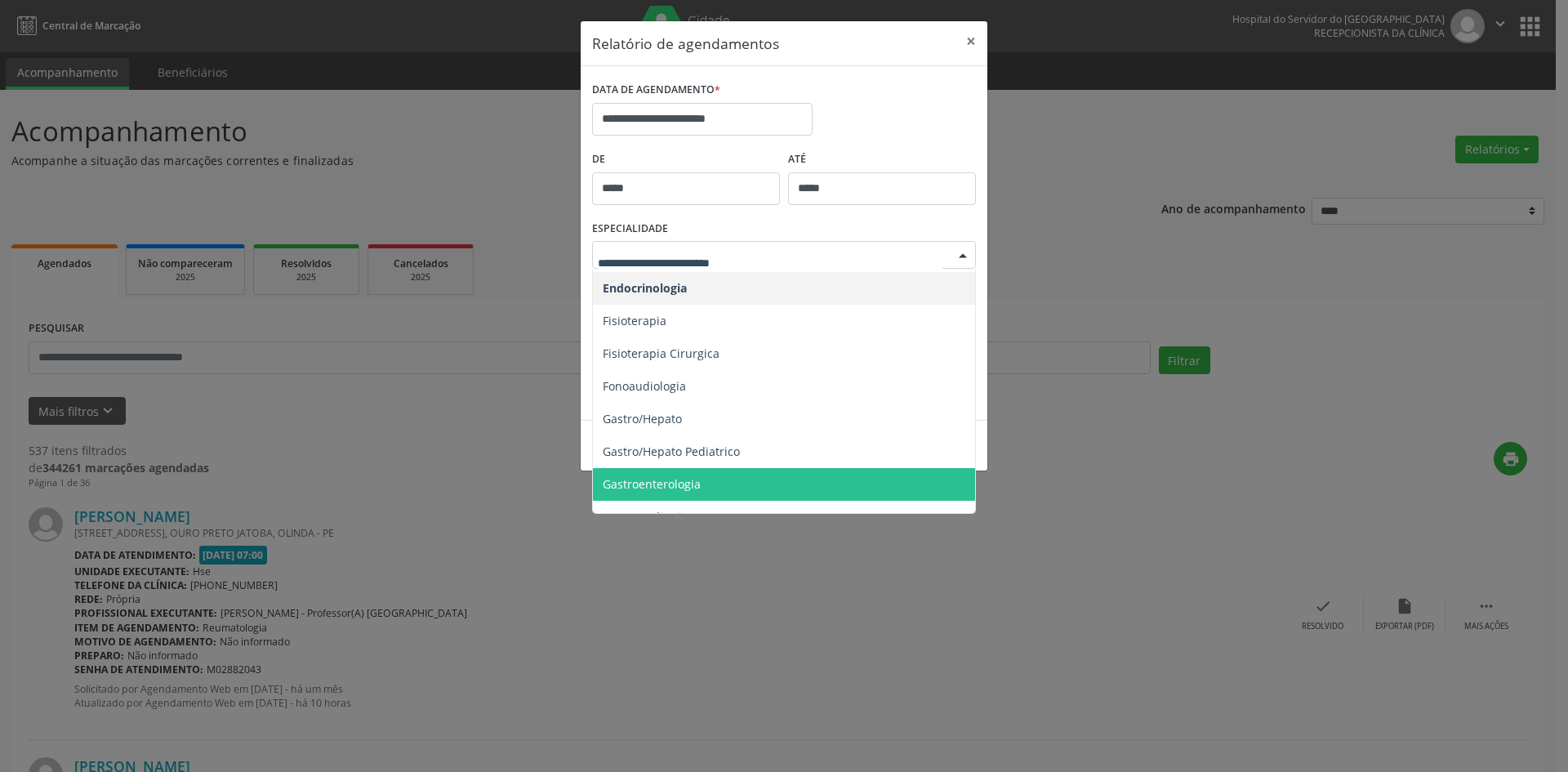
click at [659, 478] on span "Gastroenterologia" at bounding box center [652, 485] width 98 height 16
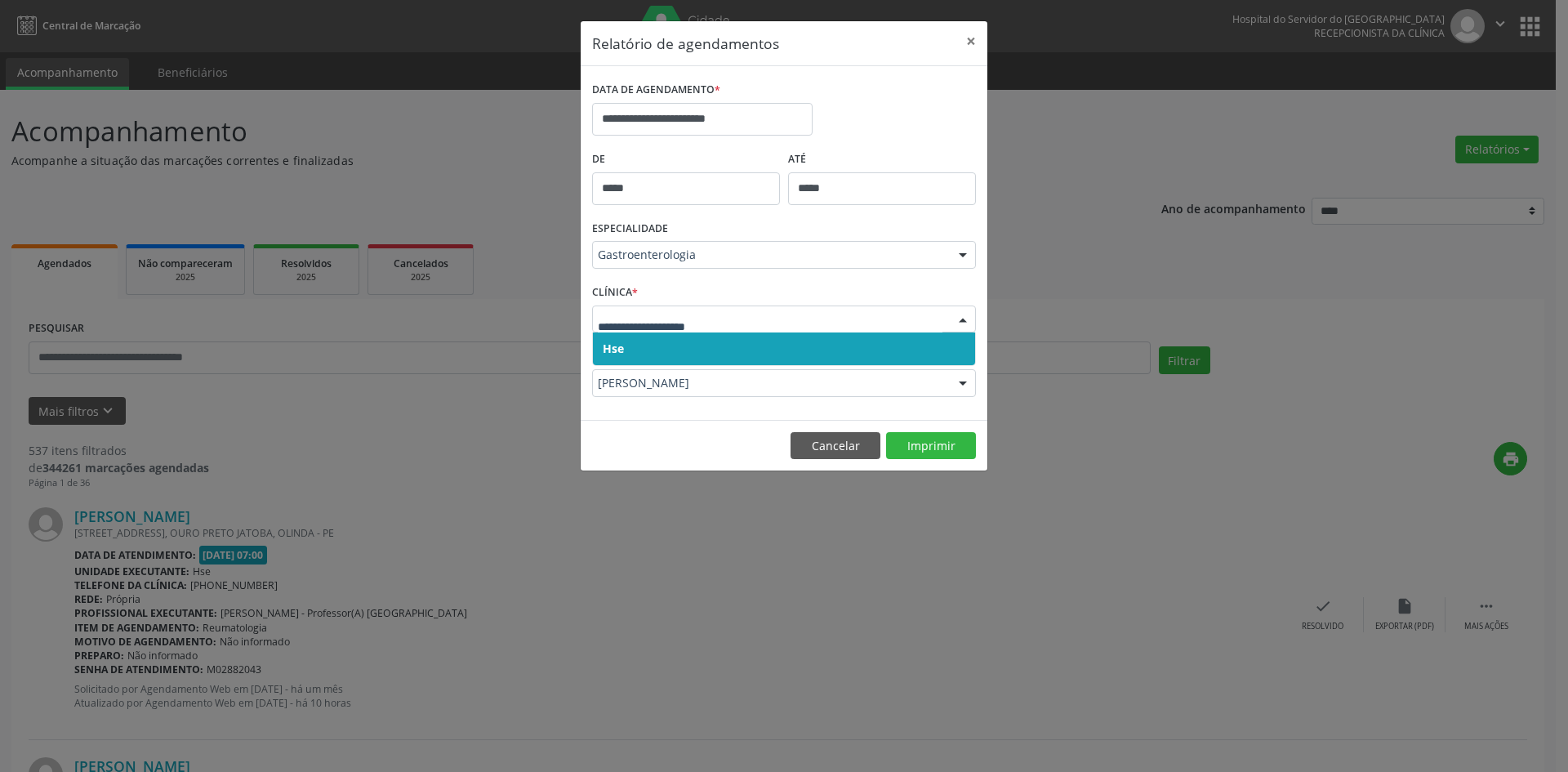
click at [609, 350] on span "Hse" at bounding box center [614, 348] width 22 height 16
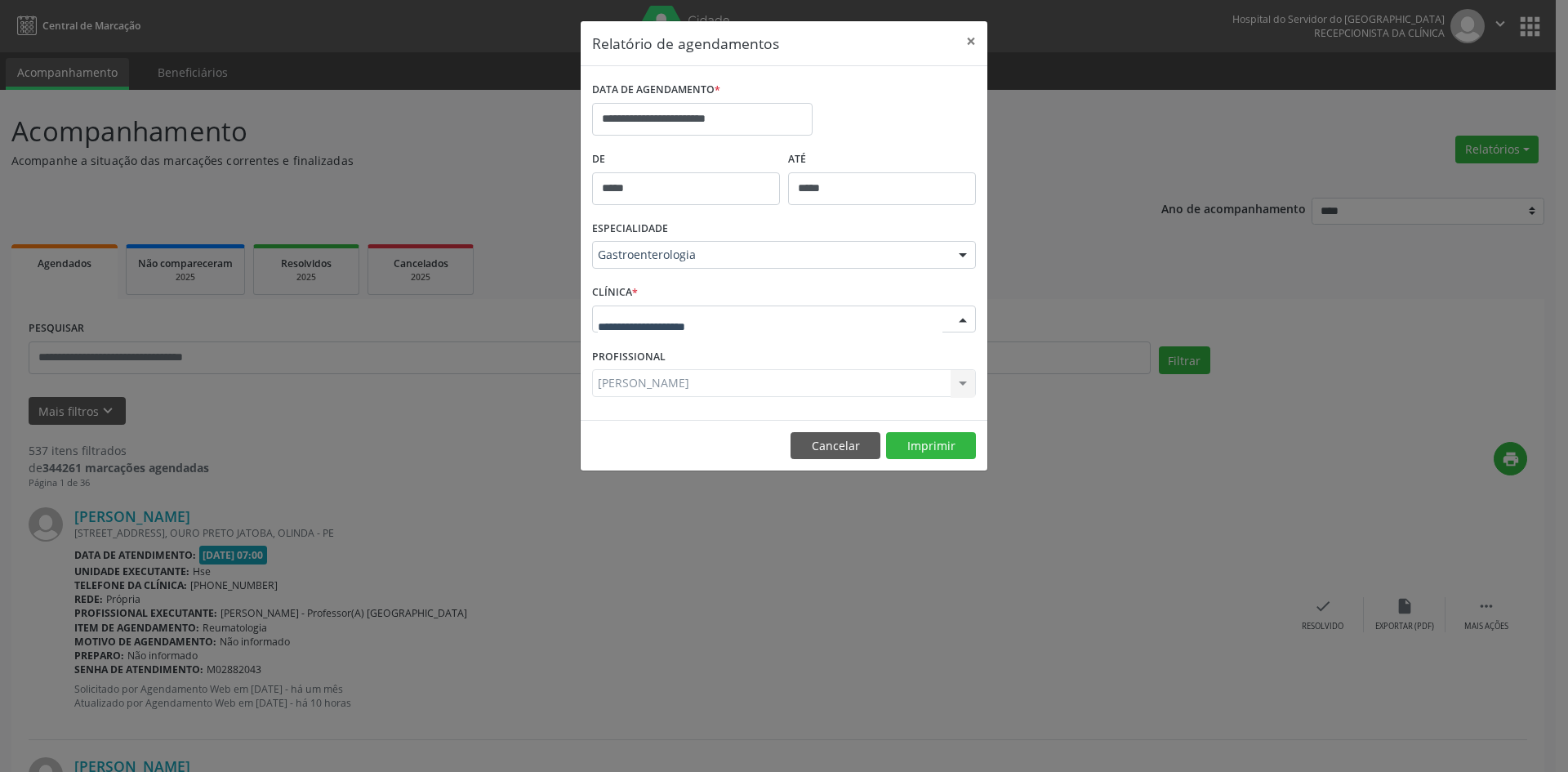
drag, startPoint x: 609, startPoint y: 315, endPoint x: 612, endPoint y: 353, distance: 38.1
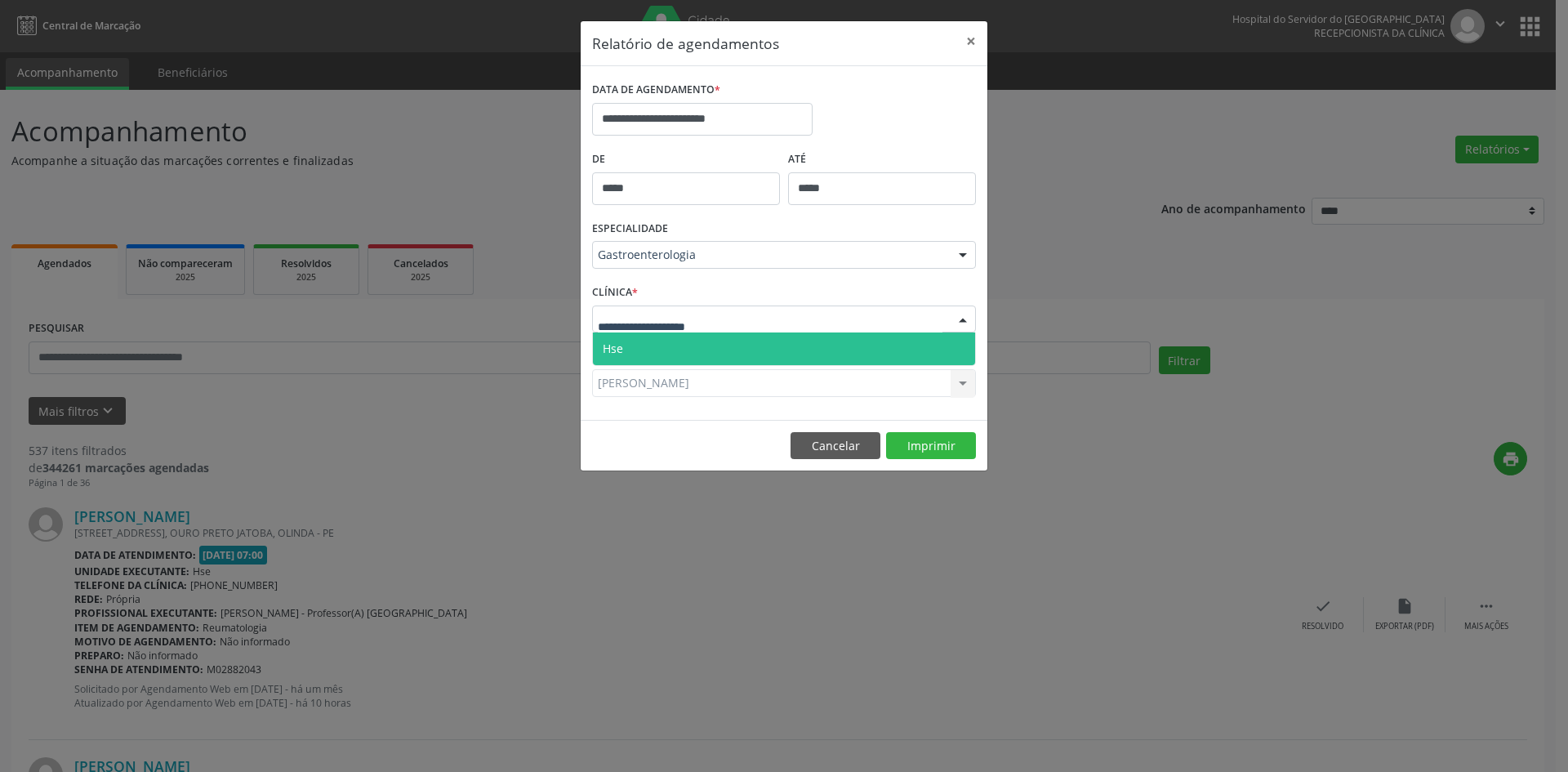
click at [612, 354] on span "Hse" at bounding box center [613, 348] width 21 height 16
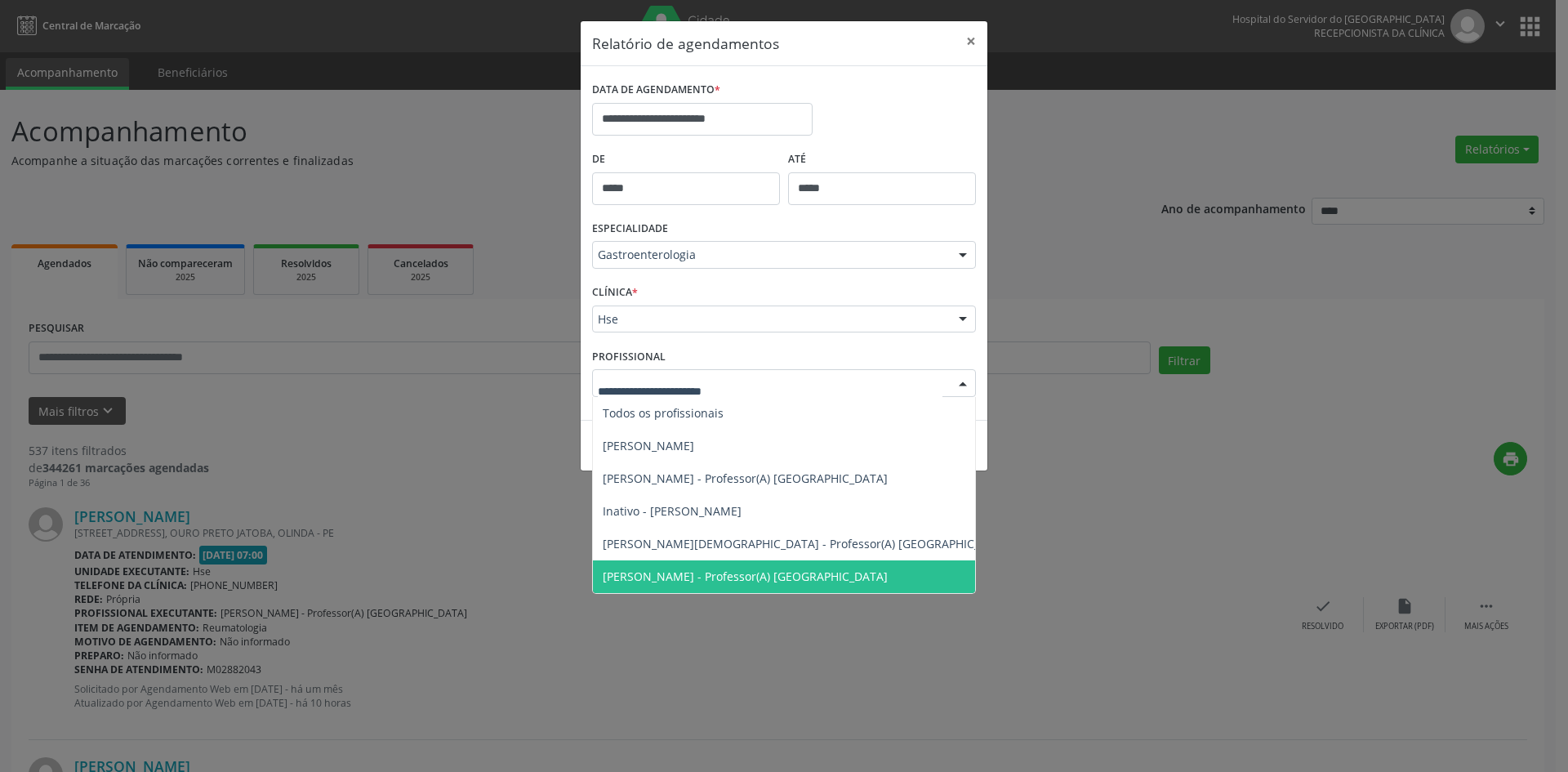
scroll to position [0, 0]
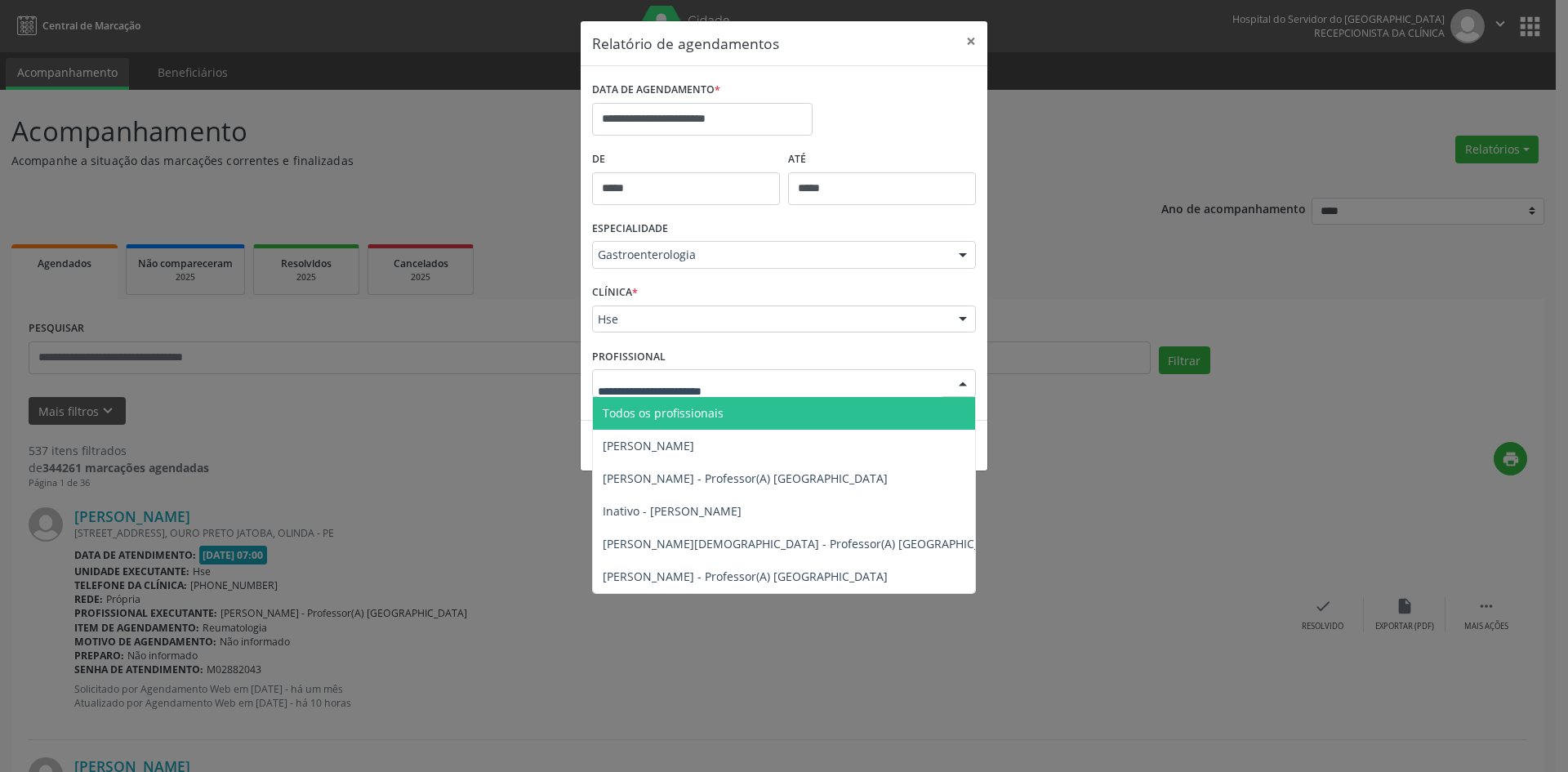
click at [649, 402] on span "Todos os profissionais" at bounding box center [808, 413] width 430 height 32
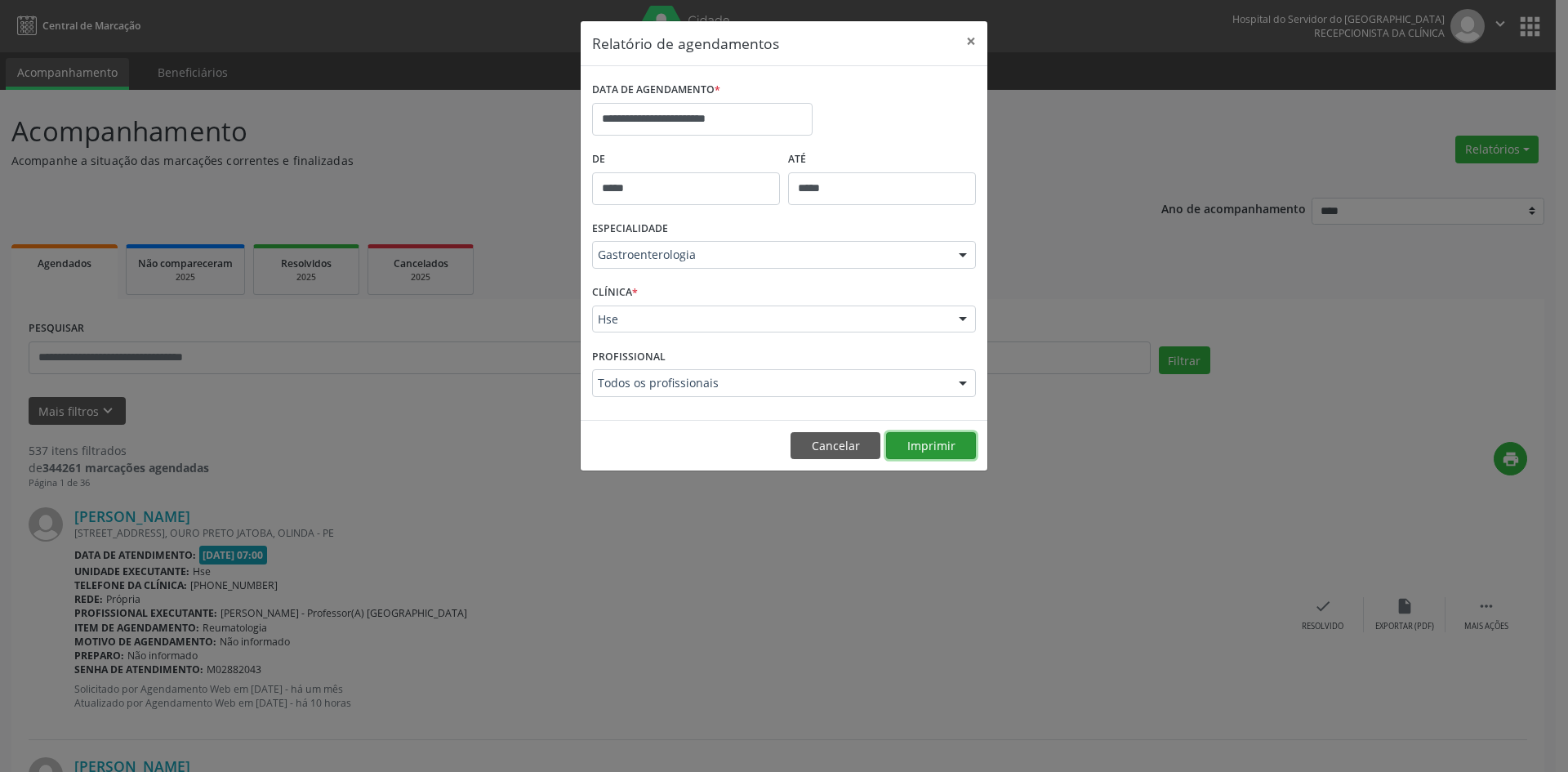
click at [923, 452] on button "Imprimir" at bounding box center [932, 446] width 90 height 27
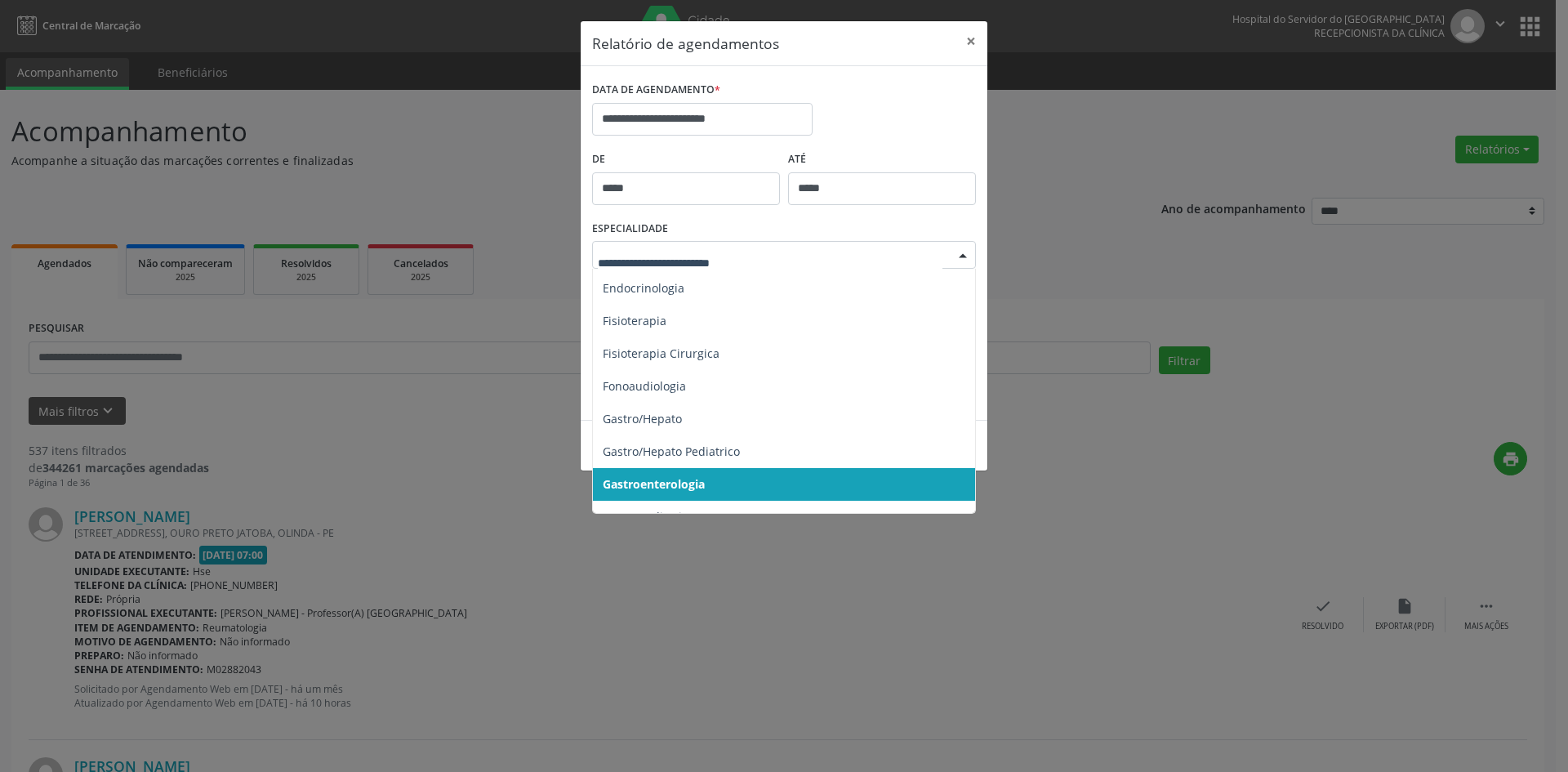
click at [970, 253] on div at bounding box center [963, 256] width 25 height 27
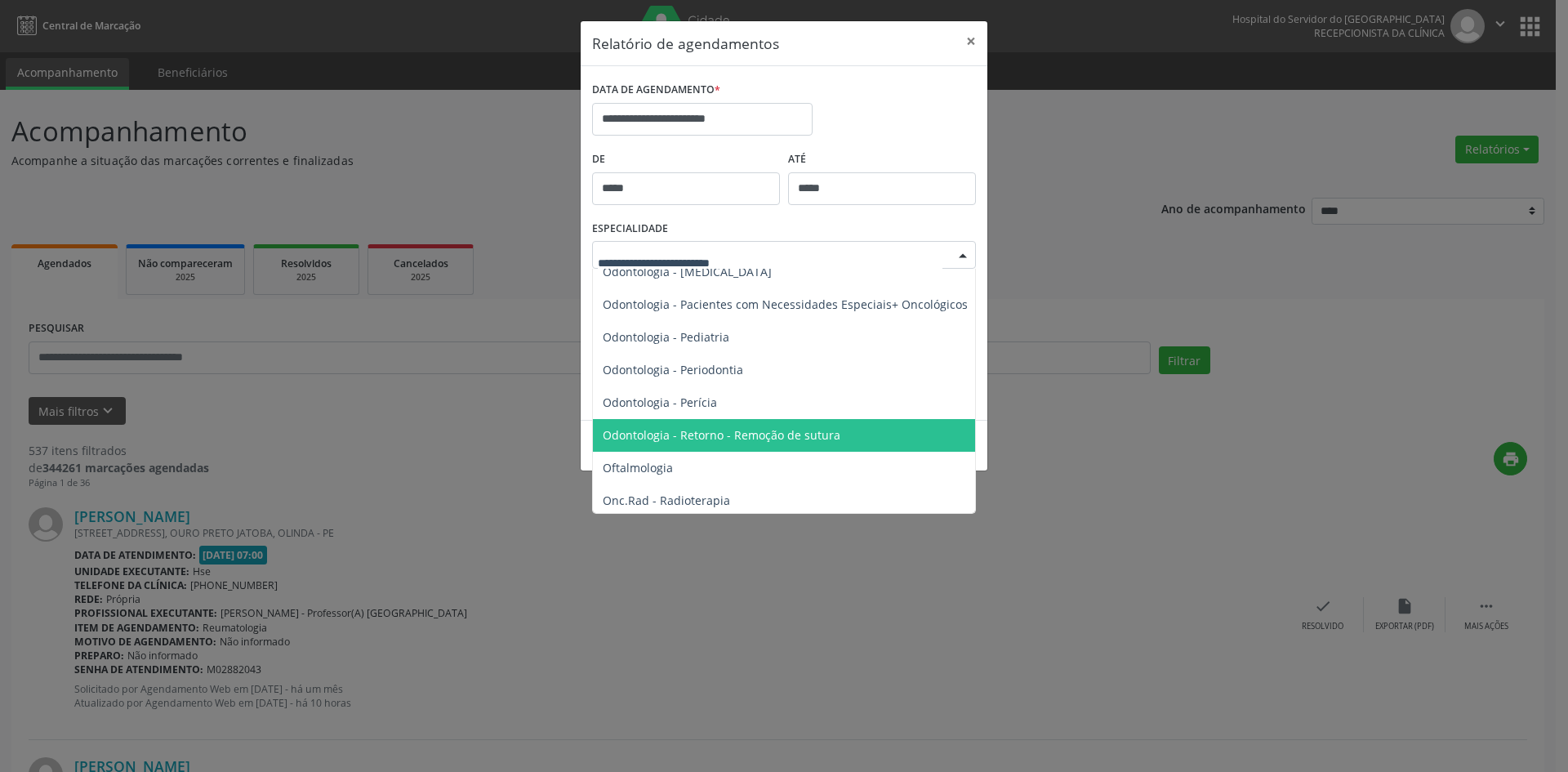
scroll to position [2187, 0]
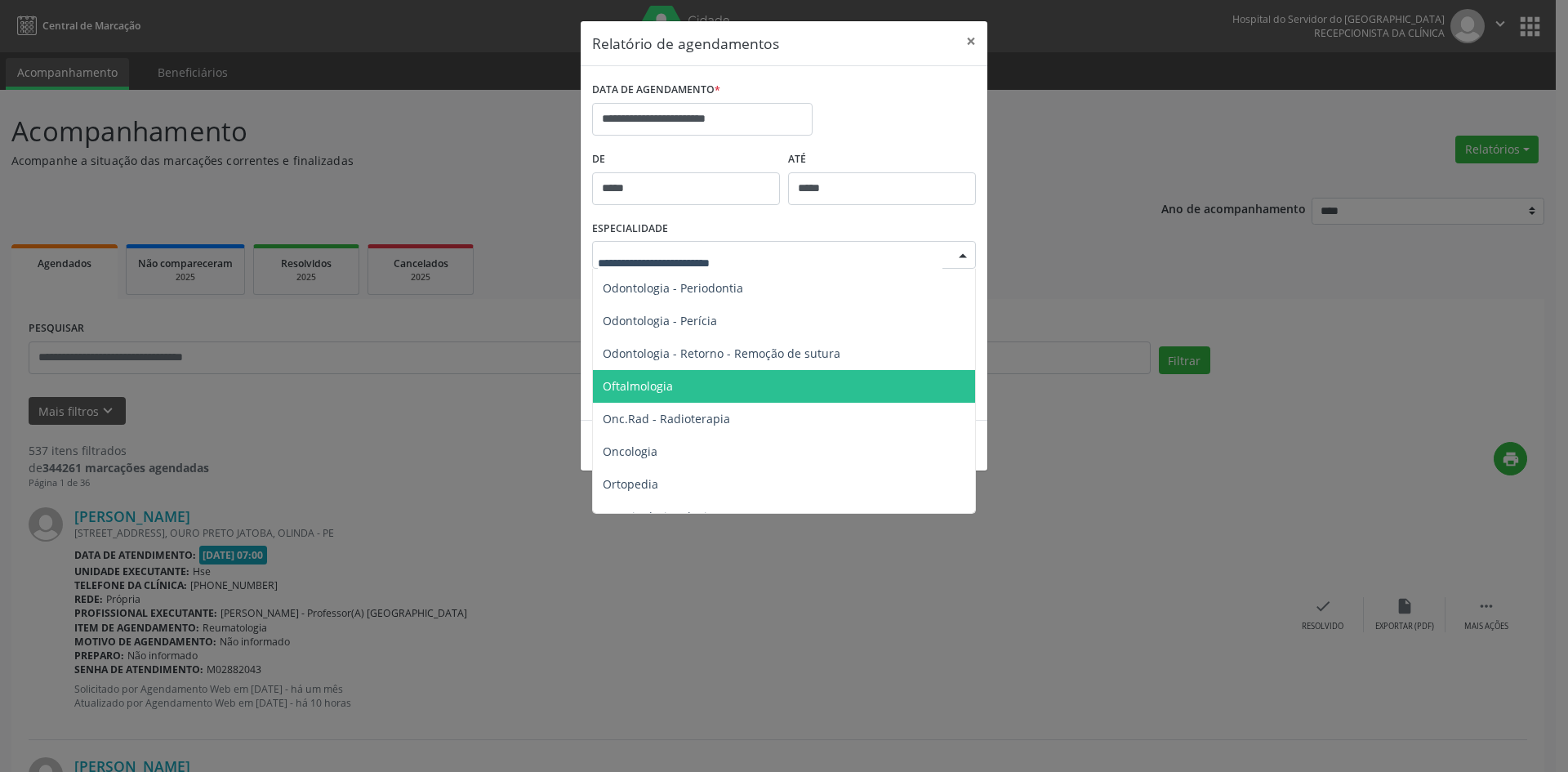
click at [649, 392] on span "Oftalmologia" at bounding box center [638, 386] width 71 height 16
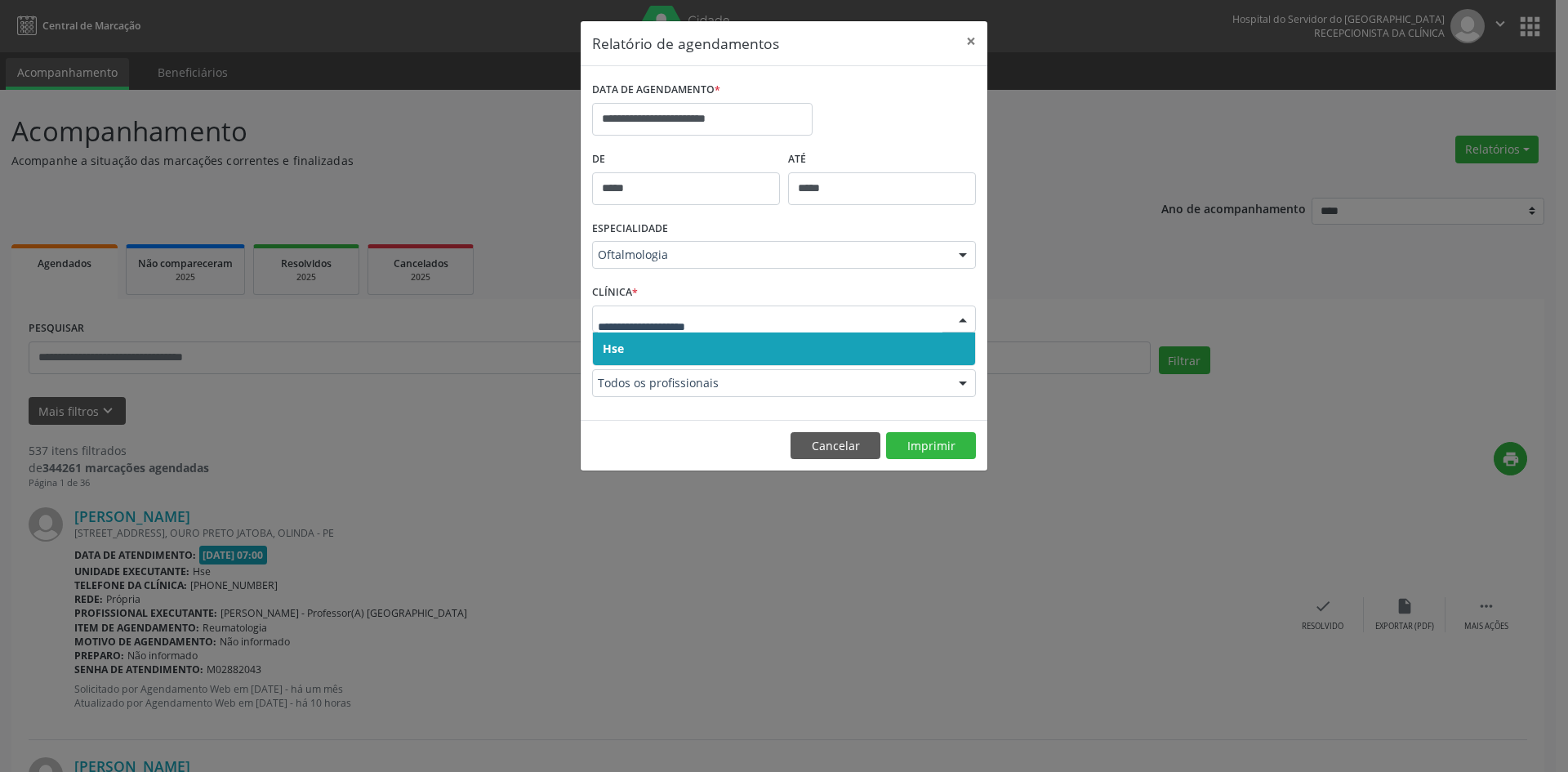
click at [611, 355] on span "Hse" at bounding box center [614, 348] width 22 height 16
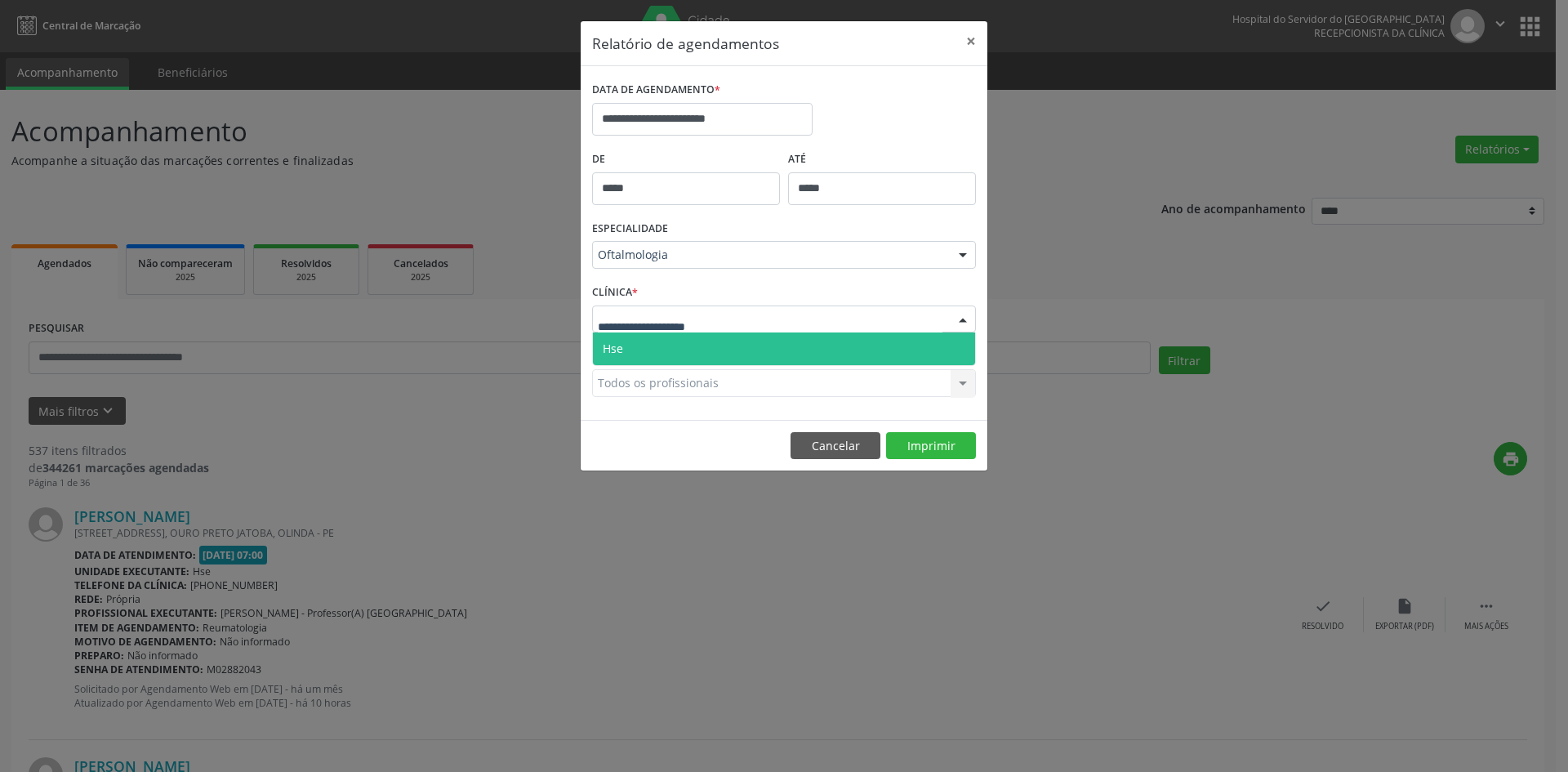
click at [621, 349] on span "Hse" at bounding box center [613, 348] width 21 height 16
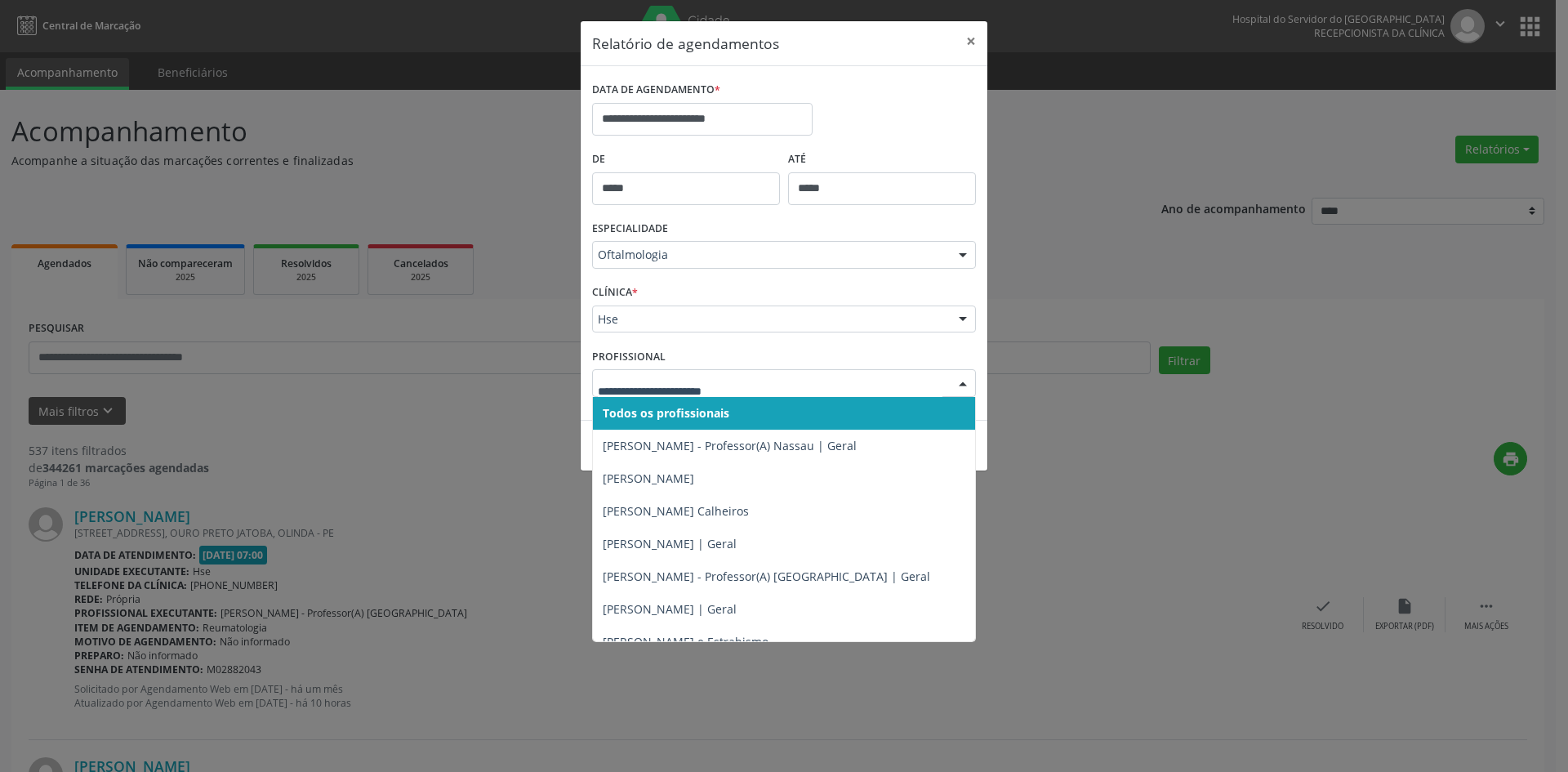
click at [642, 411] on span "Todos os profissionais" at bounding box center [666, 413] width 126 height 16
click at [657, 409] on span "Todos os profissionais" at bounding box center [663, 413] width 121 height 16
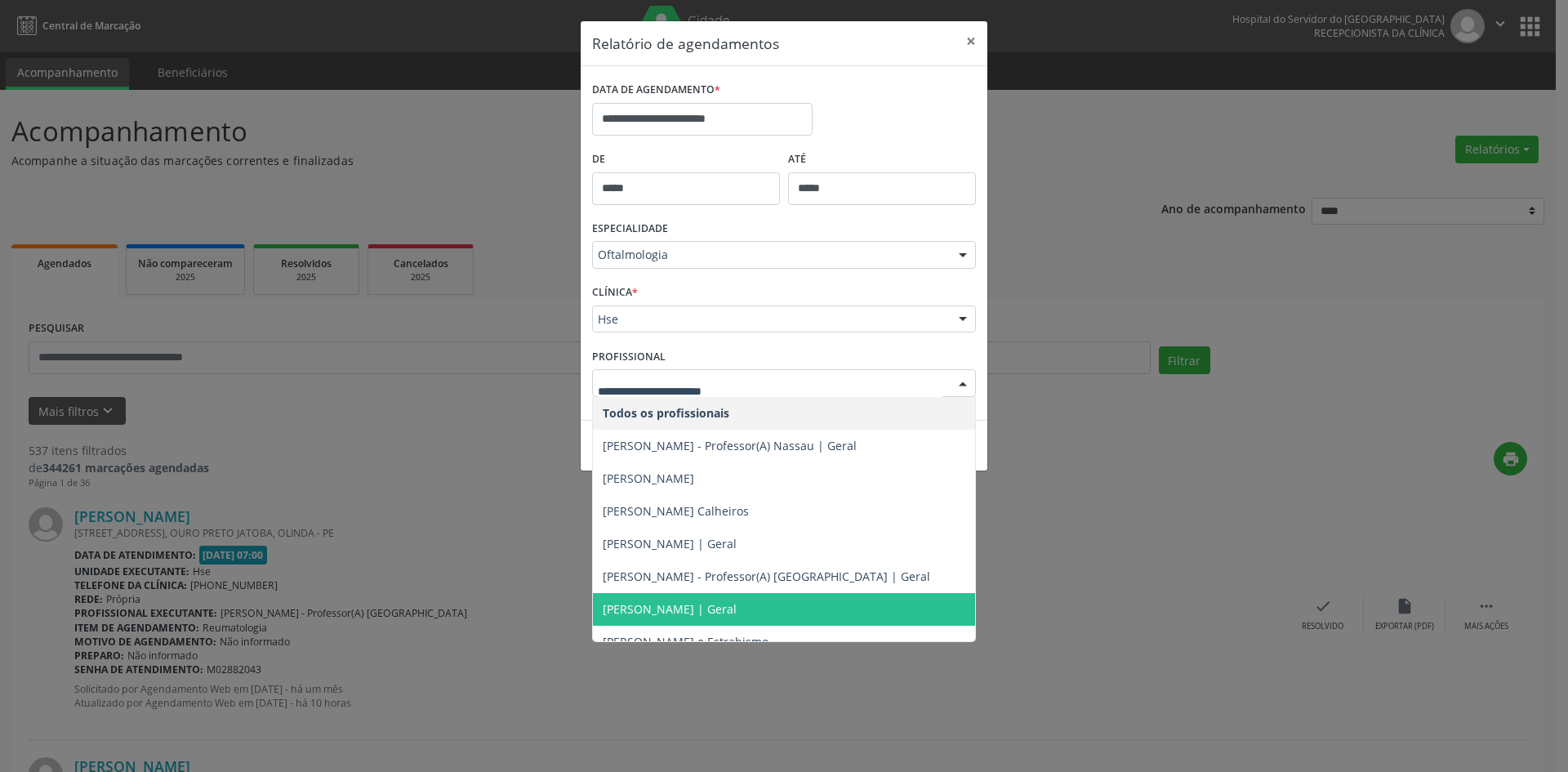
click at [700, 607] on span "[PERSON_NAME] | Geral" at bounding box center [670, 609] width 134 height 16
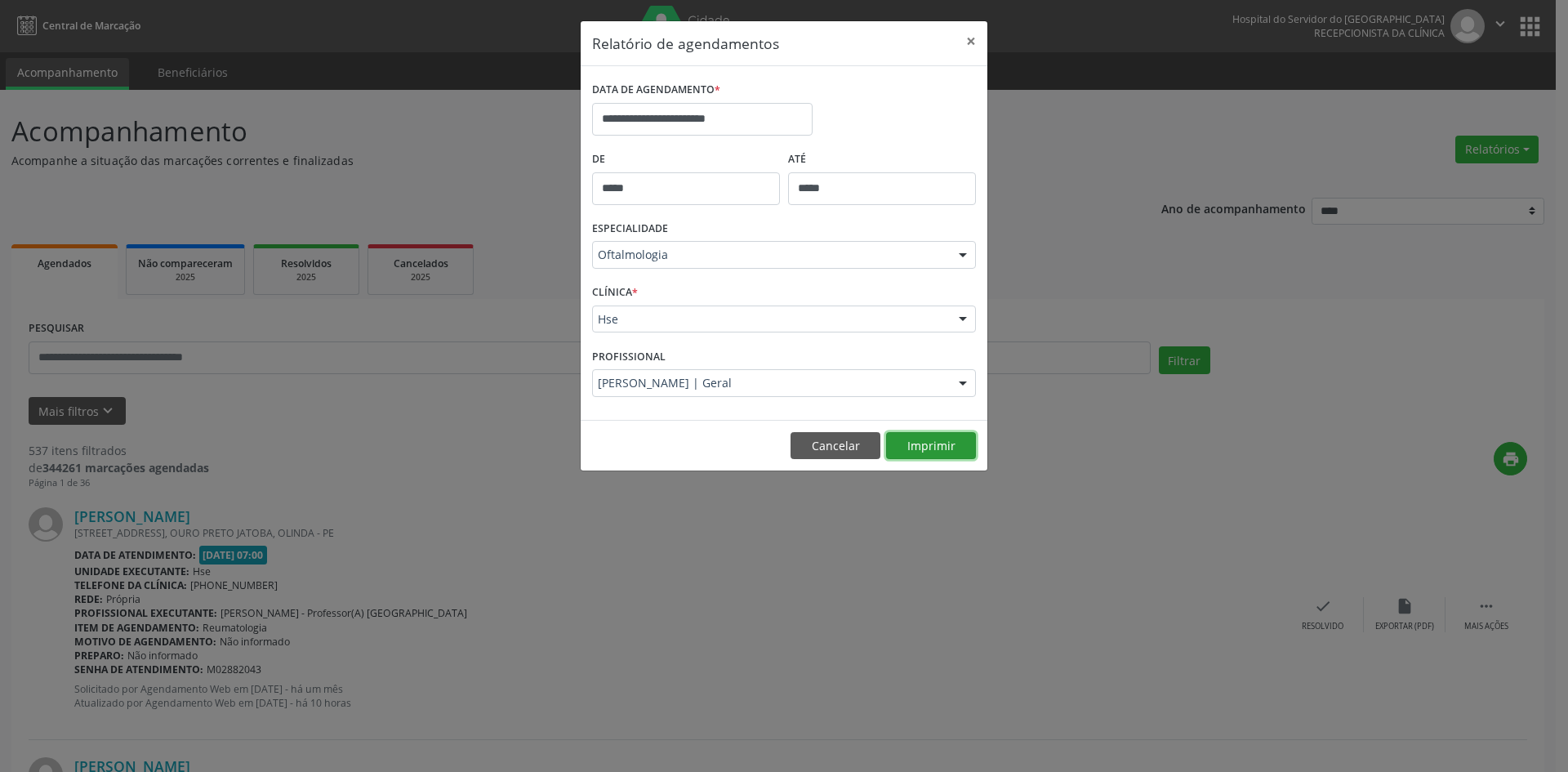
click at [943, 444] on button "Imprimir" at bounding box center [932, 446] width 90 height 27
